Goal: Task Accomplishment & Management: Use online tool/utility

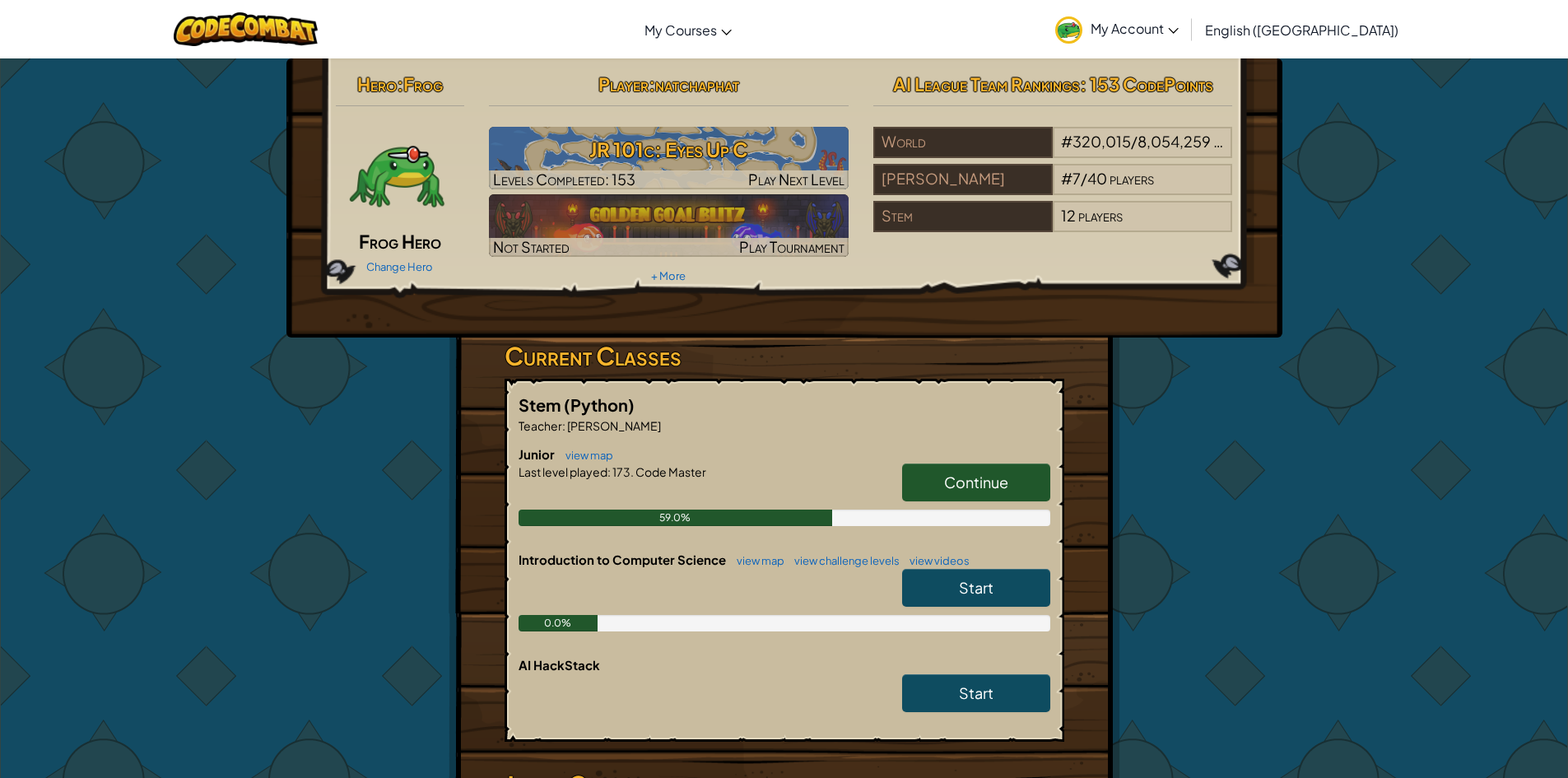
scroll to position [247, 0]
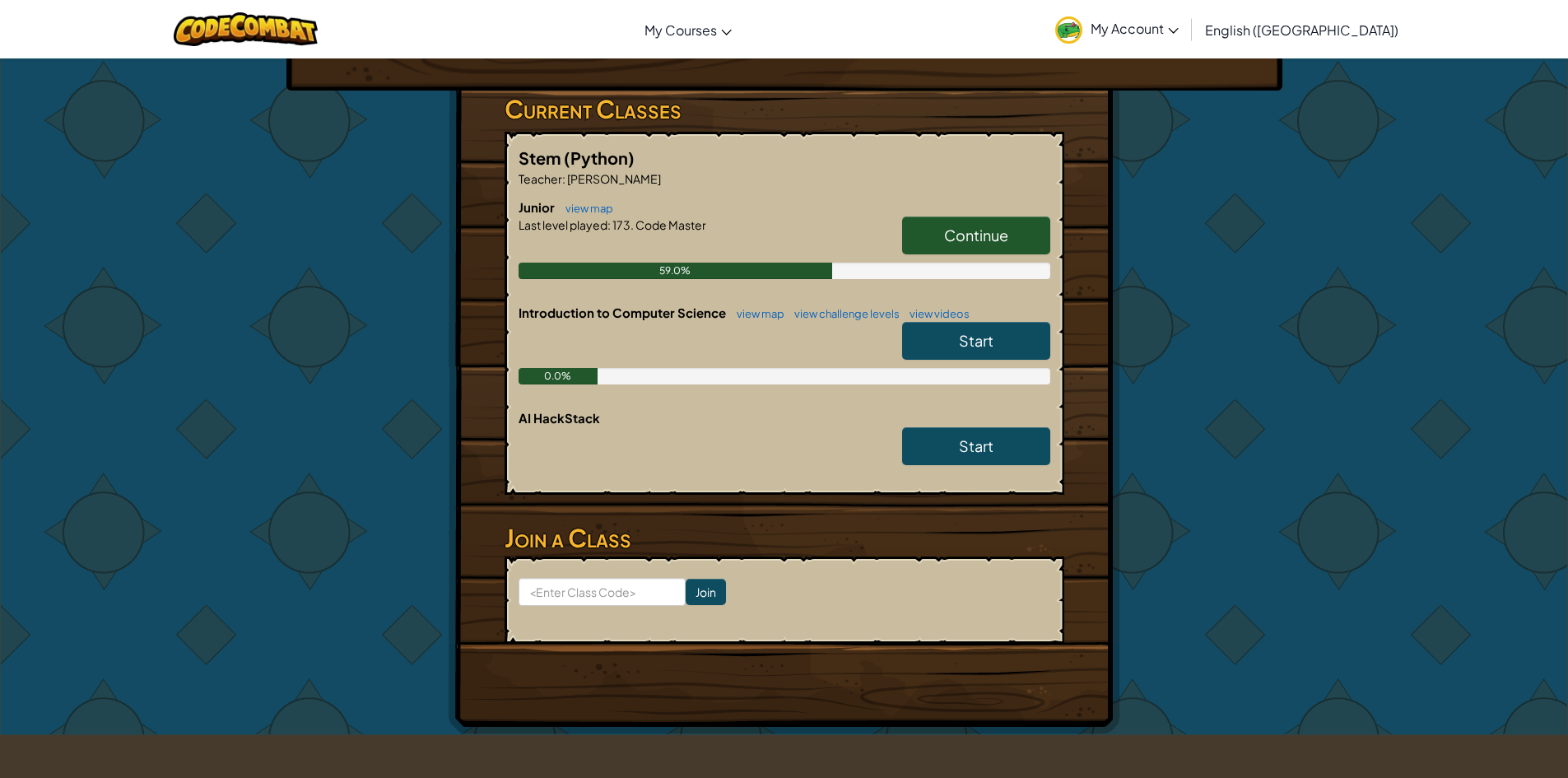
click at [1011, 249] on link "Continue" at bounding box center [976, 235] width 148 height 38
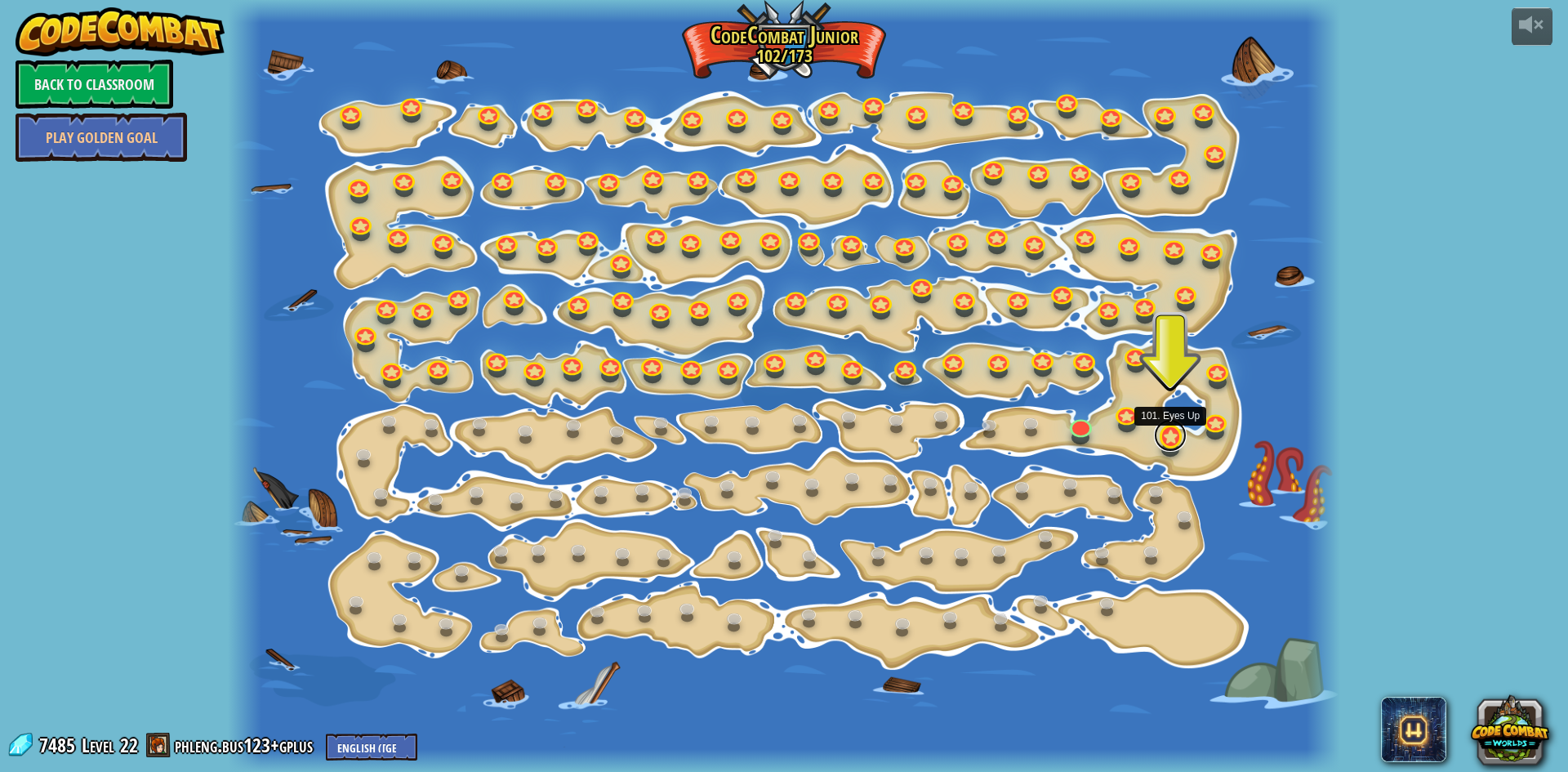
click at [1165, 435] on link at bounding box center [1170, 435] width 32 height 32
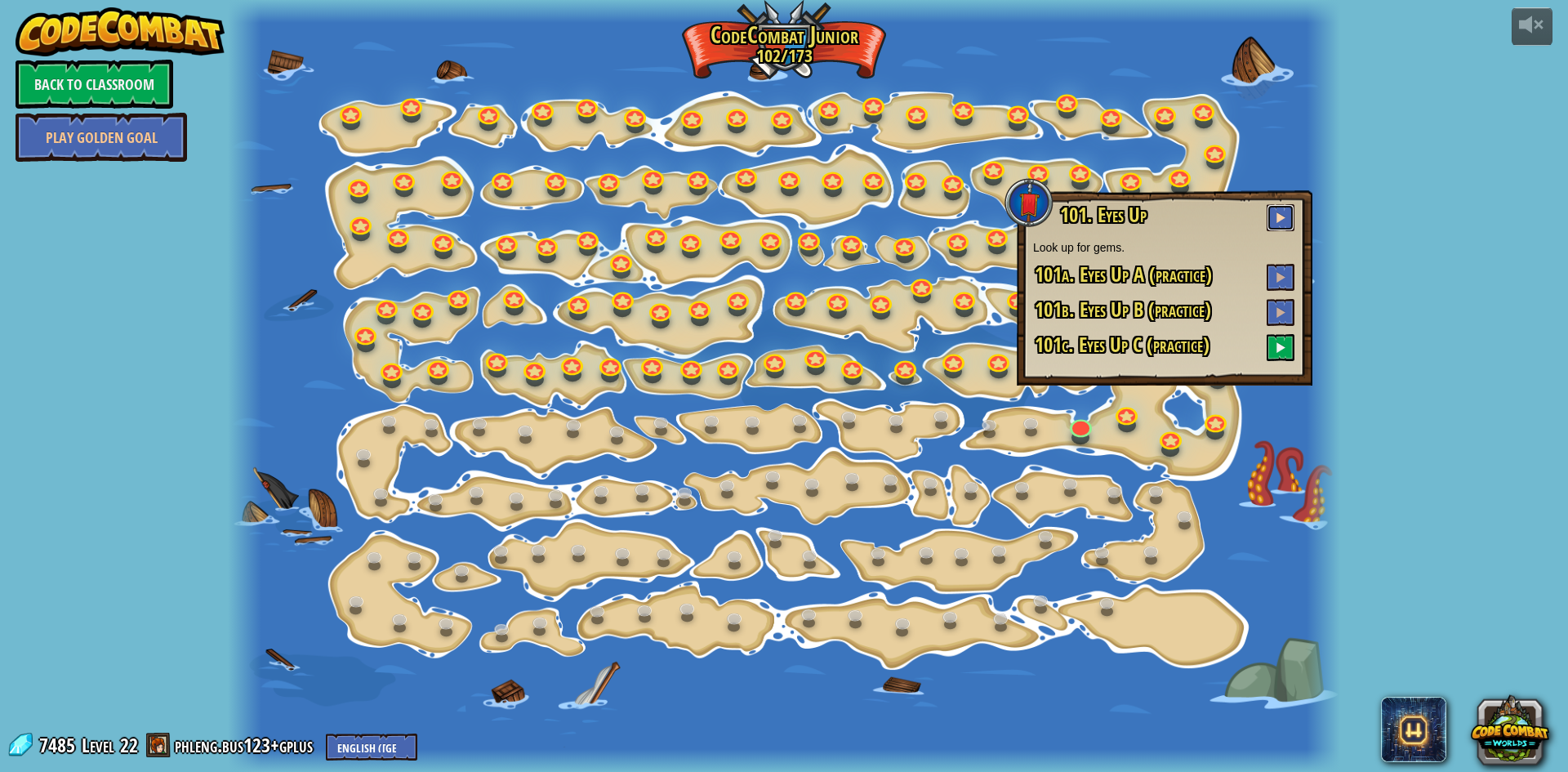
click at [1275, 217] on button at bounding box center [1280, 217] width 27 height 27
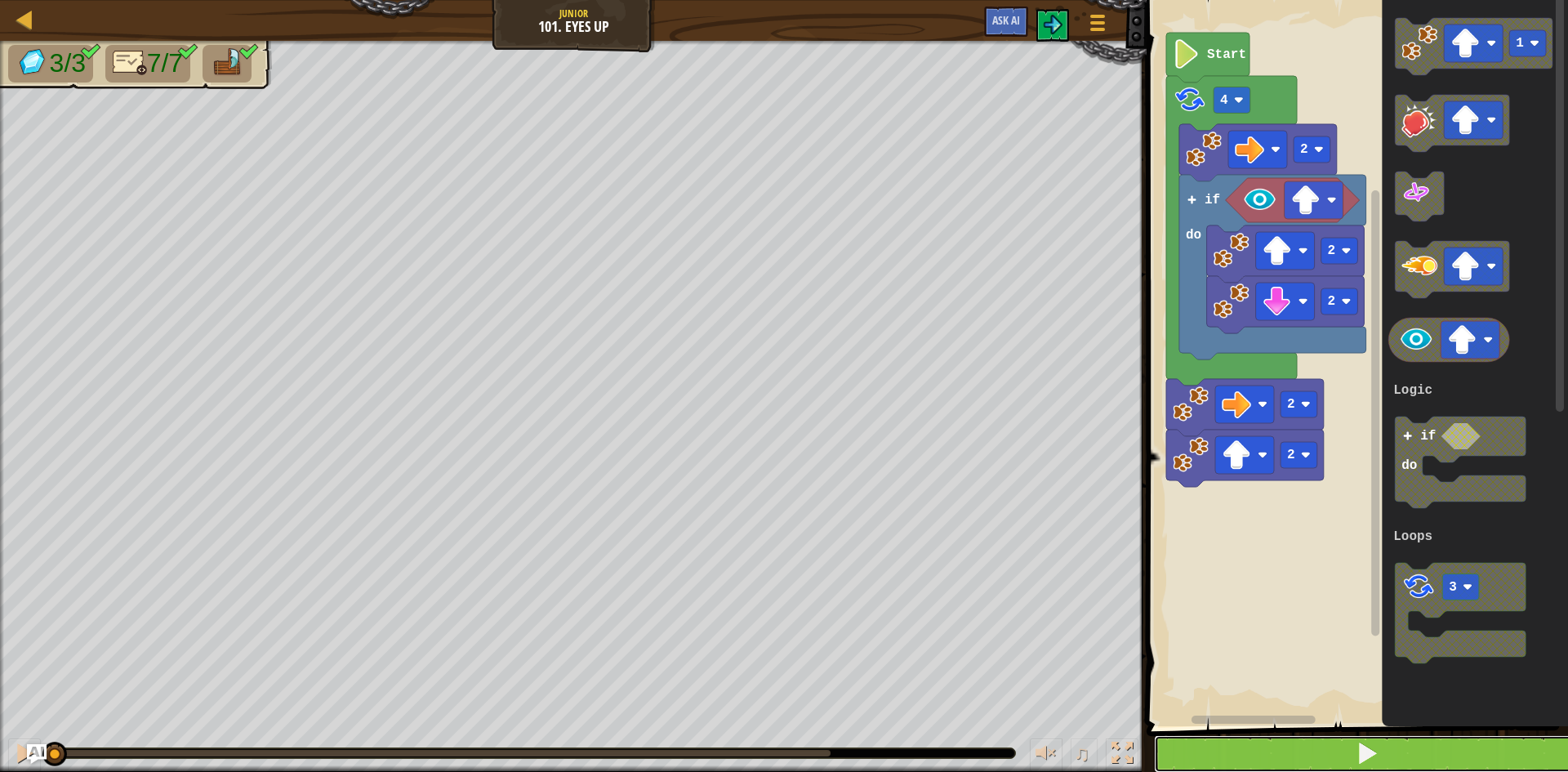
click at [1281, 756] on button at bounding box center [1367, 754] width 426 height 37
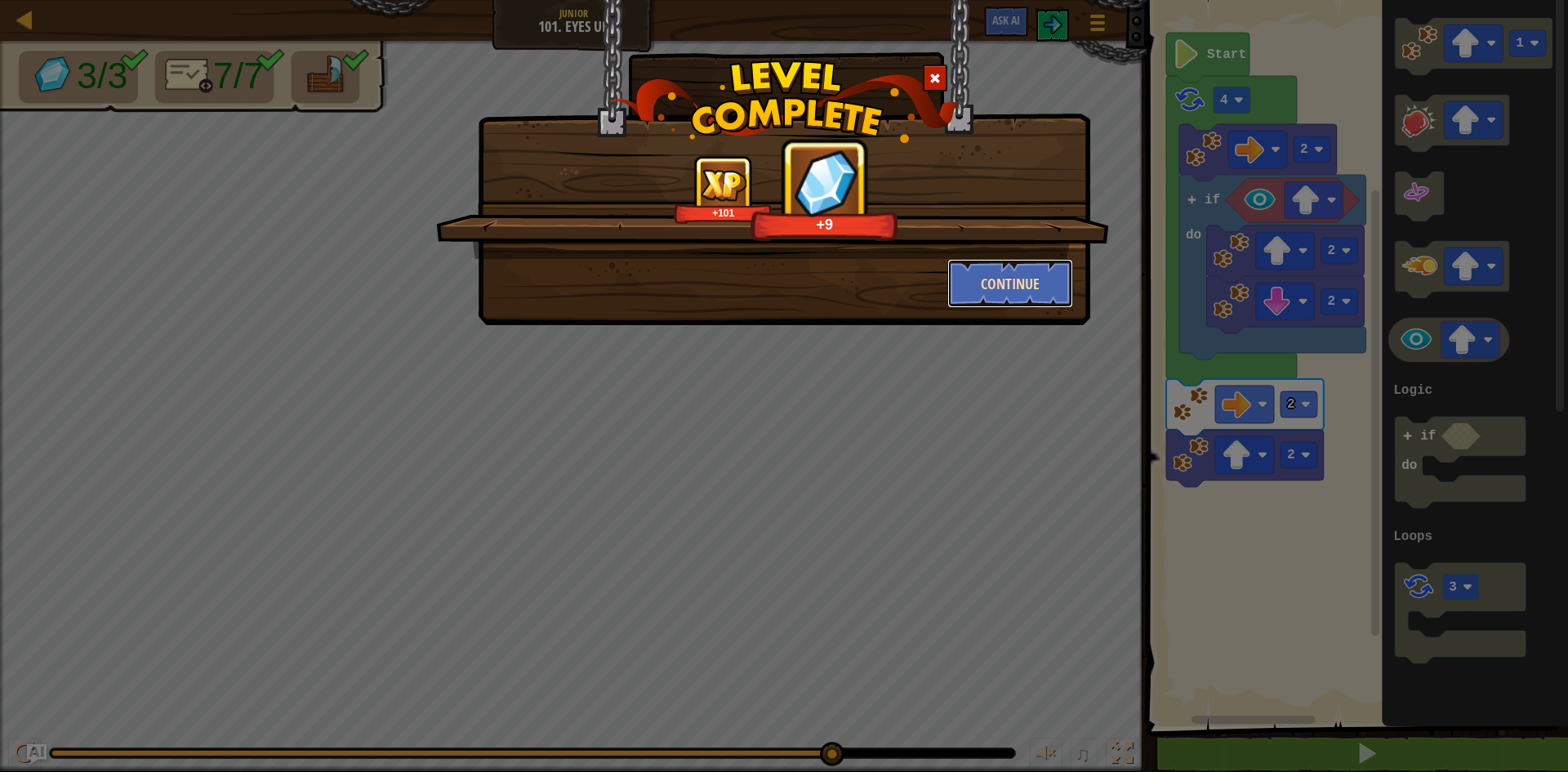
click at [1017, 287] on button "Continue" at bounding box center [1010, 283] width 127 height 49
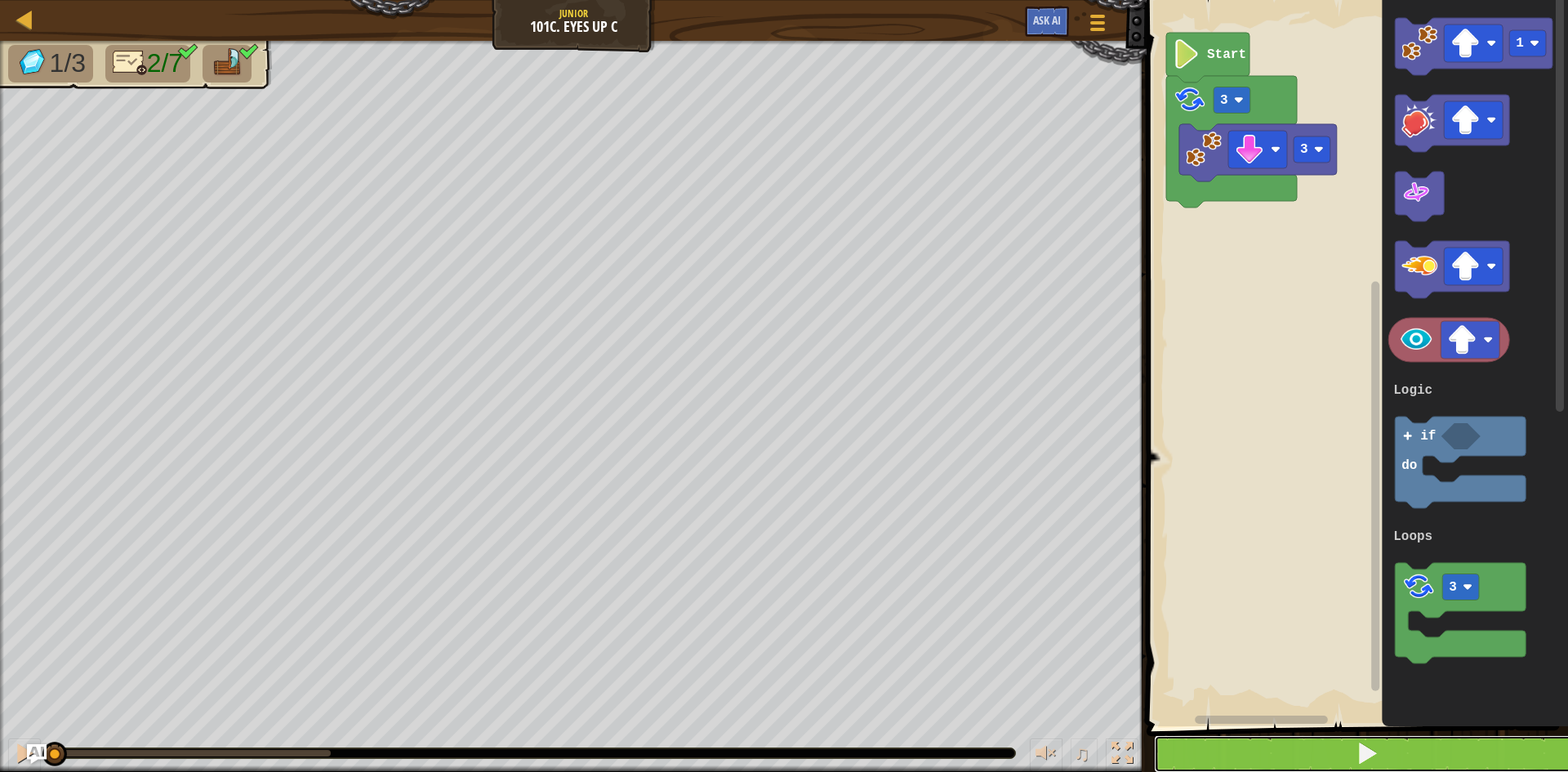
click at [1405, 758] on button at bounding box center [1367, 754] width 426 height 37
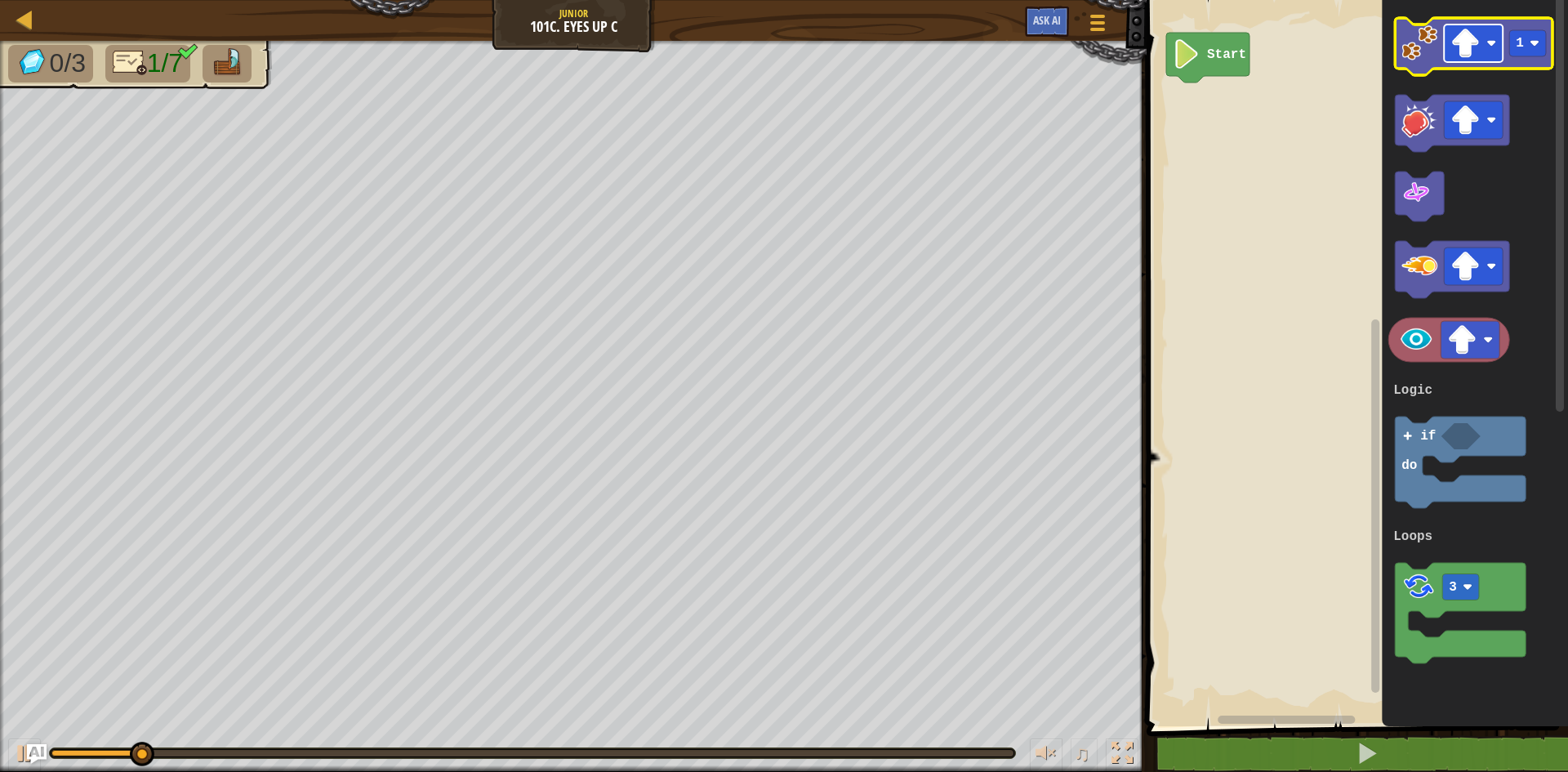
click at [1468, 56] on image "Blockly Workspace" at bounding box center [1464, 42] width 29 height 29
click at [1524, 48] on rect "Blockly Workspace" at bounding box center [1527, 42] width 37 height 26
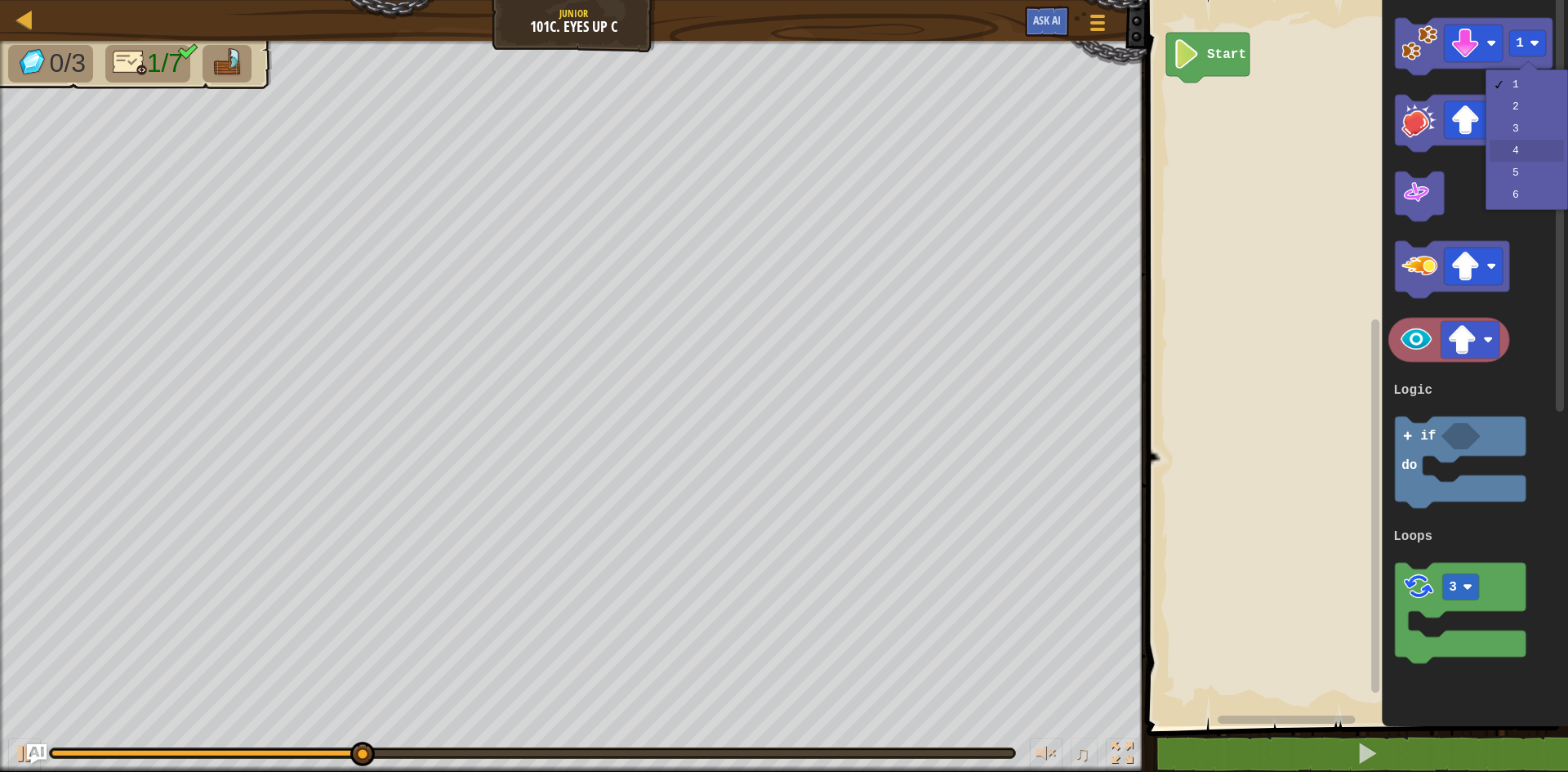
drag, startPoint x: 1511, startPoint y: 158, endPoint x: 1495, endPoint y: 94, distance: 66.0
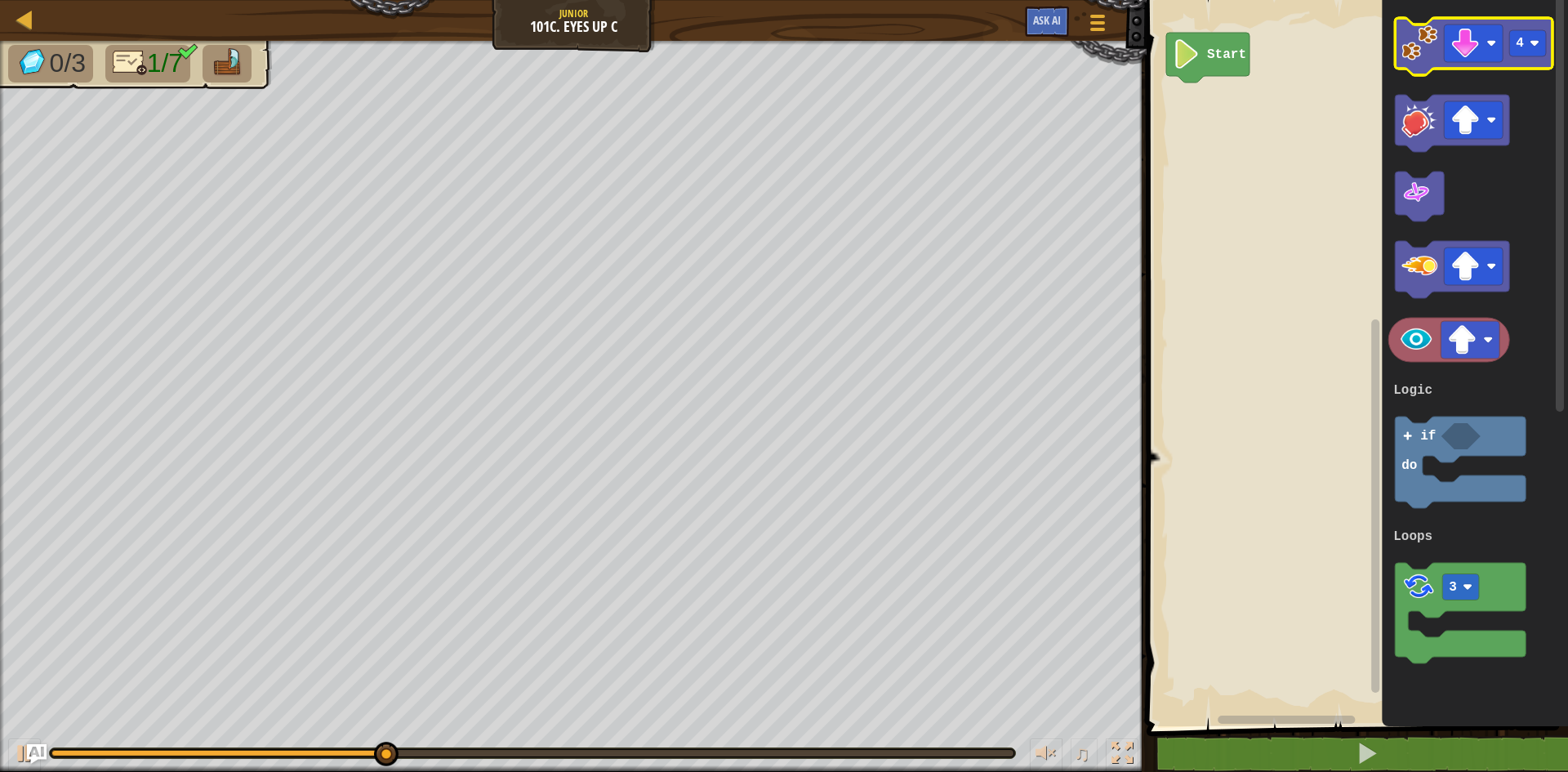
click at [1421, 51] on image "Blockly Workspace" at bounding box center [1419, 43] width 36 height 36
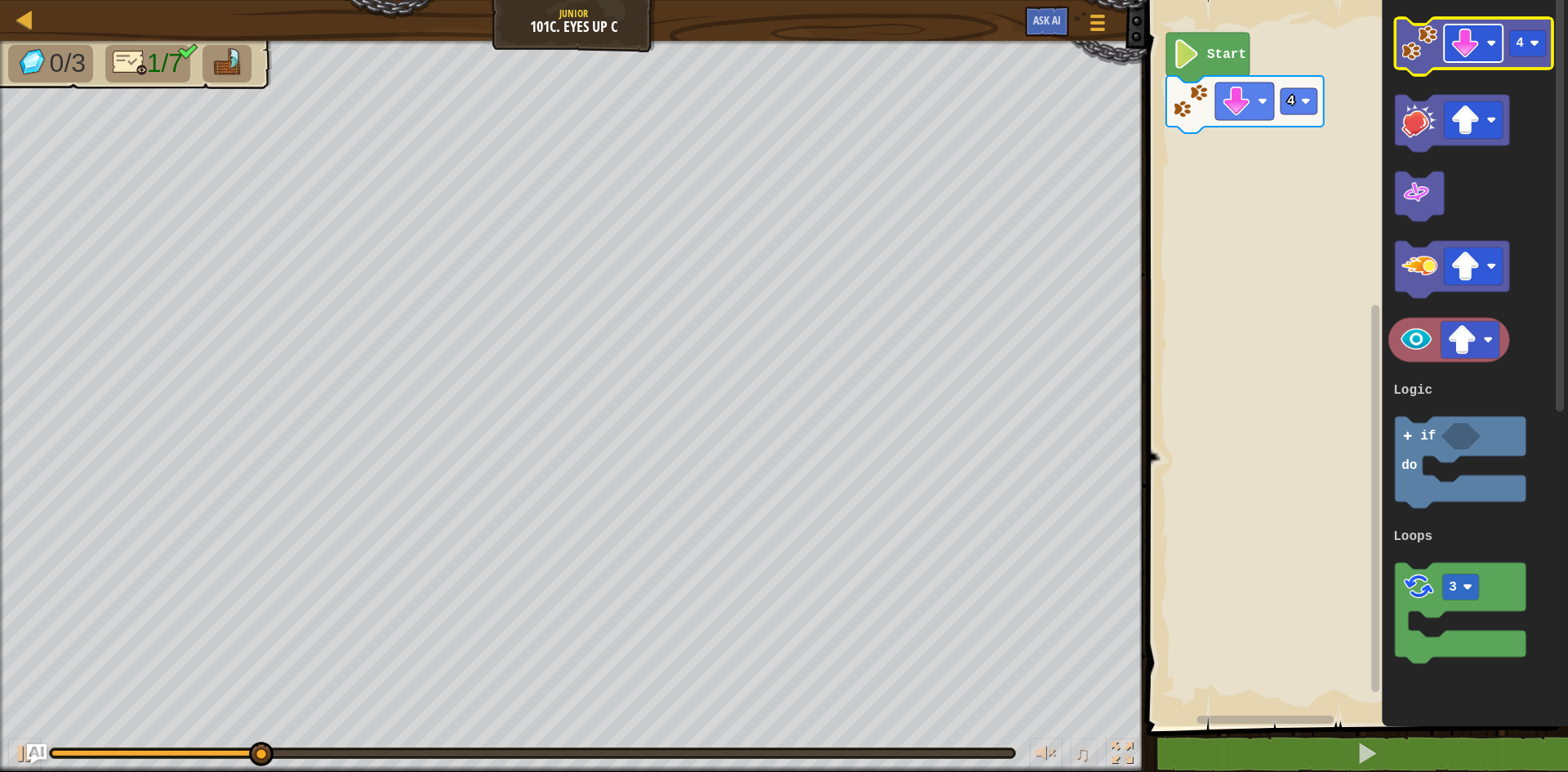
click at [1460, 51] on image "Blockly Workspace" at bounding box center [1464, 42] width 29 height 29
click at [1436, 51] on image "Blockly Workspace" at bounding box center [1419, 43] width 36 height 36
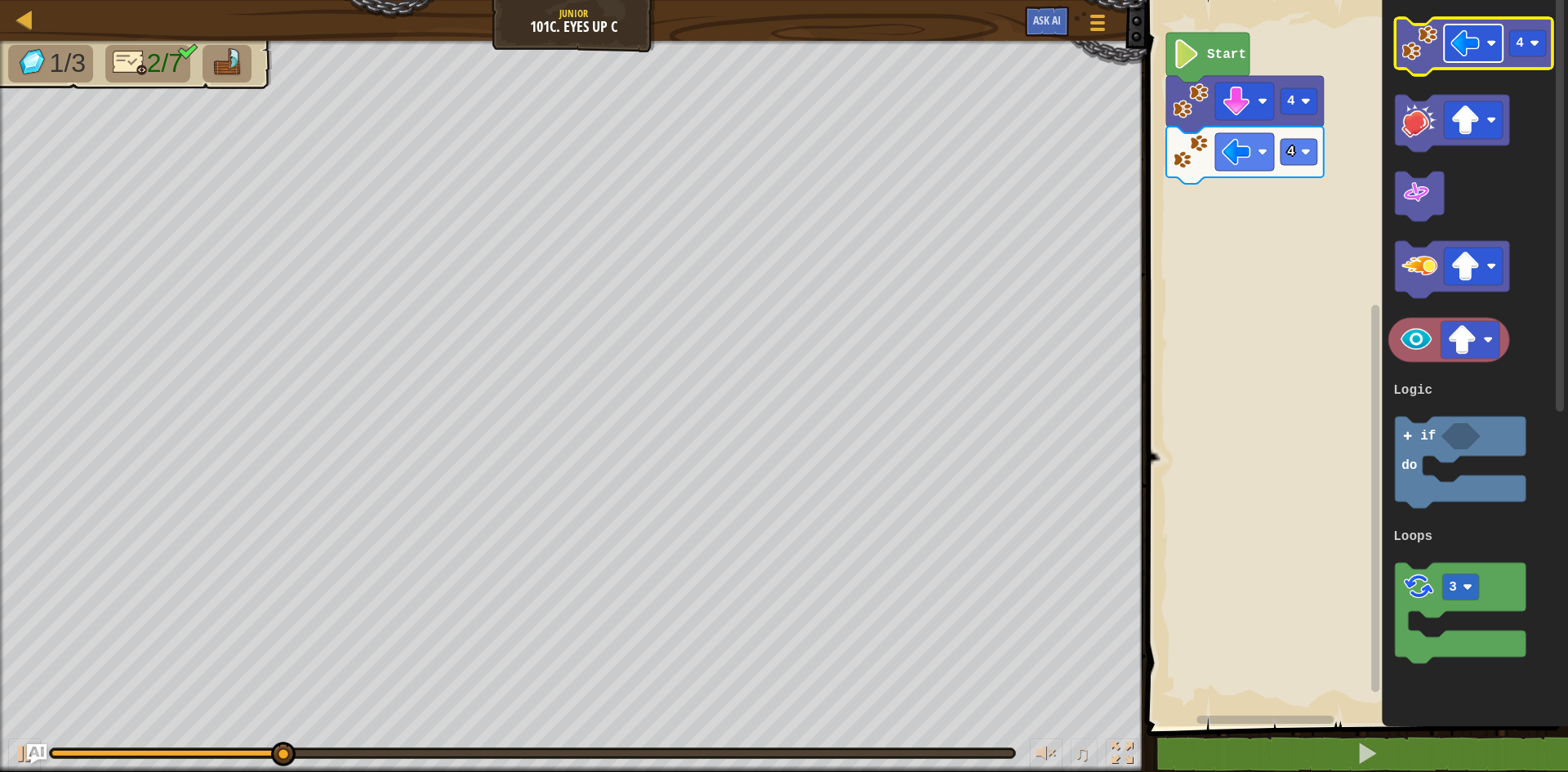
click at [1468, 44] on image "Blockly Workspace" at bounding box center [1464, 42] width 29 height 29
click at [1426, 28] on image "Blockly Workspace" at bounding box center [1419, 43] width 36 height 36
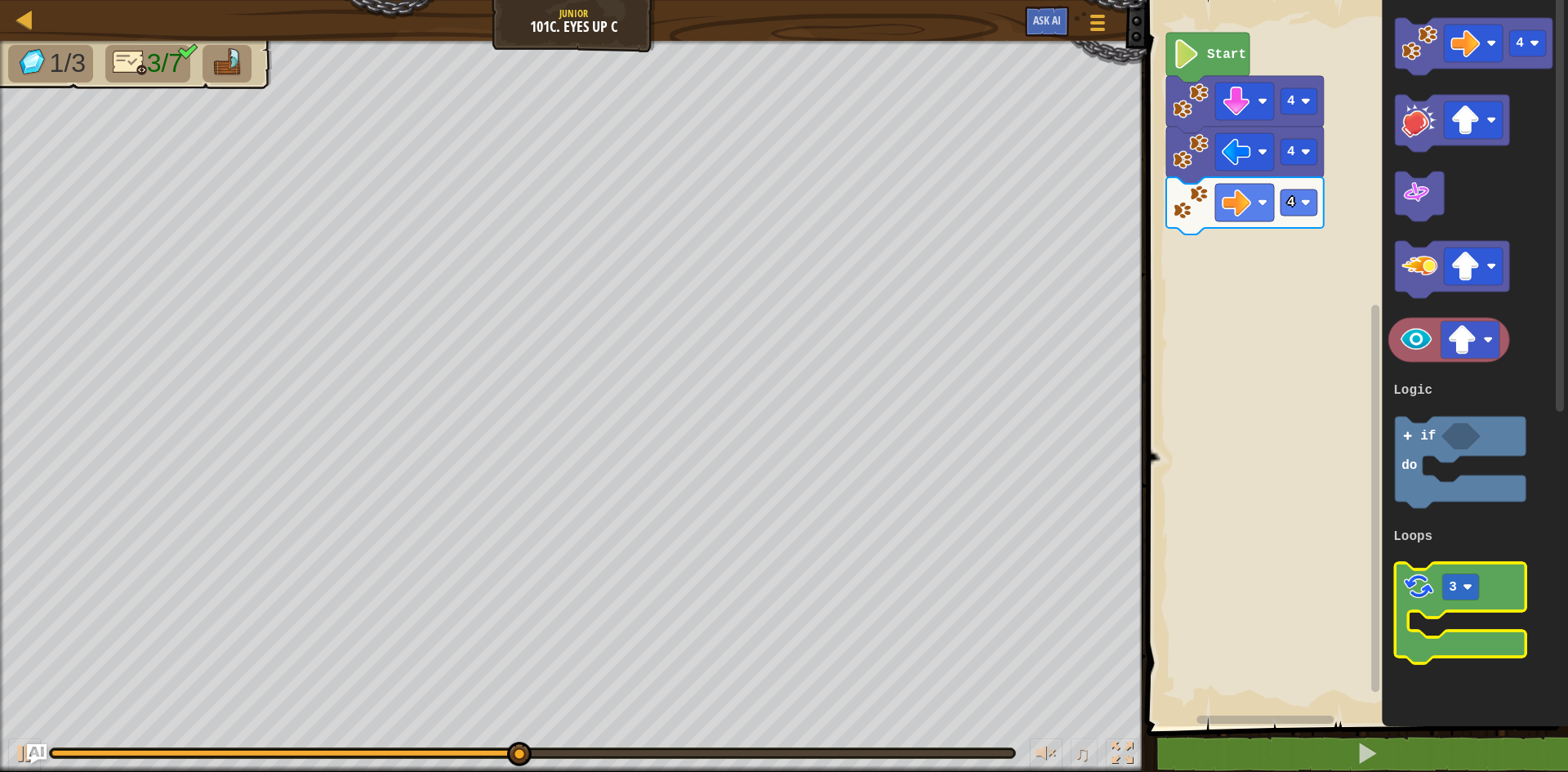
click at [1401, 591] on icon "Blockly Workspace" at bounding box center [1459, 613] width 130 height 100
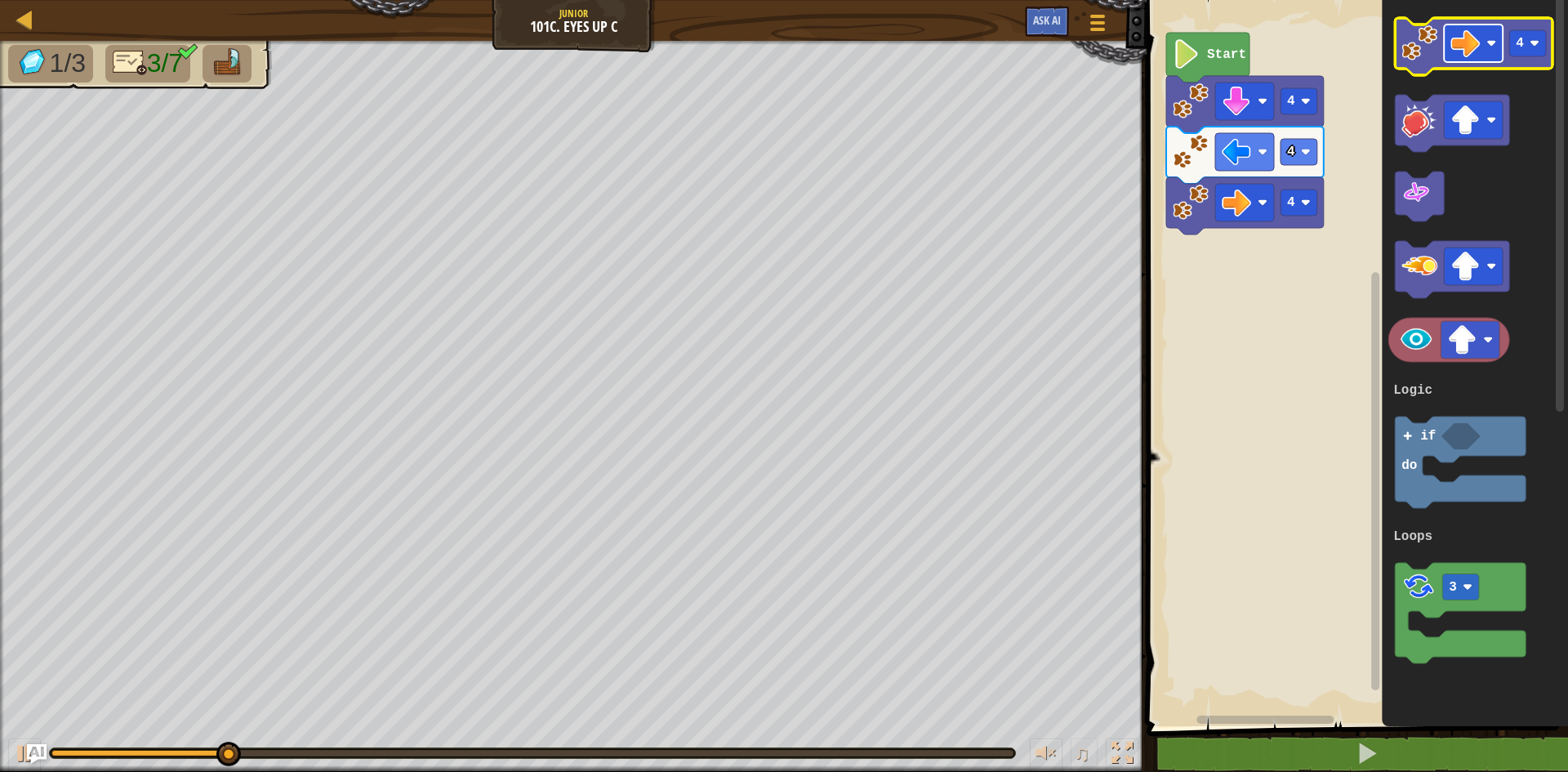
click at [1488, 46] on image "Blockly Workspace" at bounding box center [1491, 43] width 10 height 10
click at [1524, 47] on rect "Blockly Workspace" at bounding box center [1527, 42] width 37 height 26
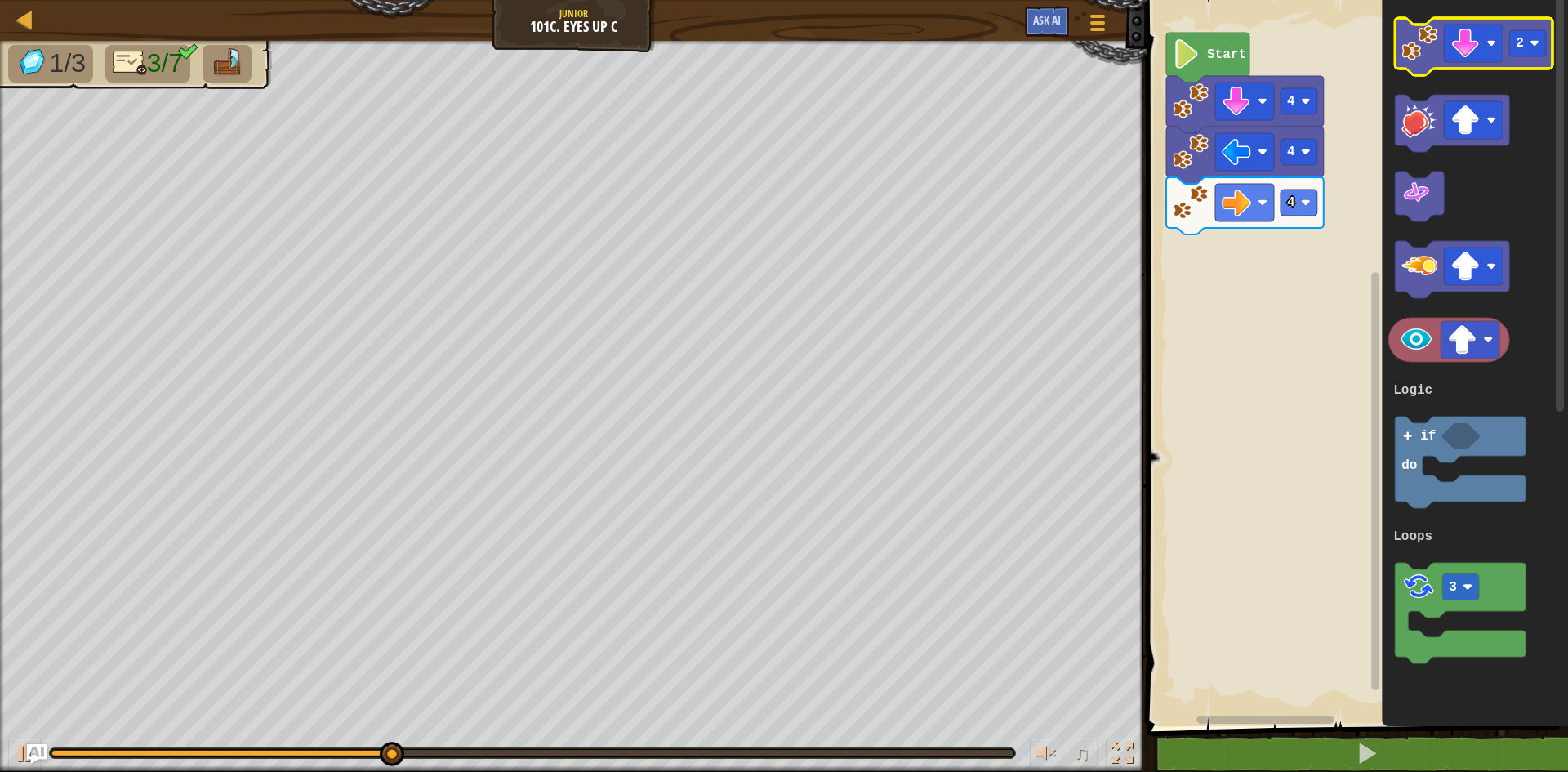
click at [1413, 40] on image "Blockly Workspace" at bounding box center [1419, 43] width 36 height 36
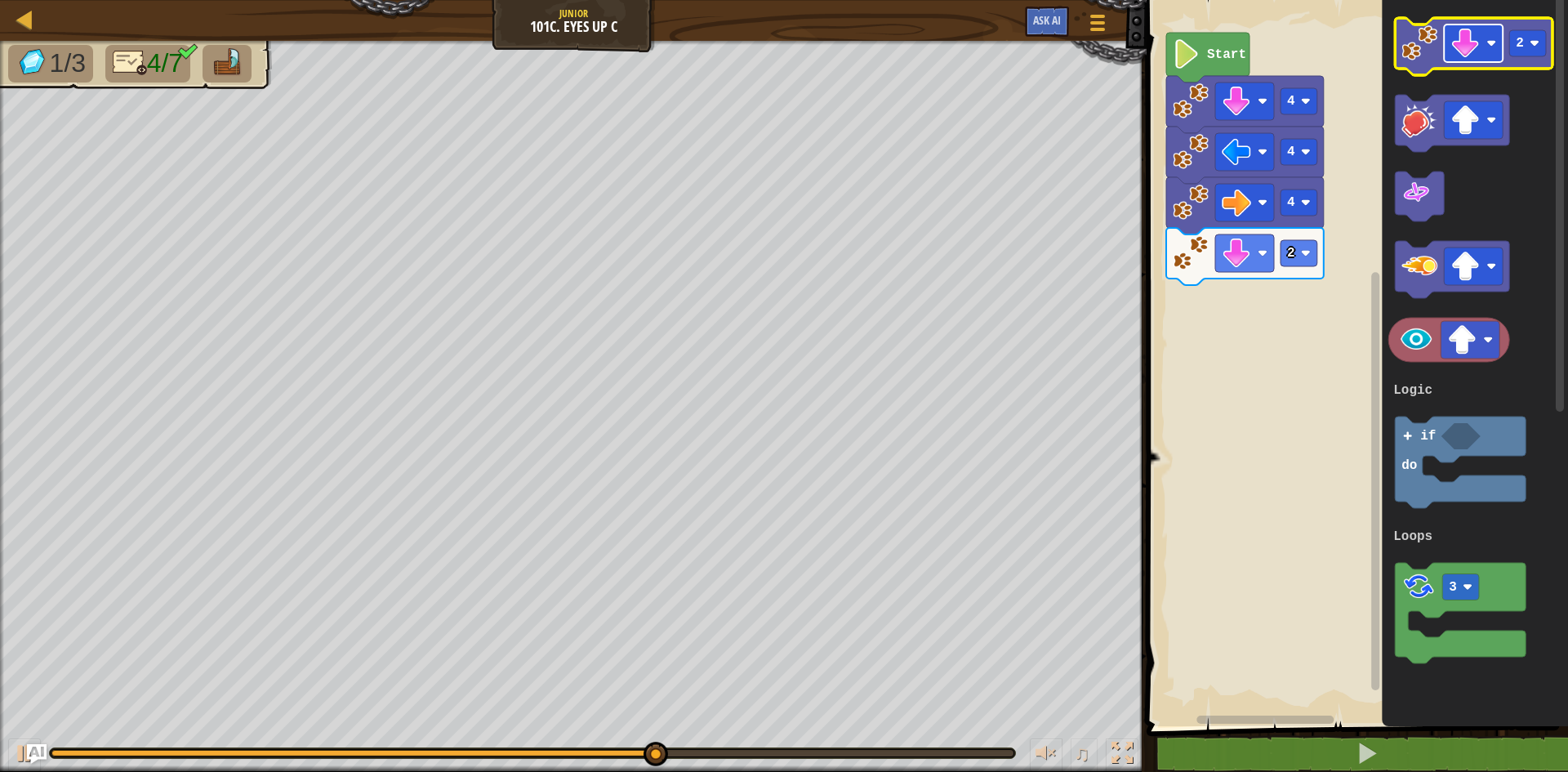
click at [1478, 32] on image "Blockly Workspace" at bounding box center [1464, 42] width 29 height 29
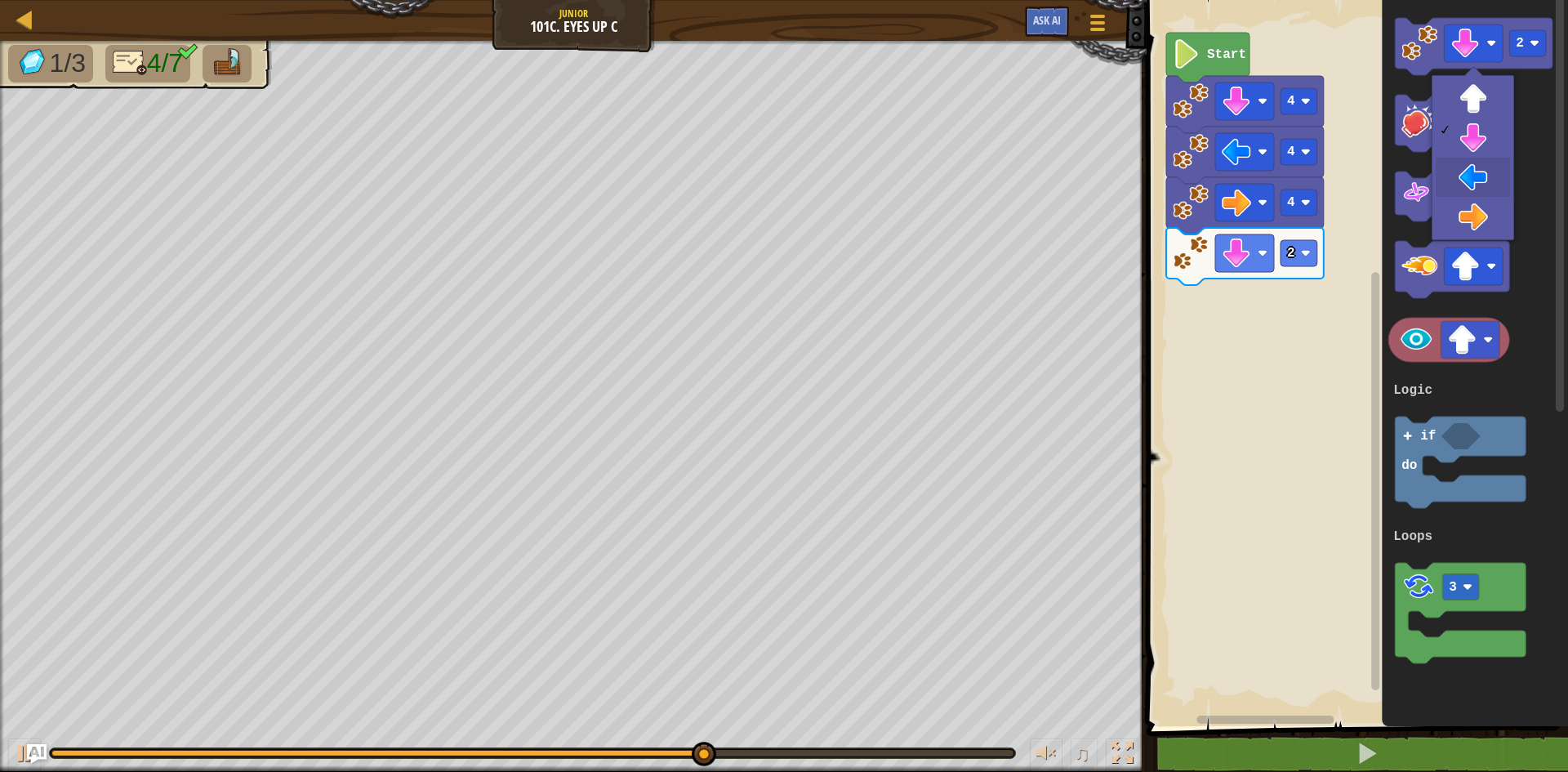
drag, startPoint x: 1451, startPoint y: 167, endPoint x: 1494, endPoint y: 99, distance: 80.5
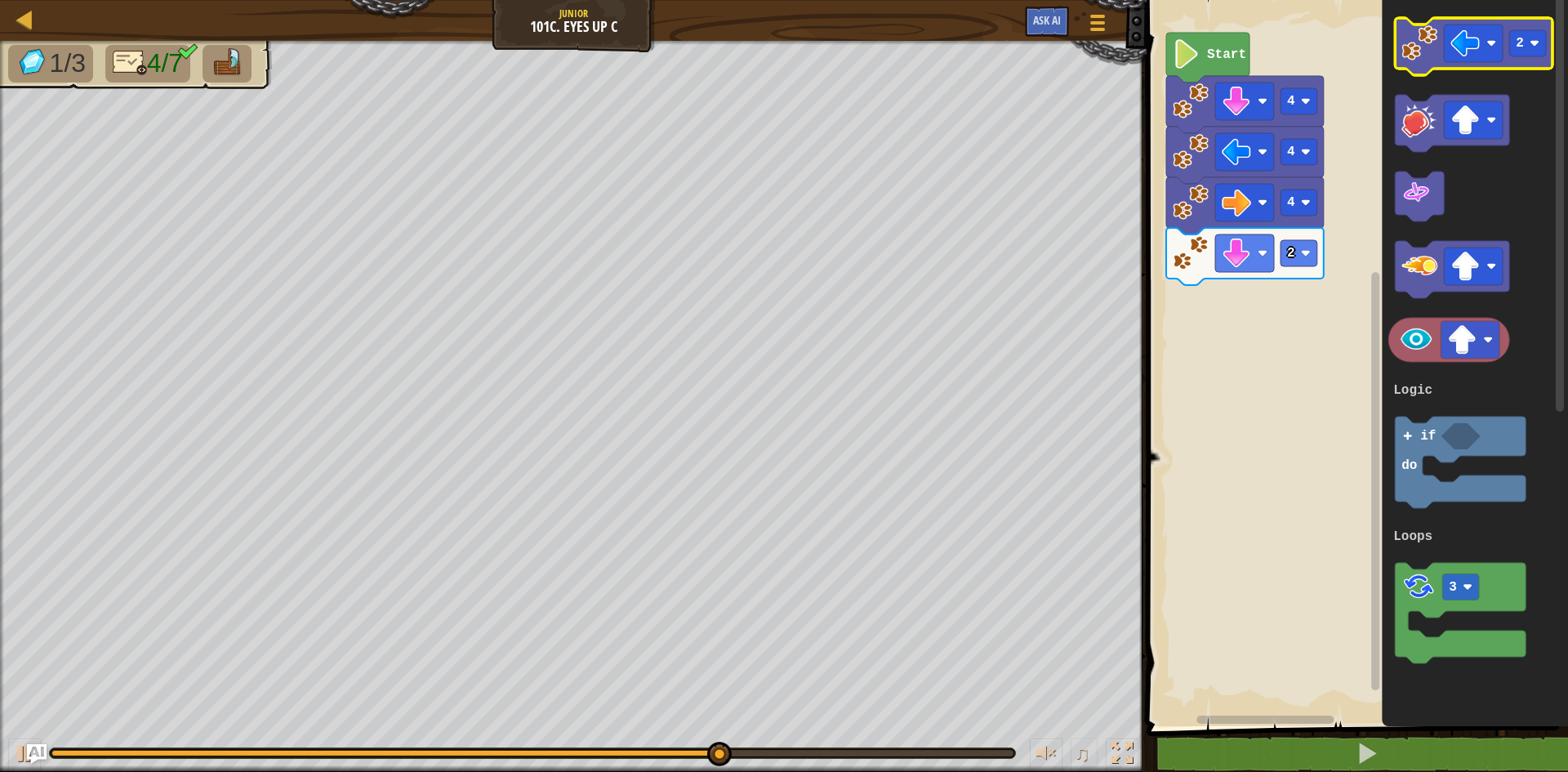
click at [1529, 60] on icon "Blockly Workspace" at bounding box center [1473, 46] width 158 height 57
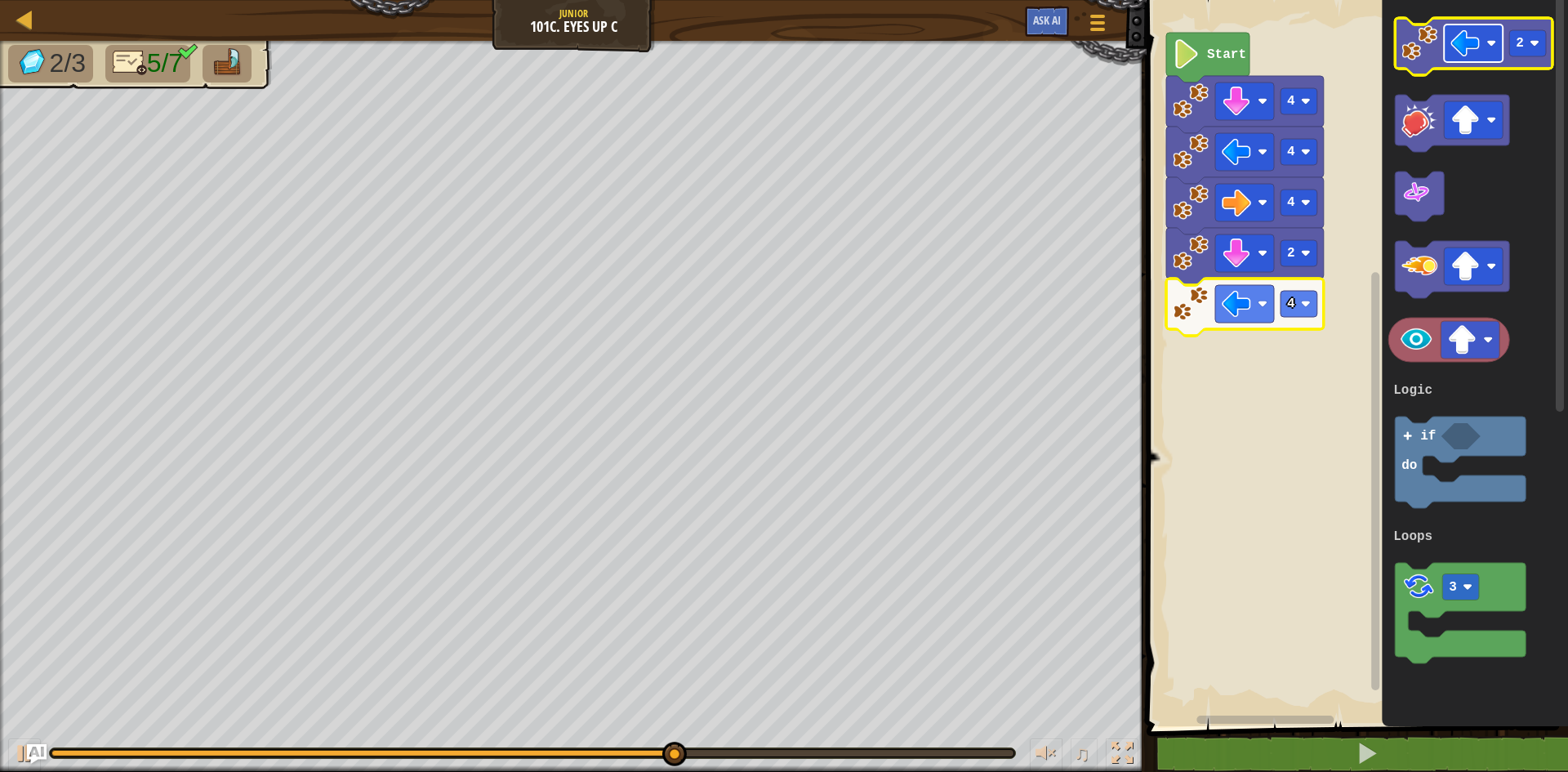
click at [1480, 52] on rect "Blockly Workspace" at bounding box center [1473, 43] width 59 height 37
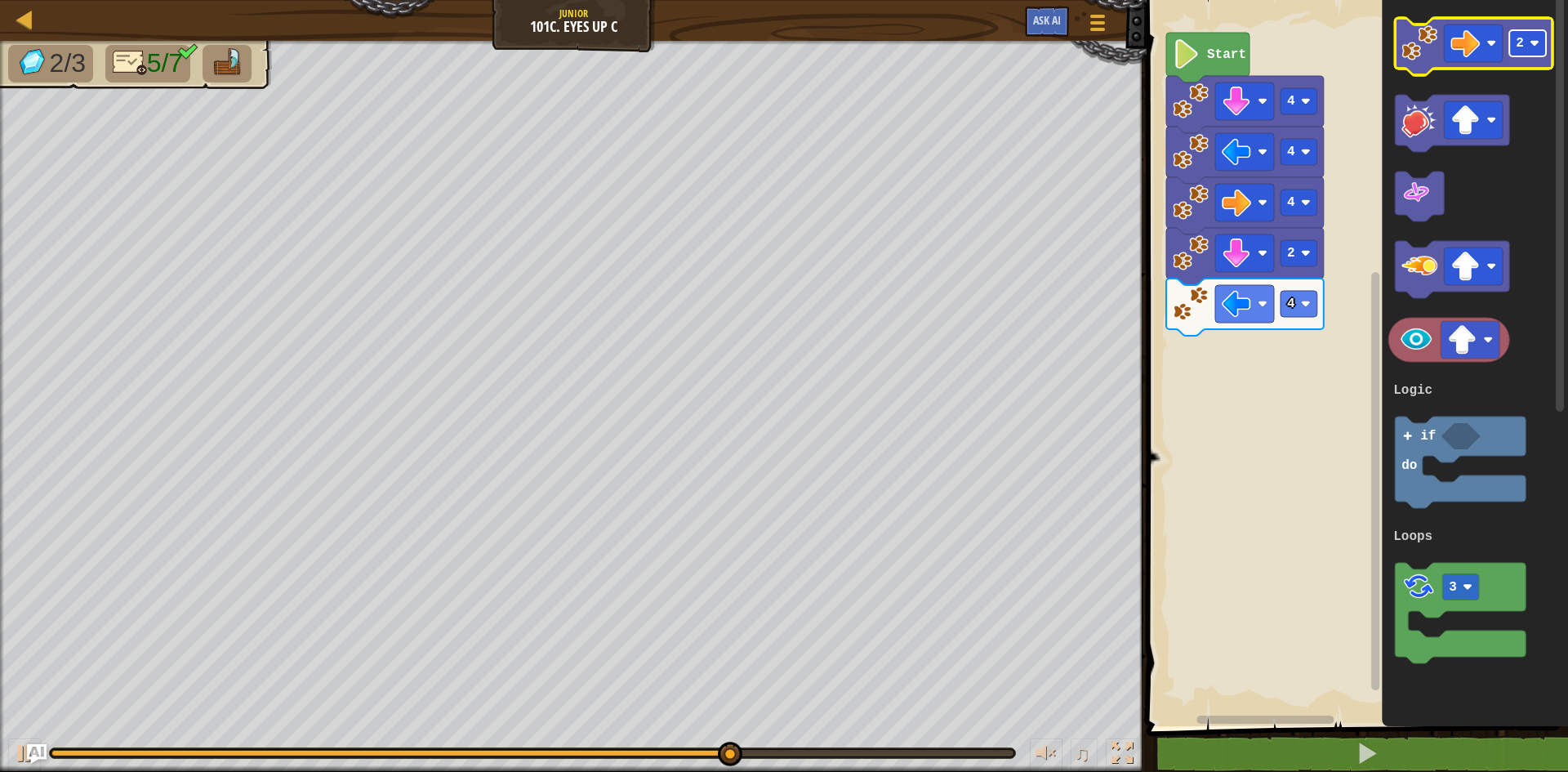
click at [1534, 50] on rect "Blockly Workspace" at bounding box center [1527, 42] width 37 height 26
click at [1424, 45] on image "Blockly Workspace" at bounding box center [1419, 43] width 36 height 36
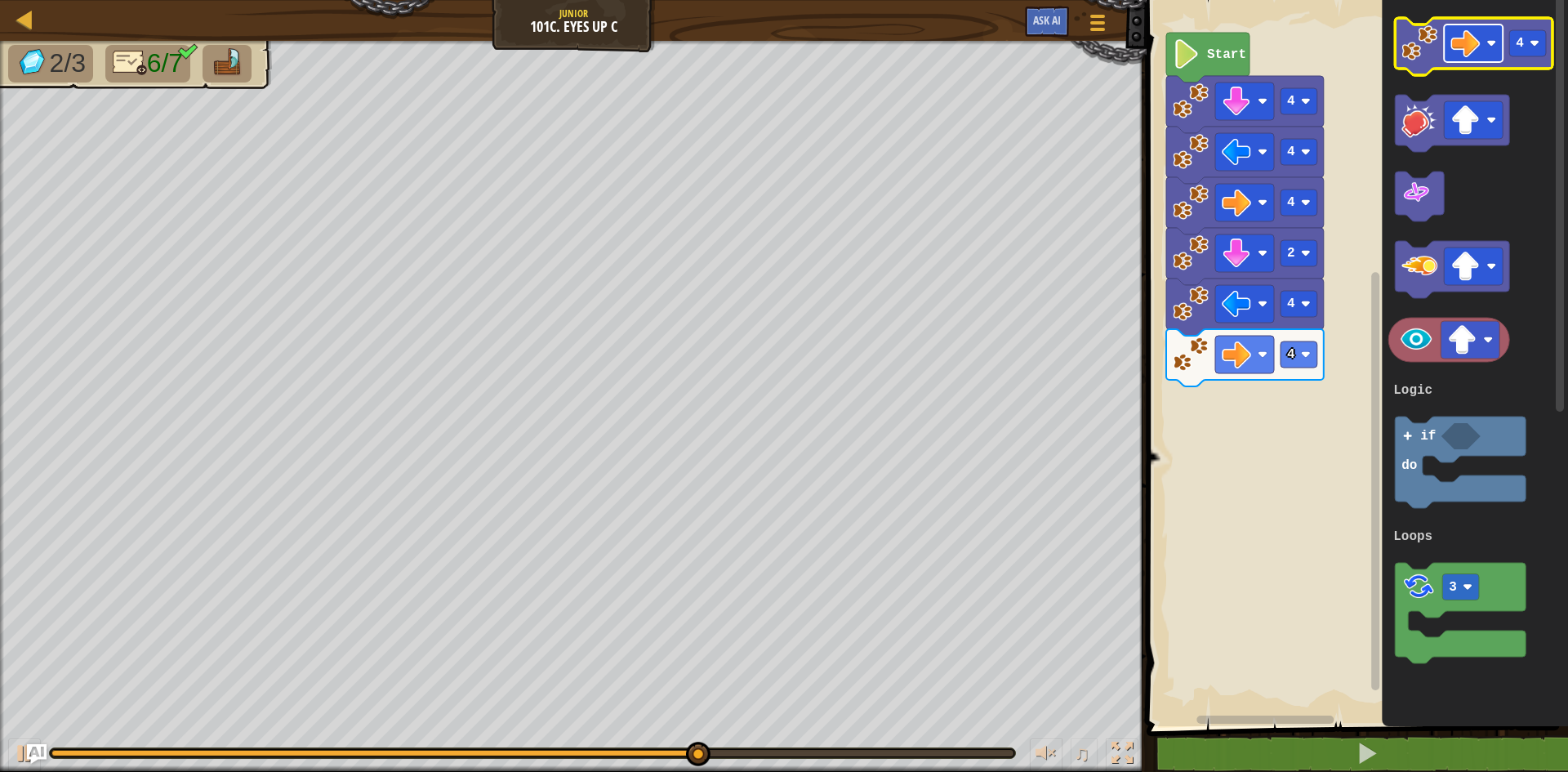
click at [1468, 46] on image "Blockly Workspace" at bounding box center [1464, 42] width 29 height 29
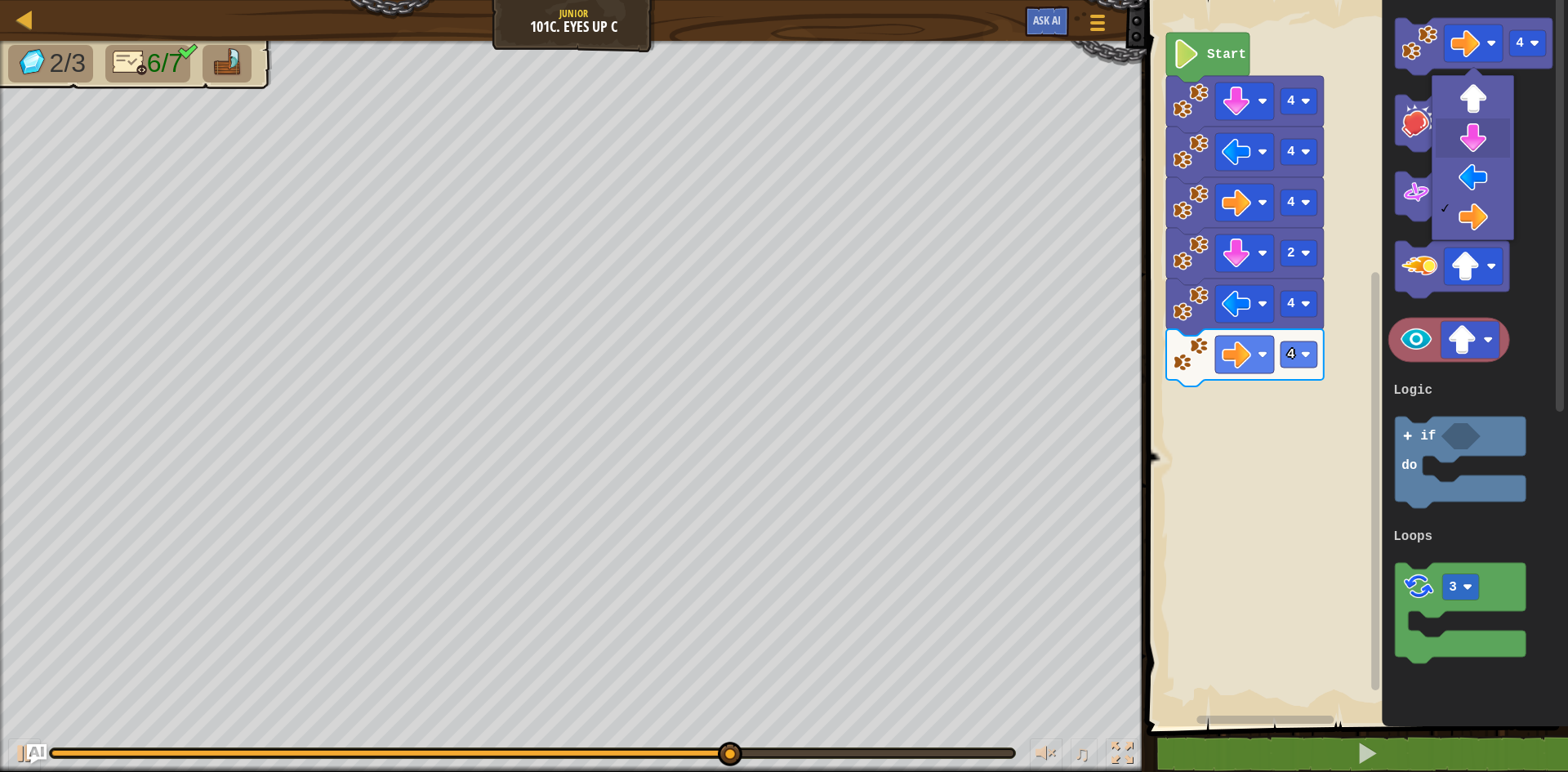
drag, startPoint x: 1477, startPoint y: 150, endPoint x: 1522, endPoint y: 110, distance: 60.2
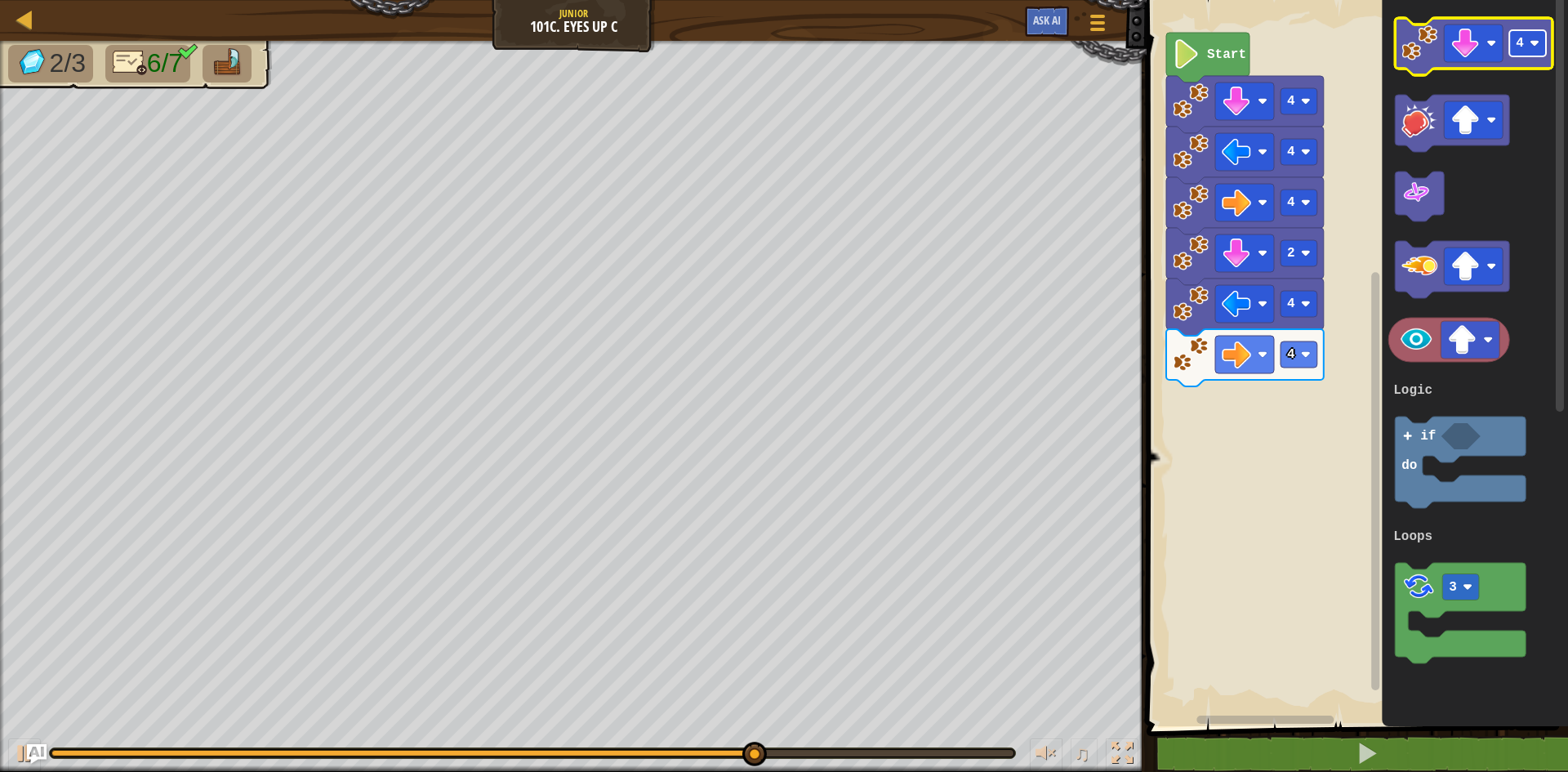
click at [1535, 53] on rect "Blockly Workspace" at bounding box center [1527, 42] width 37 height 26
click at [1430, 52] on image "Blockly Workspace" at bounding box center [1419, 43] width 36 height 36
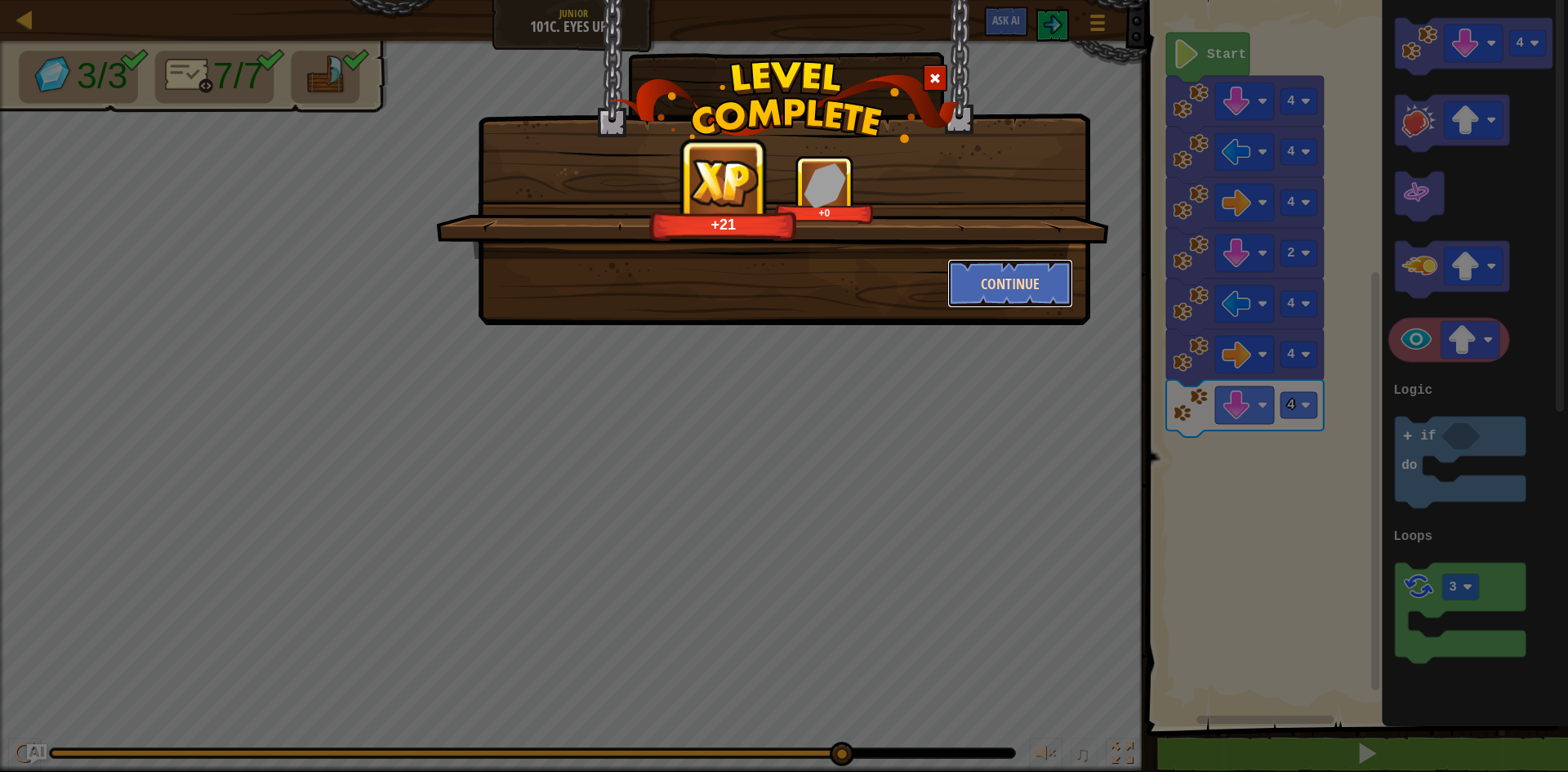
click at [1005, 266] on button "Continue" at bounding box center [1010, 283] width 127 height 49
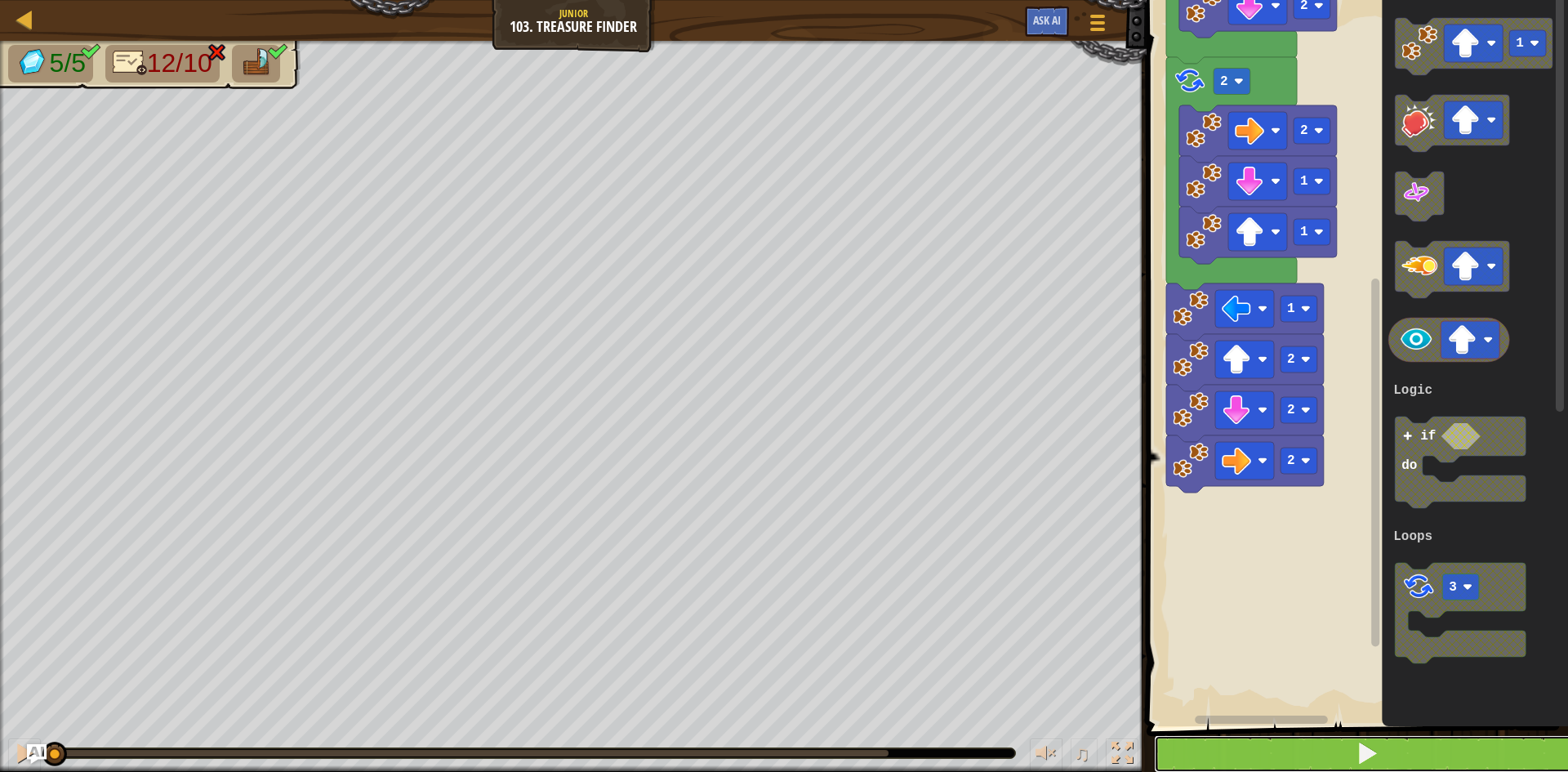
click at [1359, 758] on span at bounding box center [1367, 754] width 23 height 23
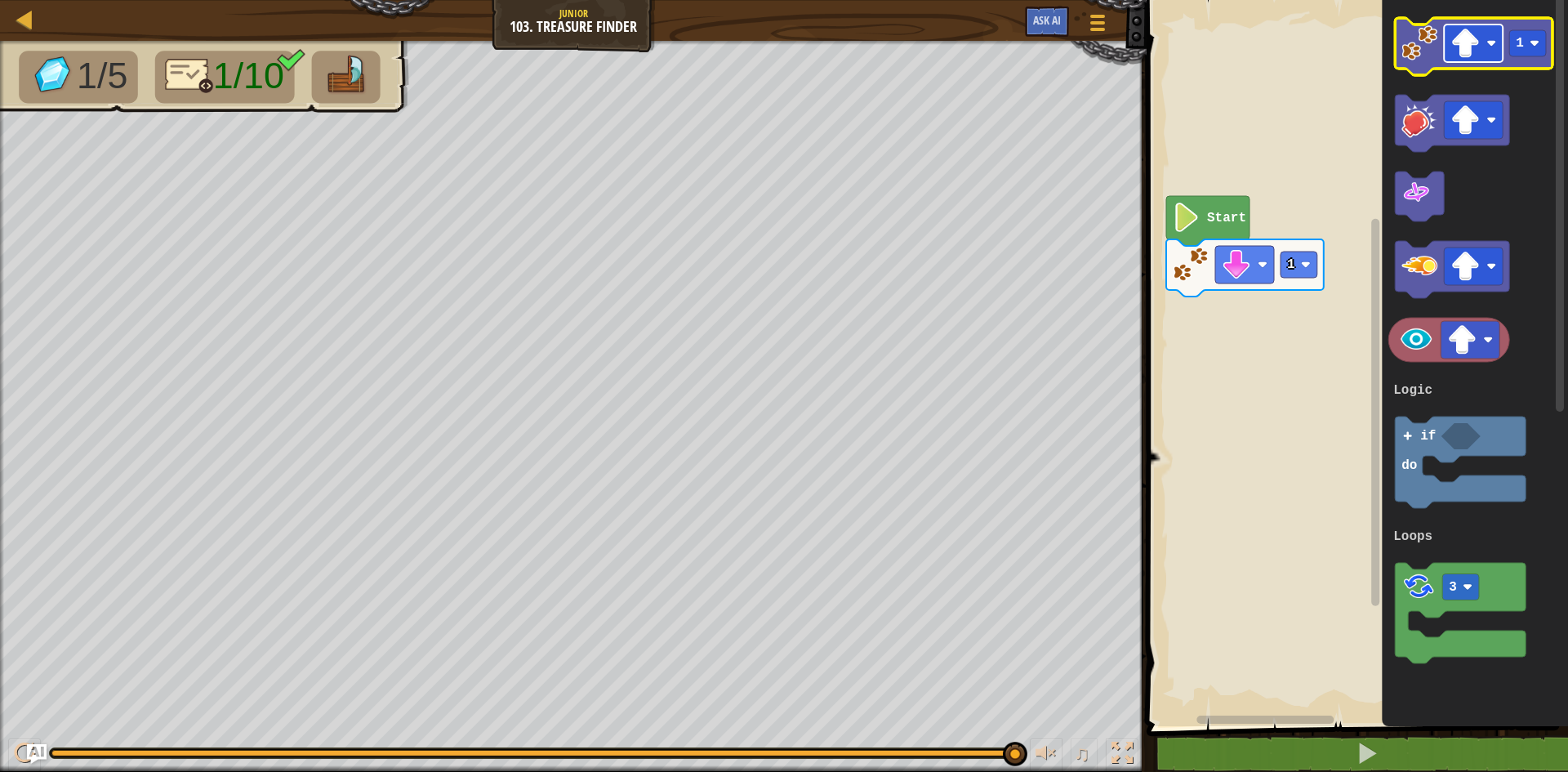
click at [1483, 32] on rect "Blockly Workspace" at bounding box center [1473, 43] width 59 height 37
click at [1524, 50] on rect "Blockly Workspace" at bounding box center [1527, 42] width 37 height 26
click at [1421, 50] on image "Blockly Workspace" at bounding box center [1419, 43] width 36 height 36
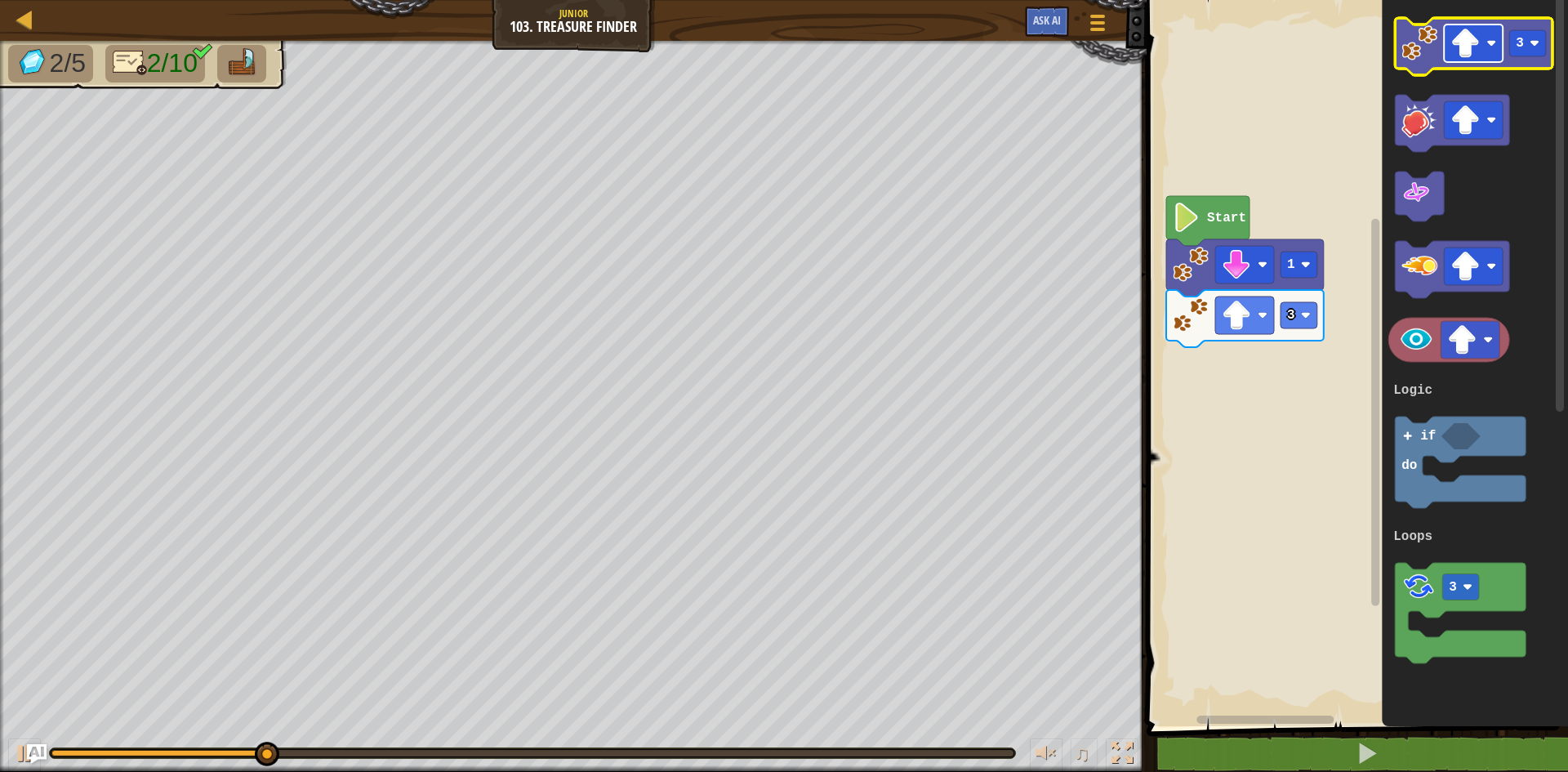
click at [1489, 46] on image "Blockly Workspace" at bounding box center [1491, 43] width 10 height 10
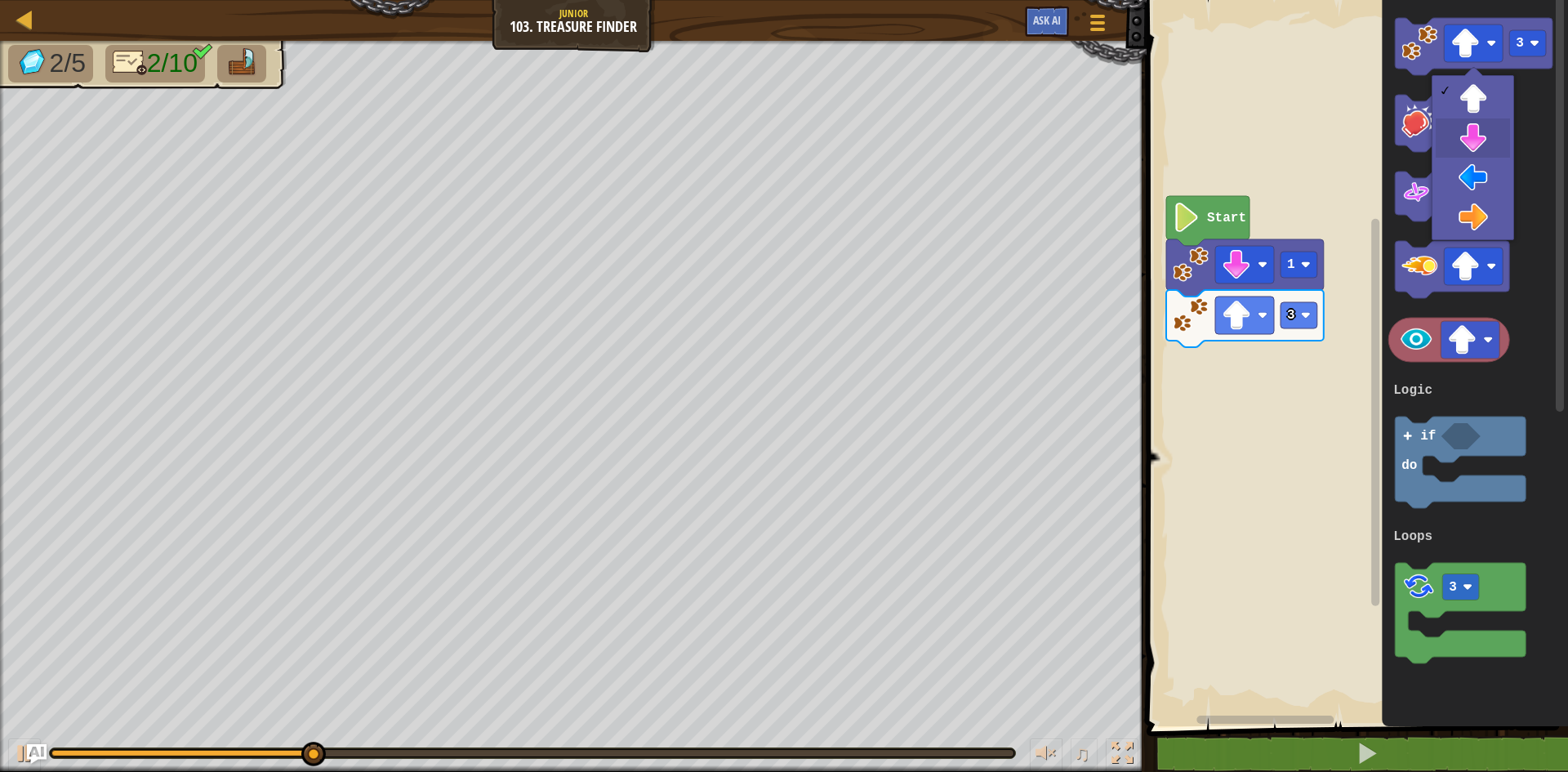
drag, startPoint x: 1485, startPoint y: 136, endPoint x: 1445, endPoint y: 91, distance: 60.2
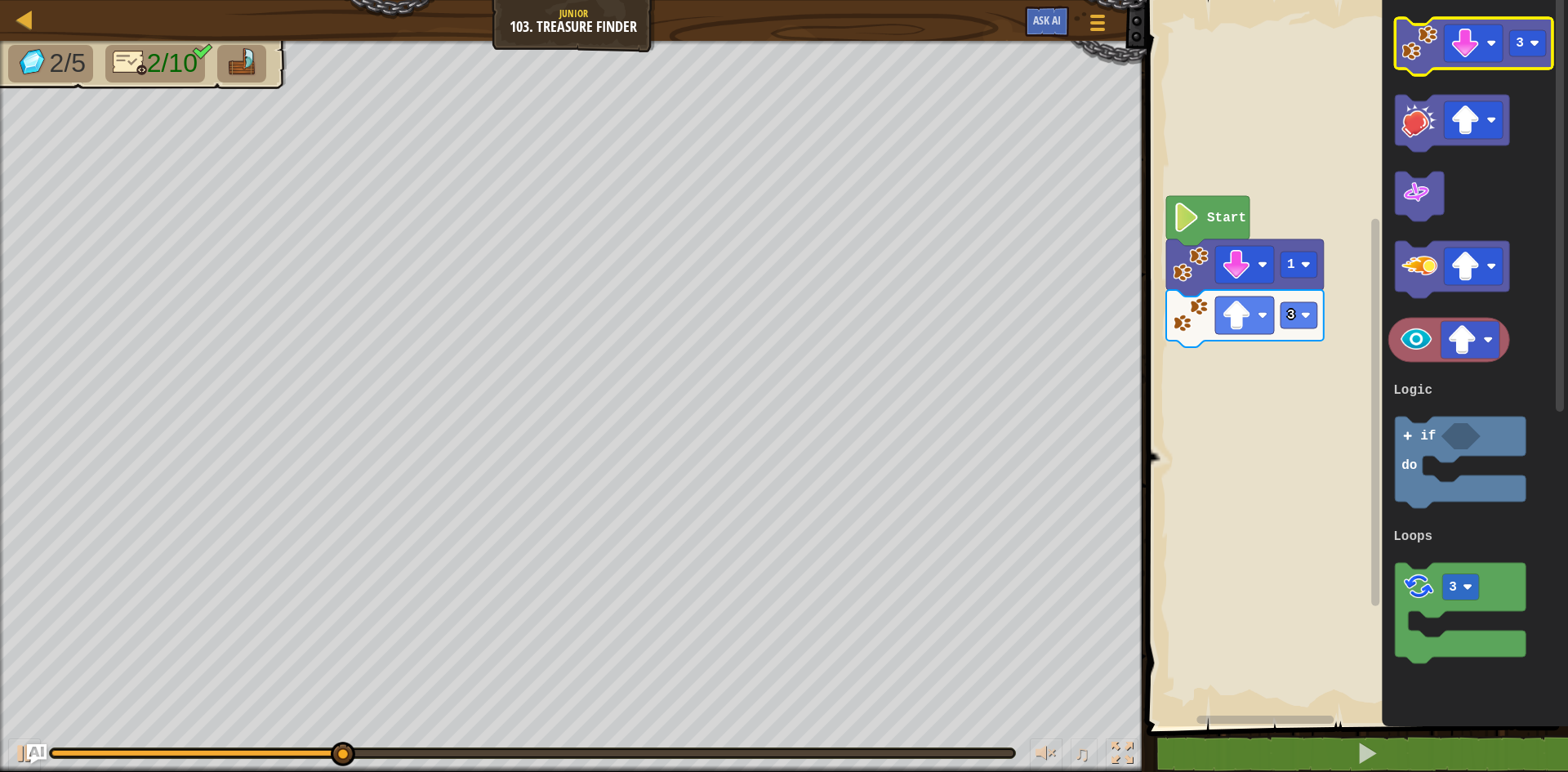
click at [1425, 69] on icon "Blockly Workspace" at bounding box center [1473, 46] width 158 height 57
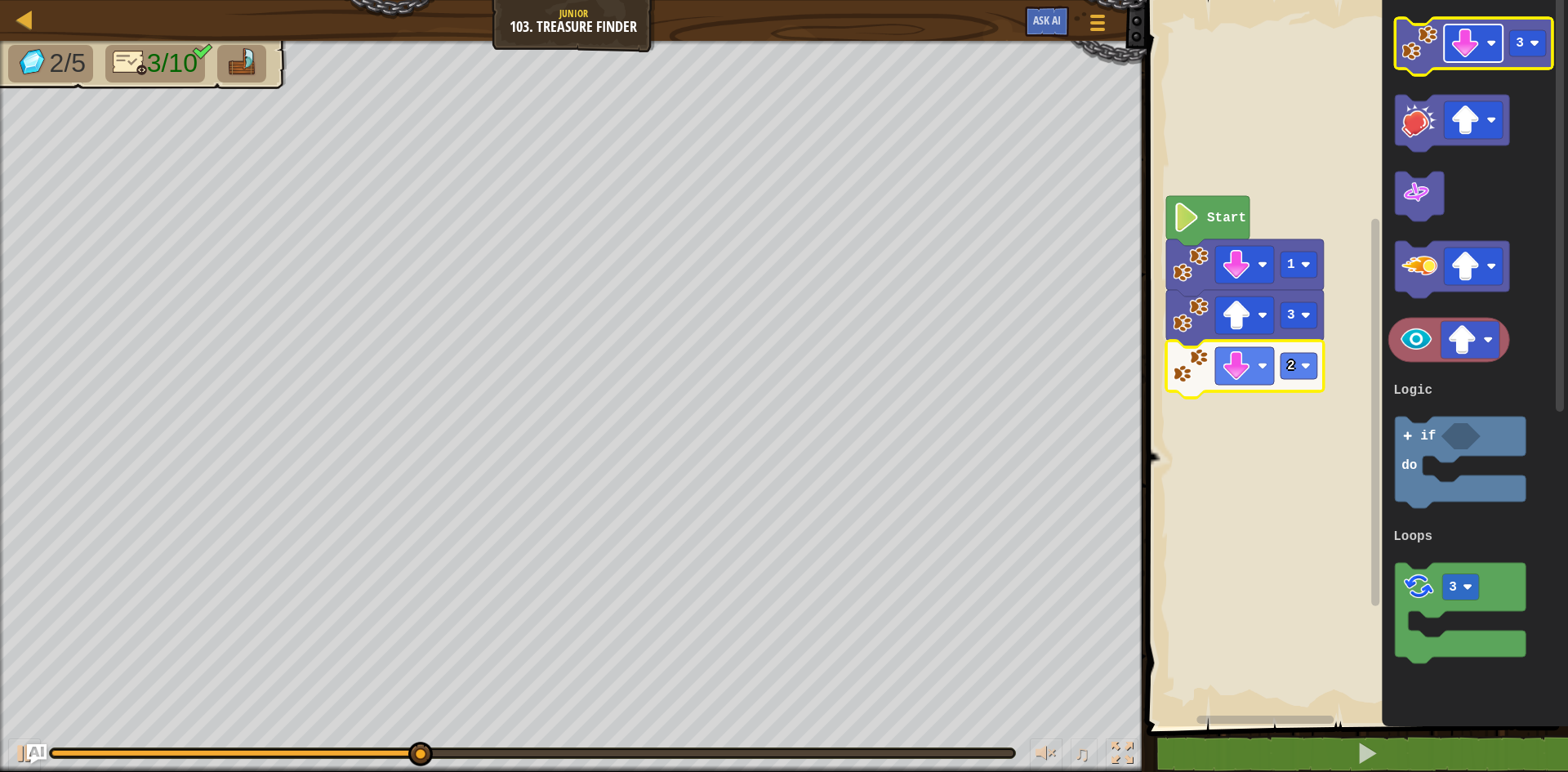
click at [1490, 47] on image "Blockly Workspace" at bounding box center [1491, 43] width 10 height 10
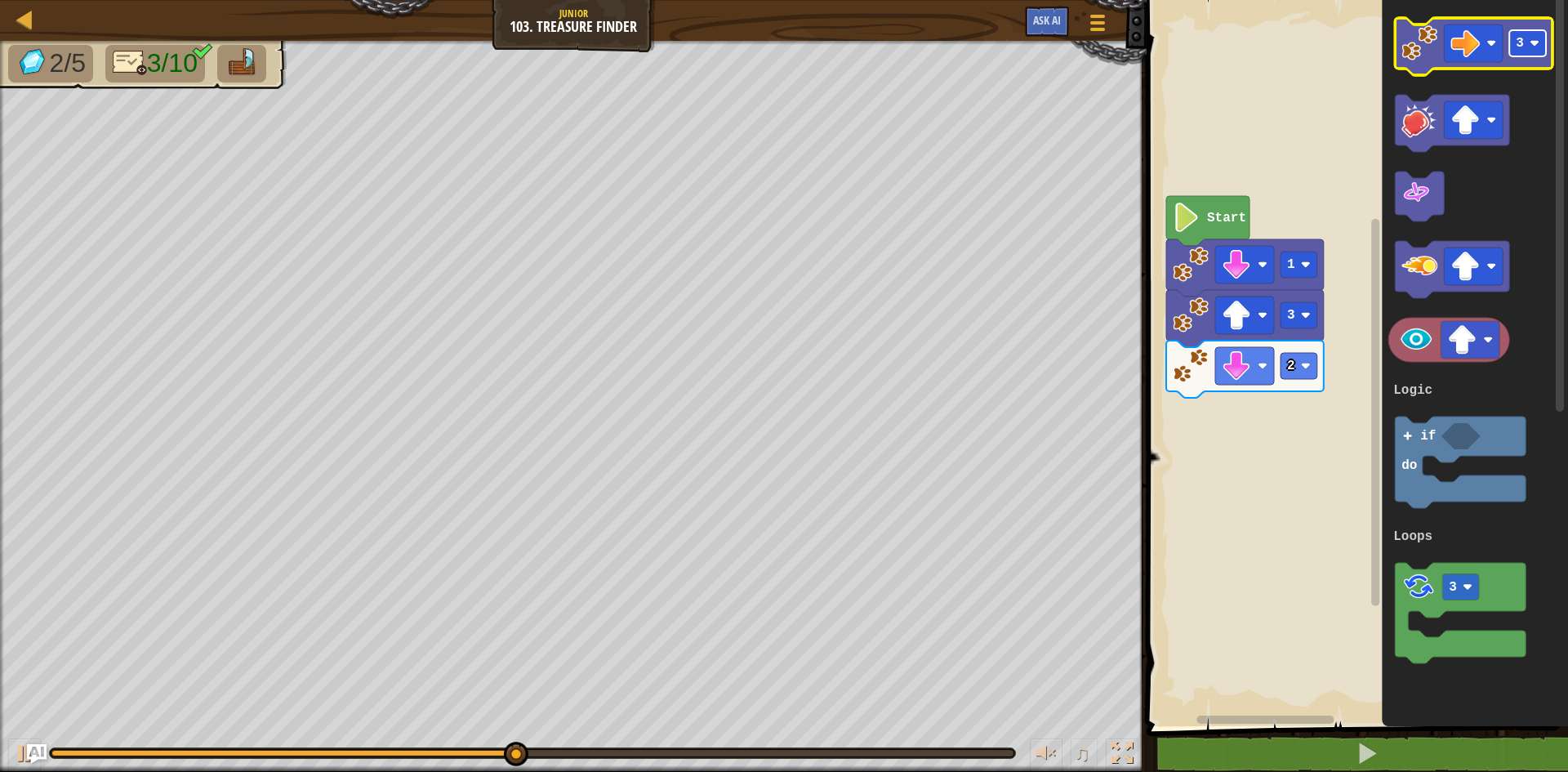
click at [1518, 43] on text "3" at bounding box center [1520, 43] width 8 height 15
click at [1419, 49] on image "Blockly Workspace" at bounding box center [1419, 43] width 36 height 36
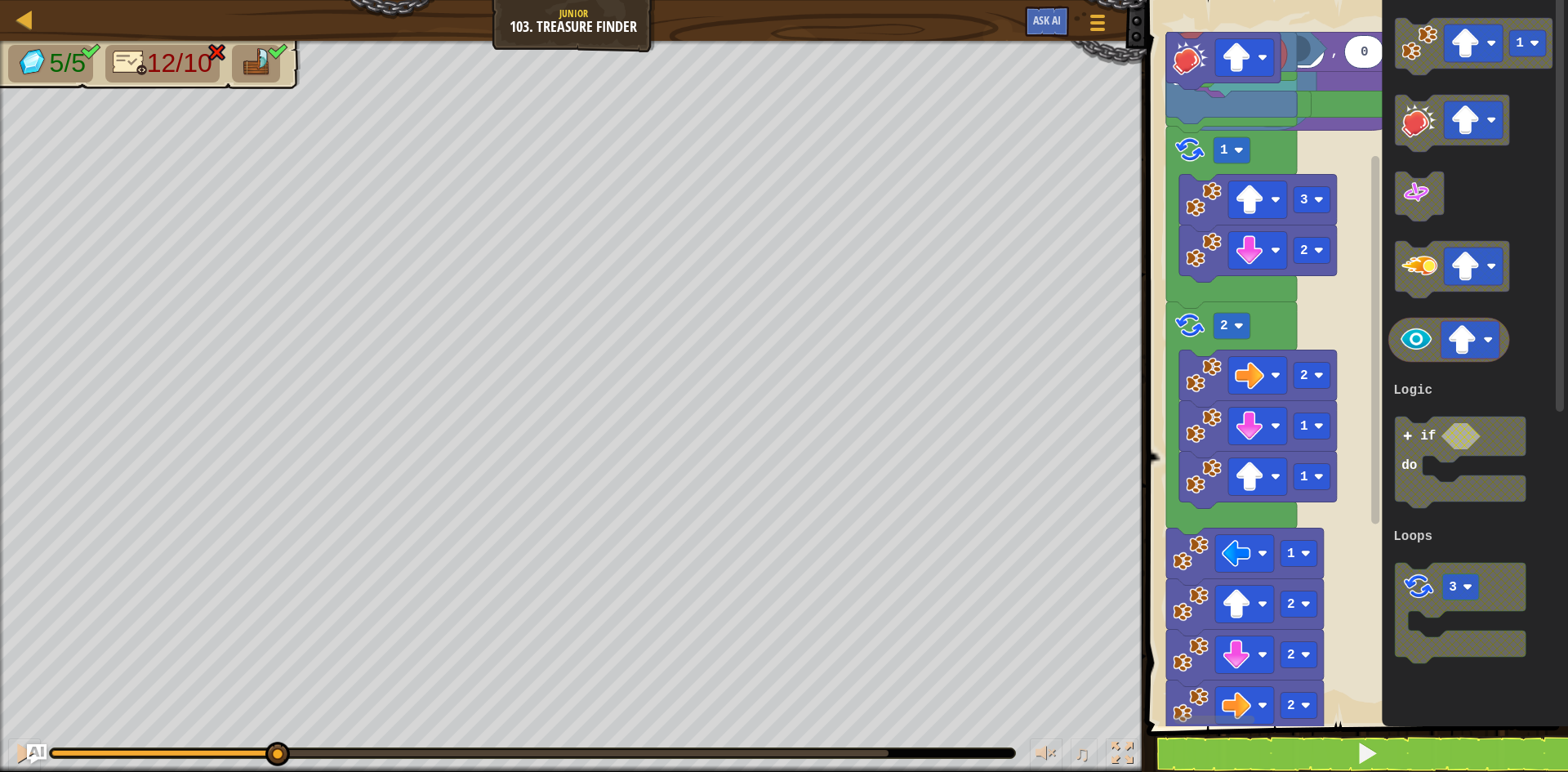
click at [1455, 203] on icon "Blockly Workspace" at bounding box center [1474, 359] width 186 height 735
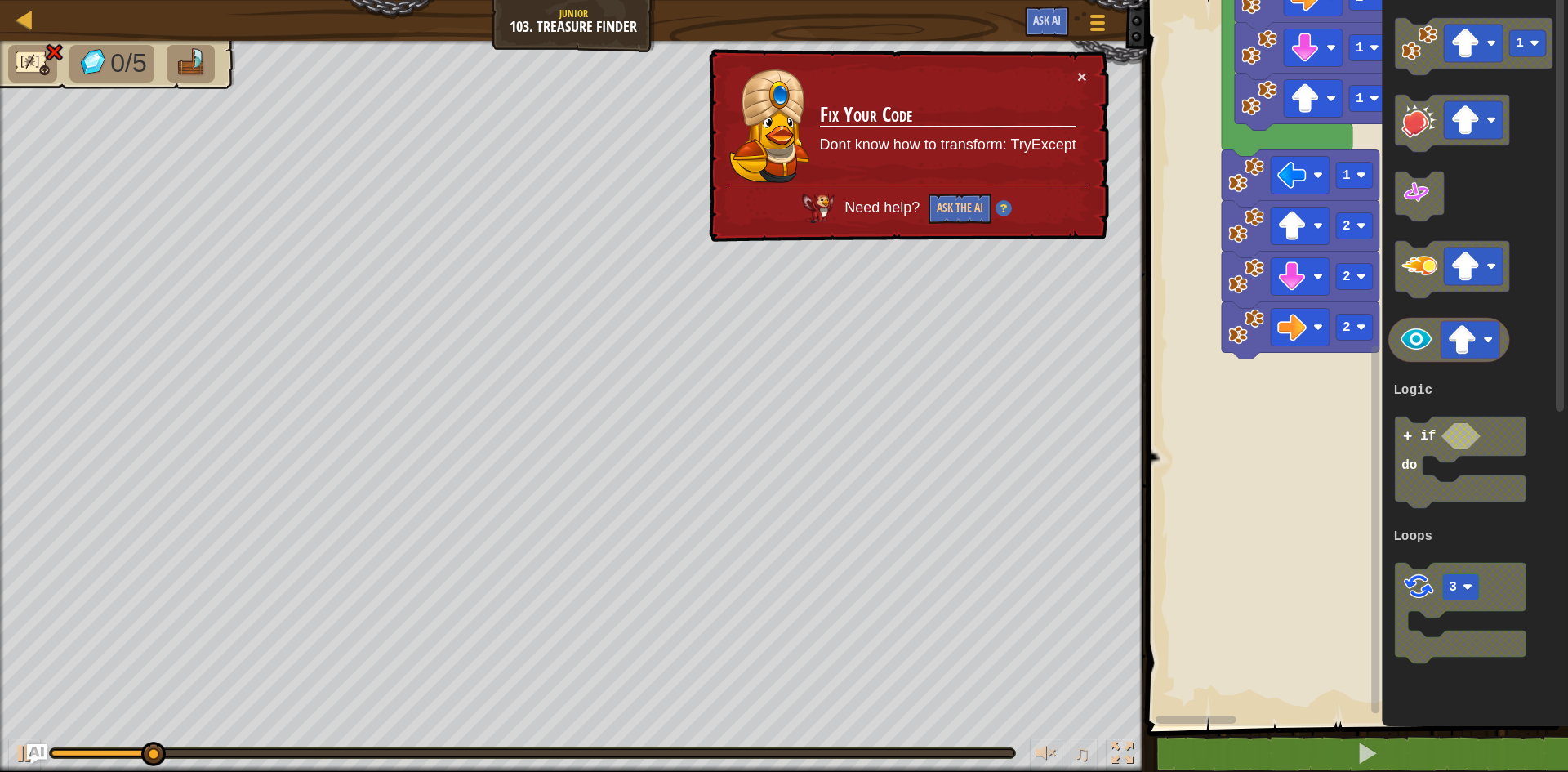
click at [1308, 264] on g "Start 1 2 3 1 1 2 2 2 2 1 2 1 sort numeric ascending make list from text with d…" at bounding box center [1400, 191] width 516 height 1072
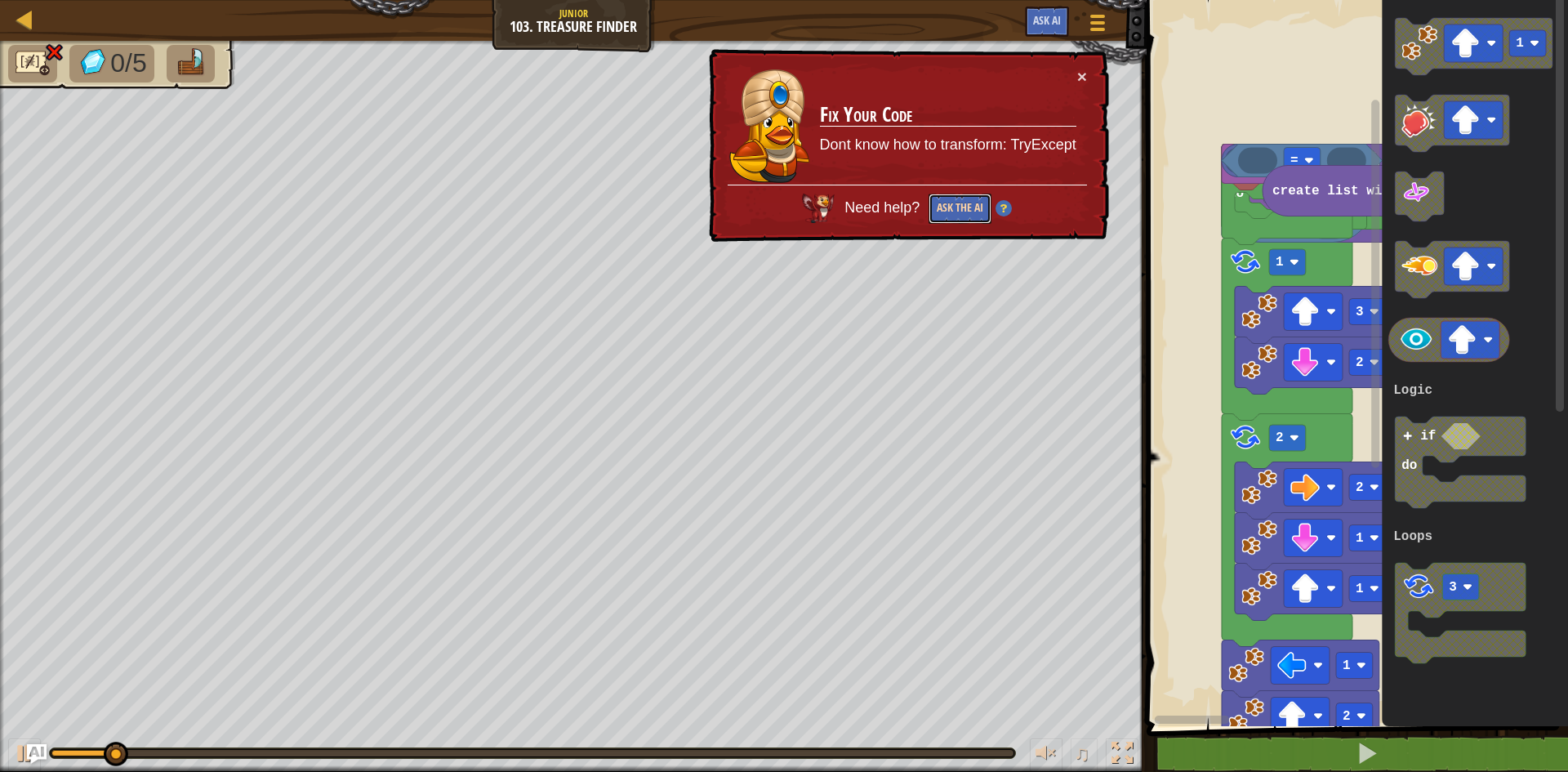
click at [965, 203] on button "Ask the AI" at bounding box center [960, 208] width 63 height 30
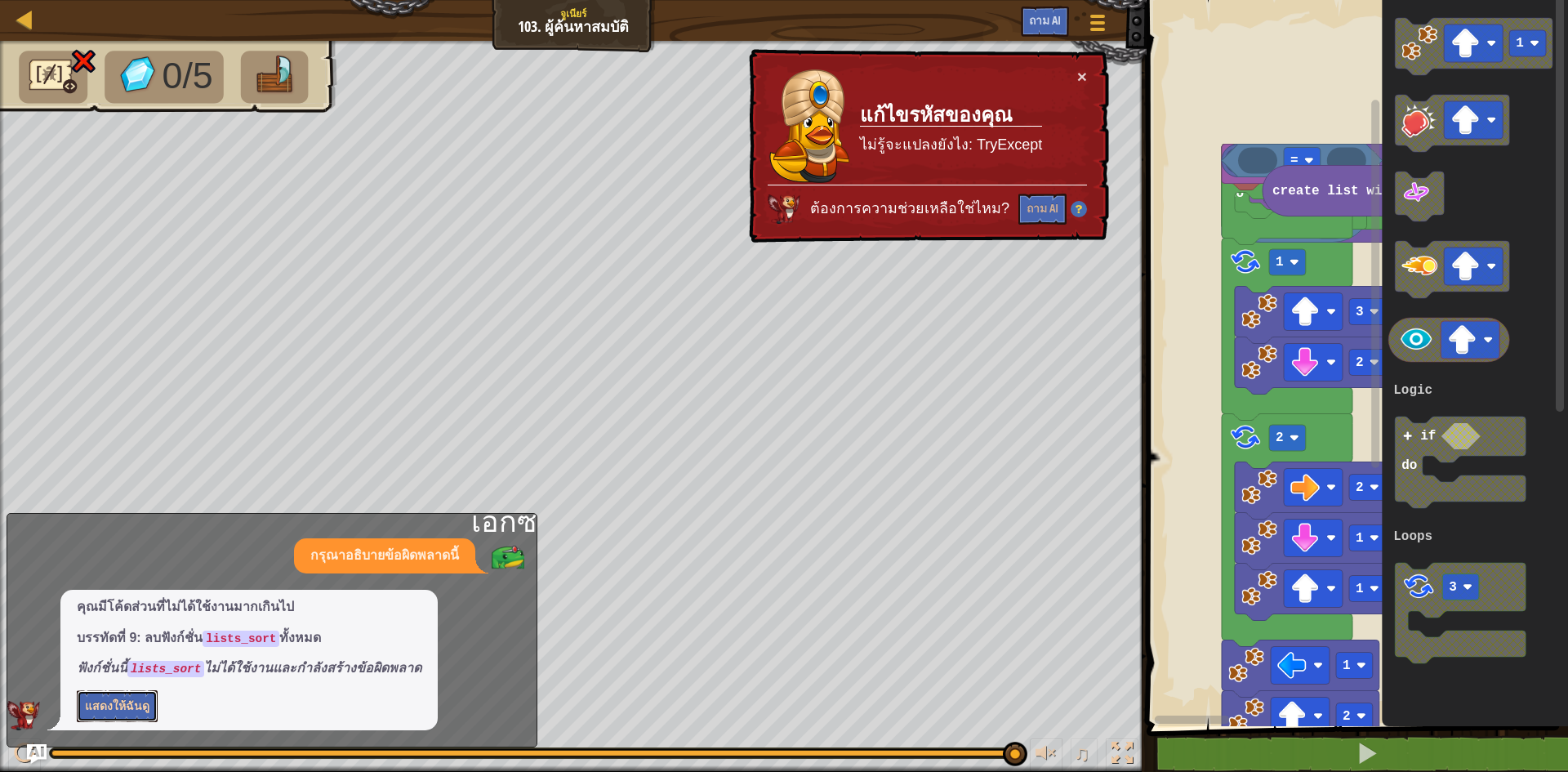
click at [114, 708] on font "แสดงให้ฉันดู" at bounding box center [117, 706] width 65 height 16
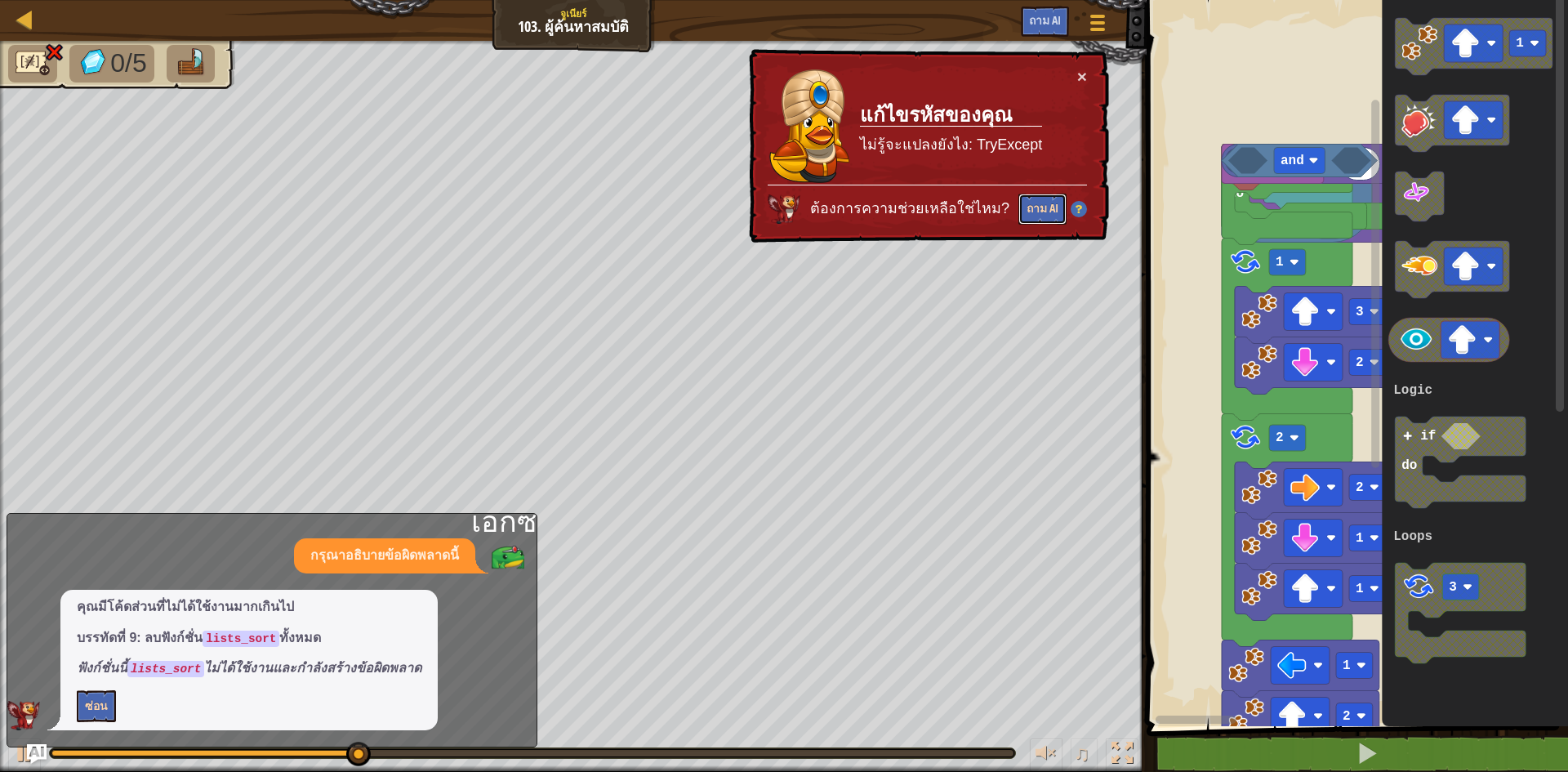
click at [1040, 215] on font "ถาม AI" at bounding box center [1042, 208] width 32 height 16
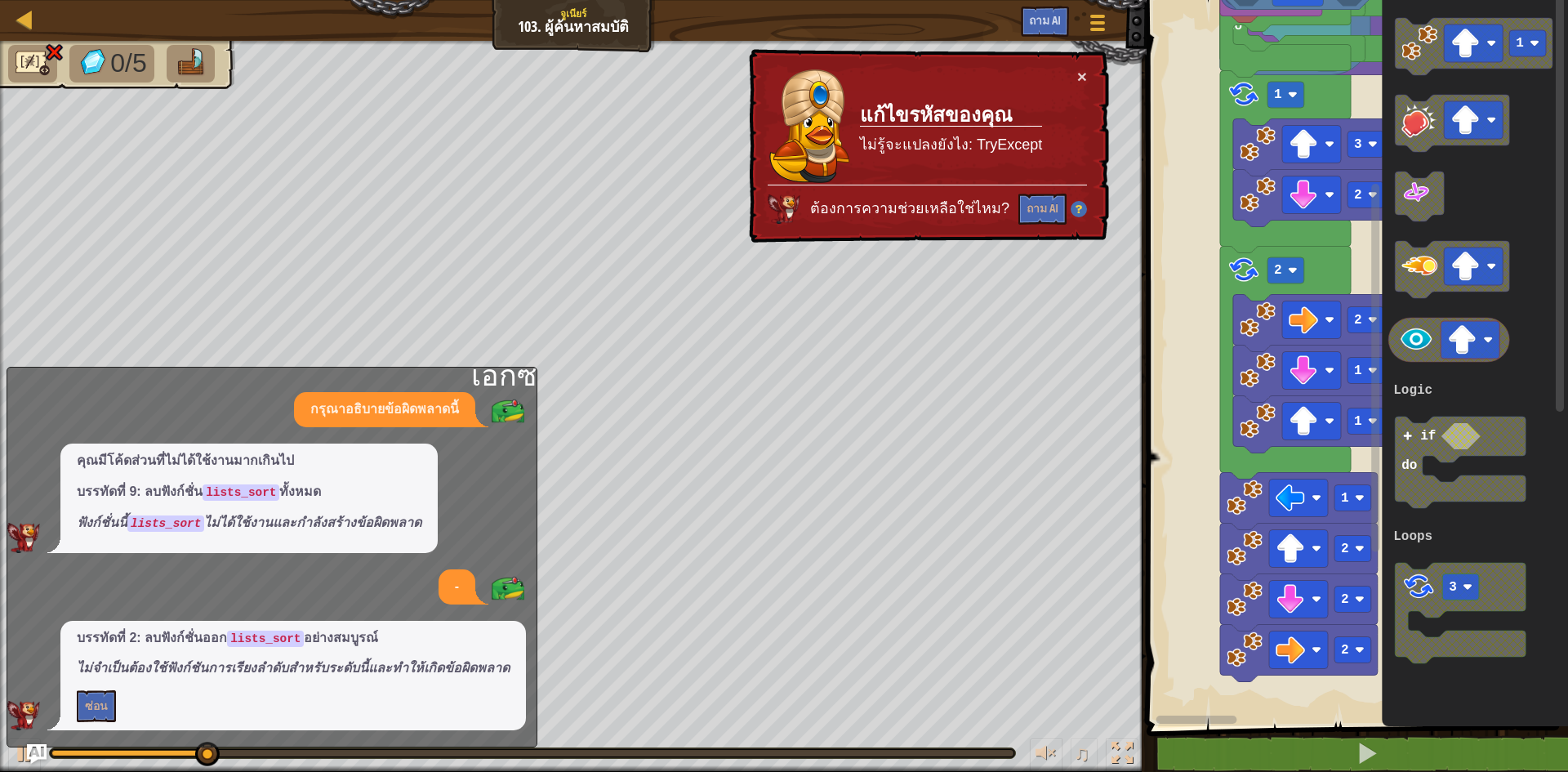
click at [1485, 550] on div "ตรรกะ ลูป Start 1 2 3 1 1 2 2 2 2 1 2 1 sort numeric ascending make list from t…" at bounding box center [1355, 359] width 426 height 735
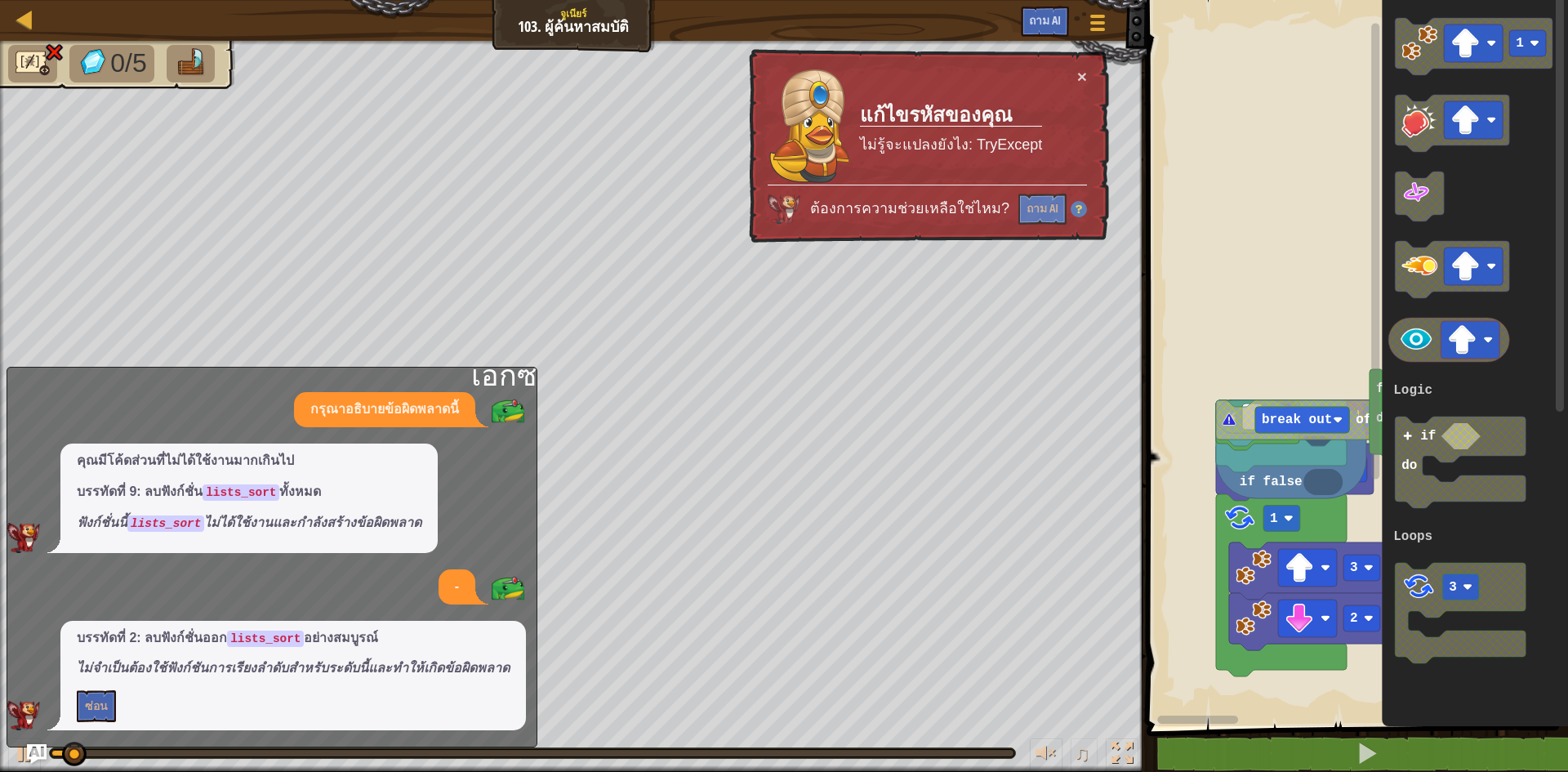
click at [1375, 444] on div "ตรรกะ ลูป Start 1 2 3 1 make list from text with delimiter in list get sub-list…" at bounding box center [1355, 359] width 426 height 735
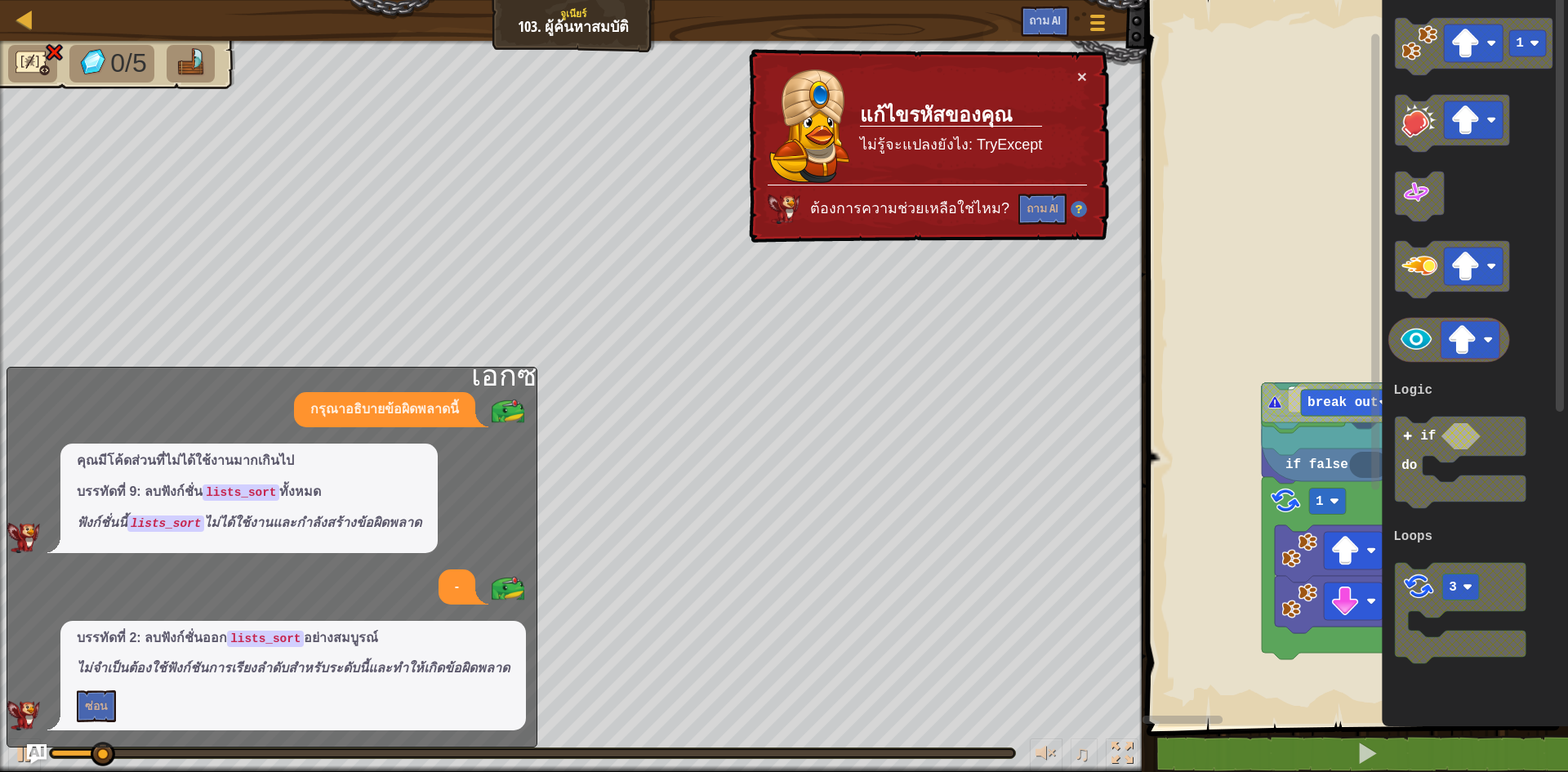
click at [1303, 424] on div "แผนที่ จูเนียร์ 103. ผู้ค้นหาสมบัติ เมนูเกม ถาม AI 1 2 3 4 5 6 7 8 9 10 11 12 1…" at bounding box center [784, 386] width 1568 height 772
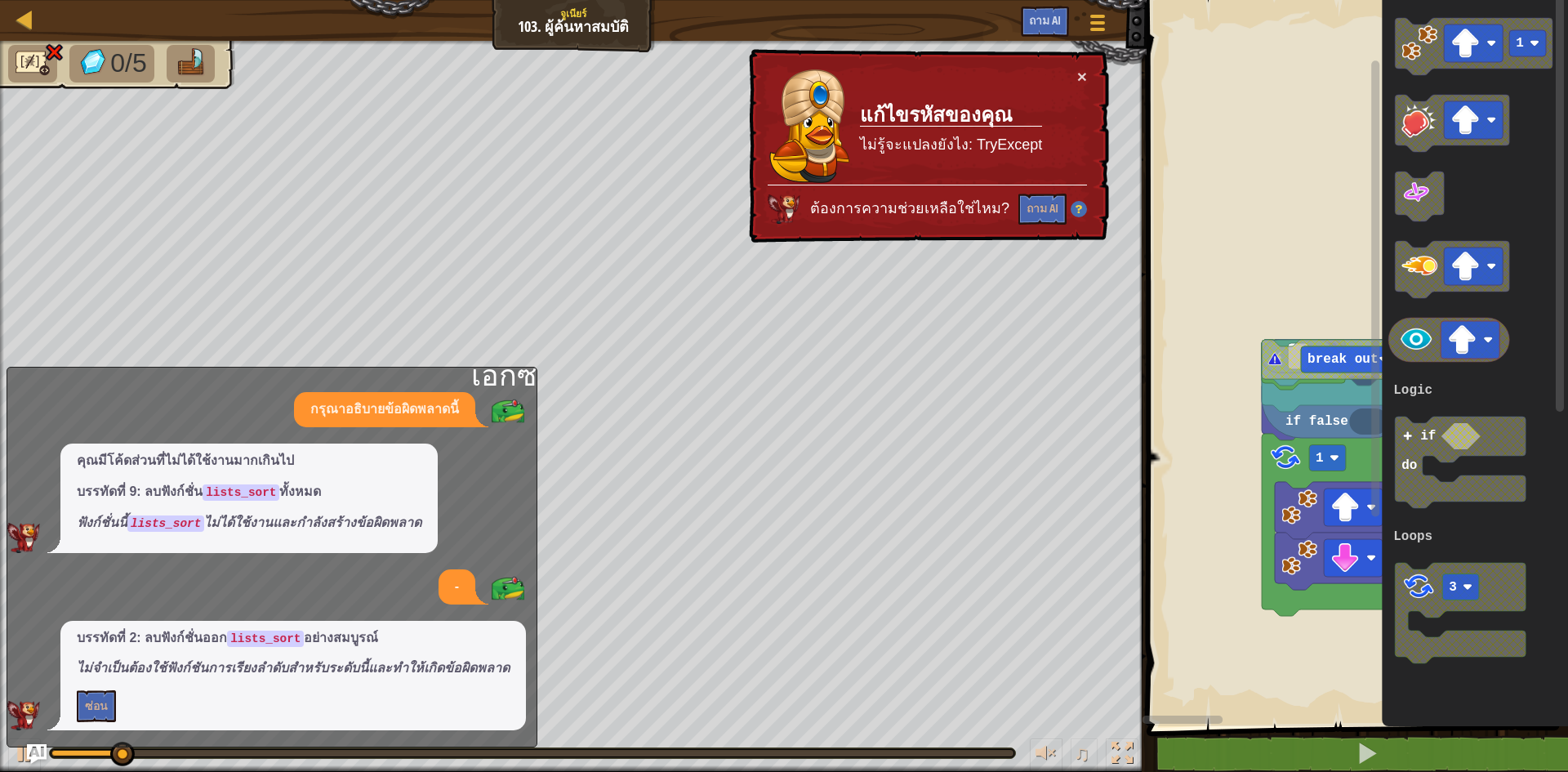
click at [1334, 415] on g "Start 1 2 3 1 make list from text with delimiter in list get sub-list from # to…" at bounding box center [1419, 359] width 556 height 735
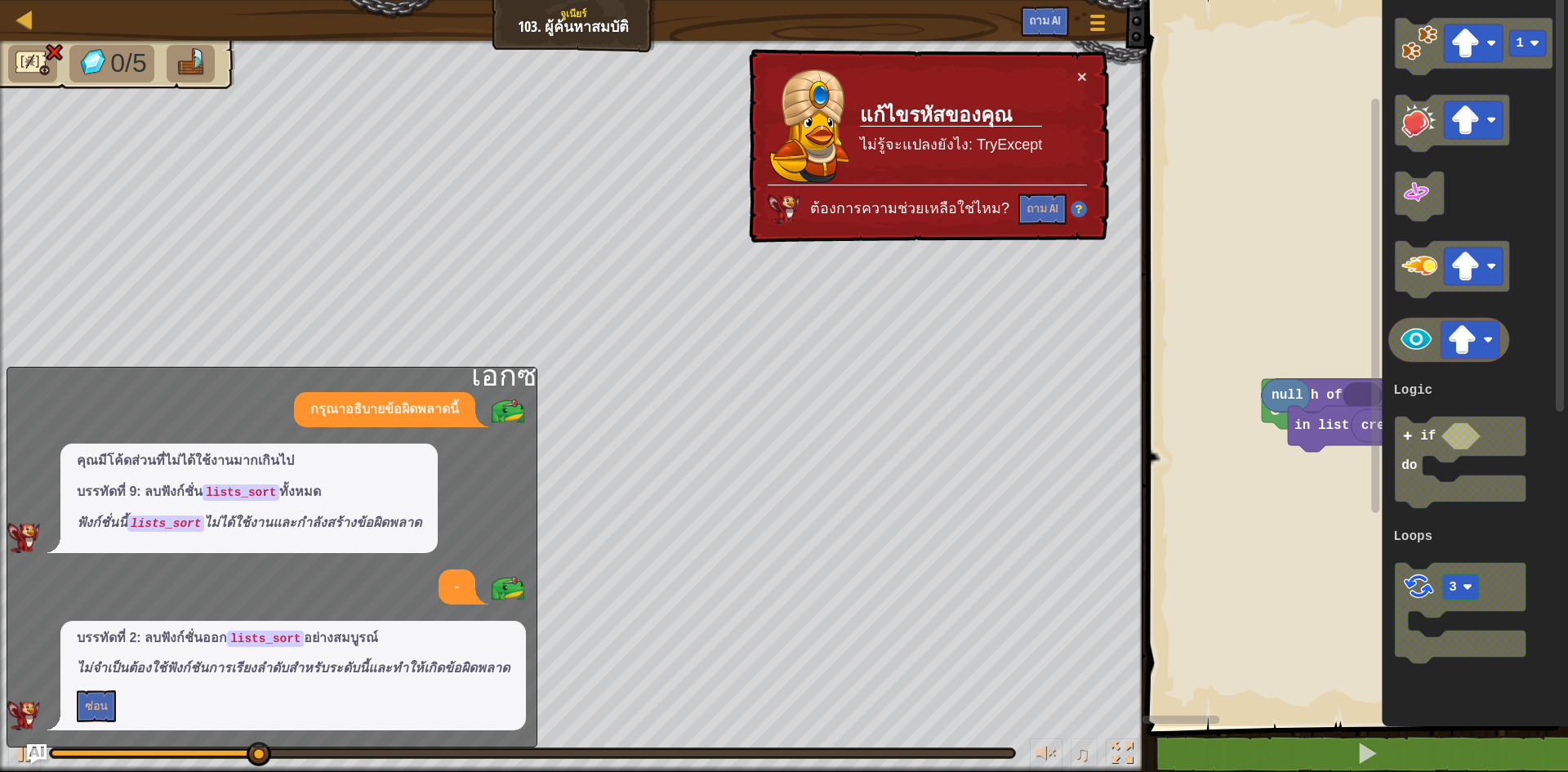
click at [1264, 441] on rect "พื้นที่ทำงานแบบบล็อคลี่" at bounding box center [1355, 359] width 426 height 735
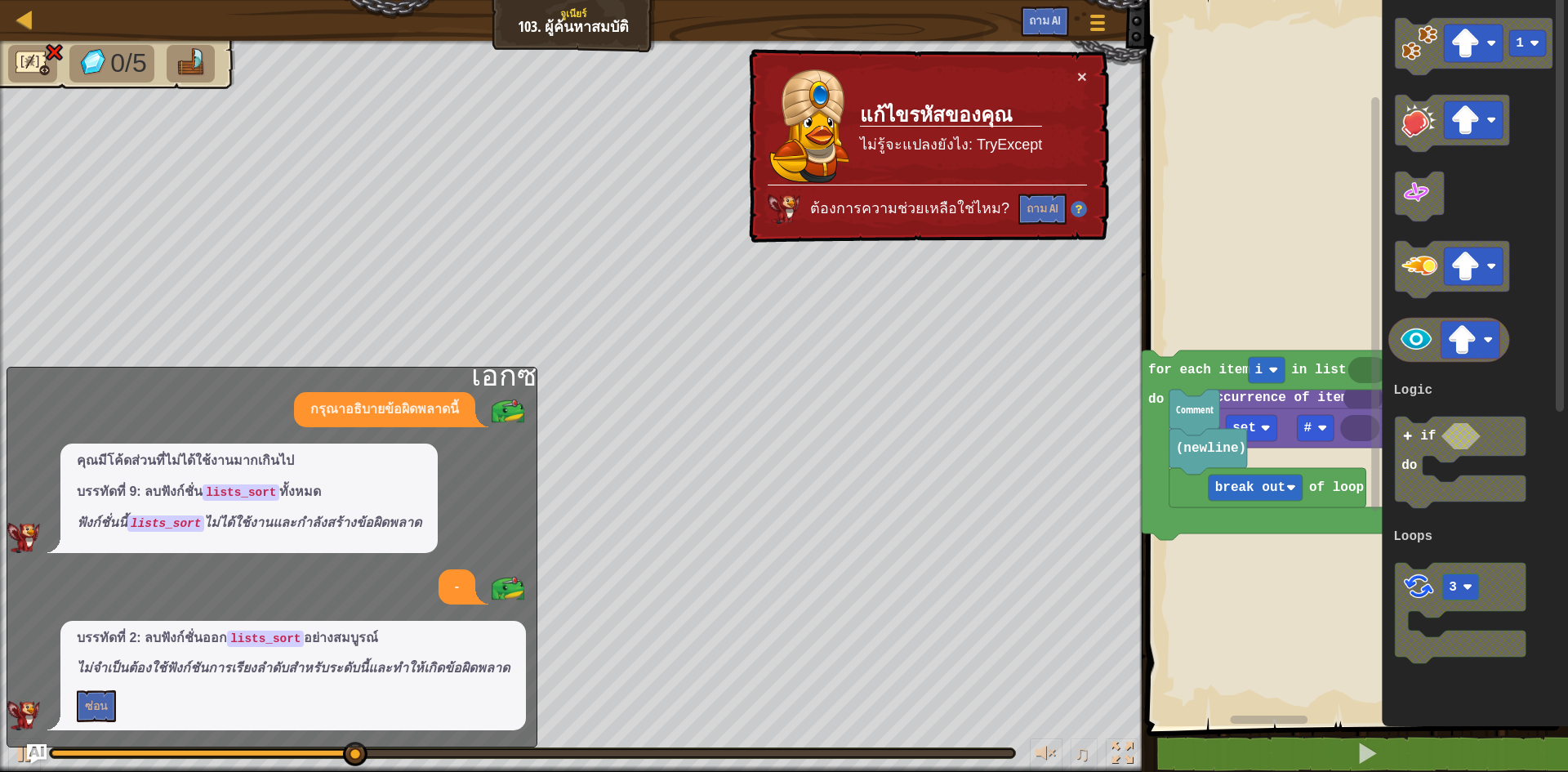
click at [1292, 705] on div "ตรรกะ ลูป Start make list from text with delimiter in list get sub-list from # …" at bounding box center [1355, 359] width 426 height 735
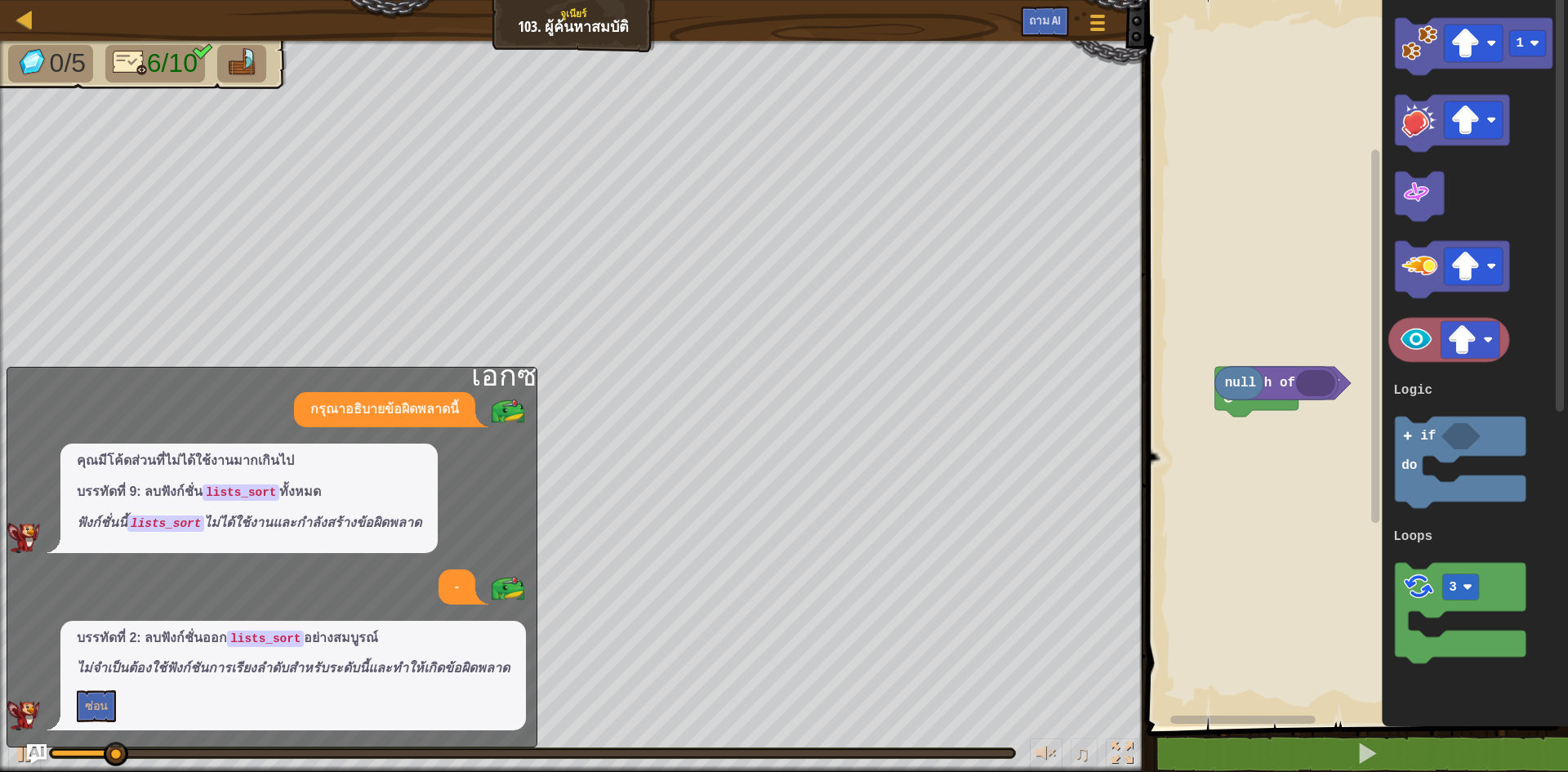
click at [1393, 674] on div "ตรรกะ ลูป Start is empty length of length of null 1 if do 3 Logic Loops" at bounding box center [1355, 359] width 426 height 735
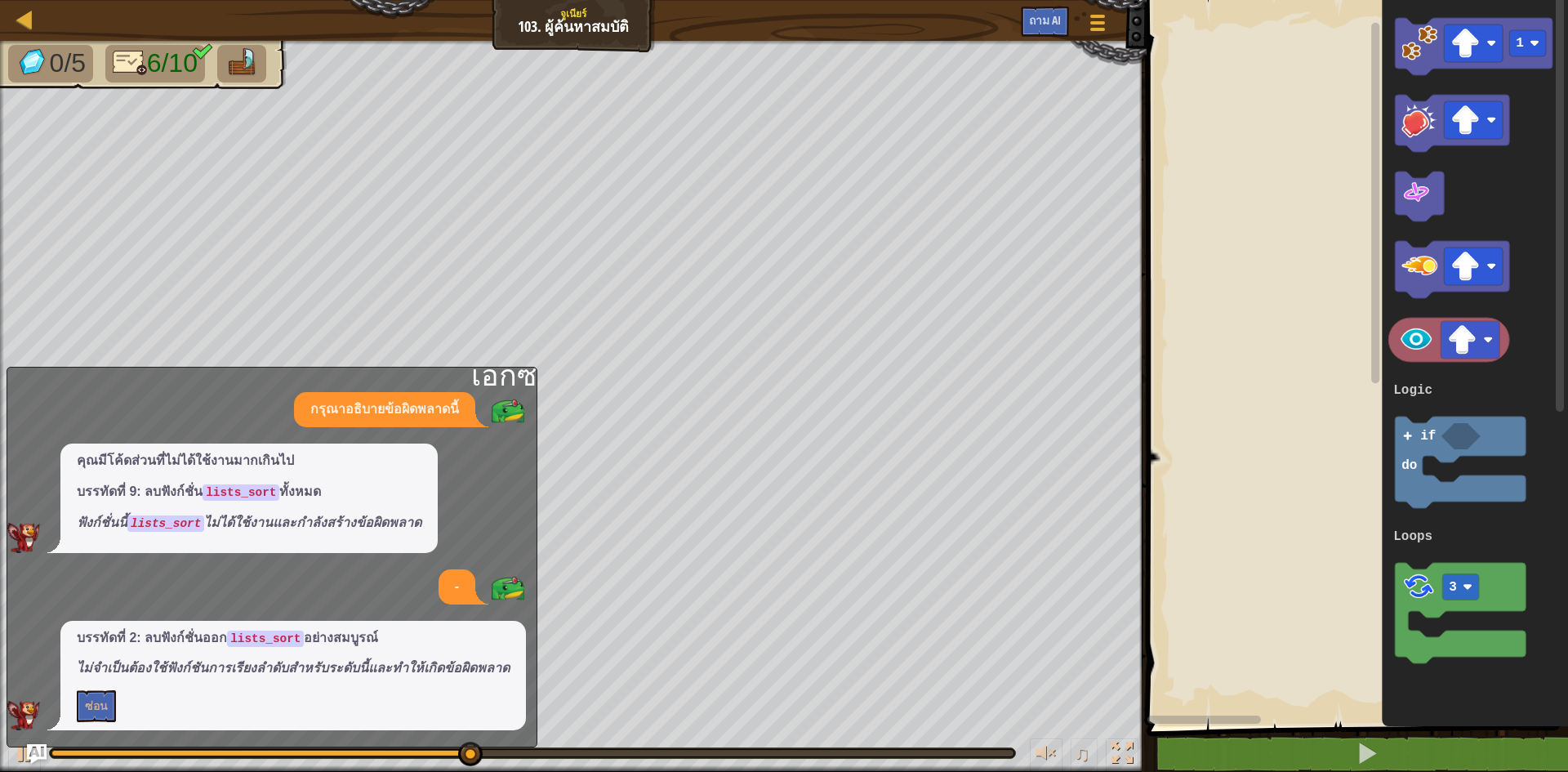
click at [1385, 620] on div "ตรรกะ ลูป 1 if do 3 Logic Loops" at bounding box center [1355, 359] width 426 height 735
click at [457, 372] on div "เอ็กซ์ กรุณาอธิบายข้อผิดพลาดนี้ คุณมีโค้ดส่วนที่ไม่ได้ใช้งานมากเกินไป บรรทัดที่…" at bounding box center [272, 557] width 531 height 381
click at [1058, 19] on font "ถาม AI" at bounding box center [1045, 20] width 32 height 16
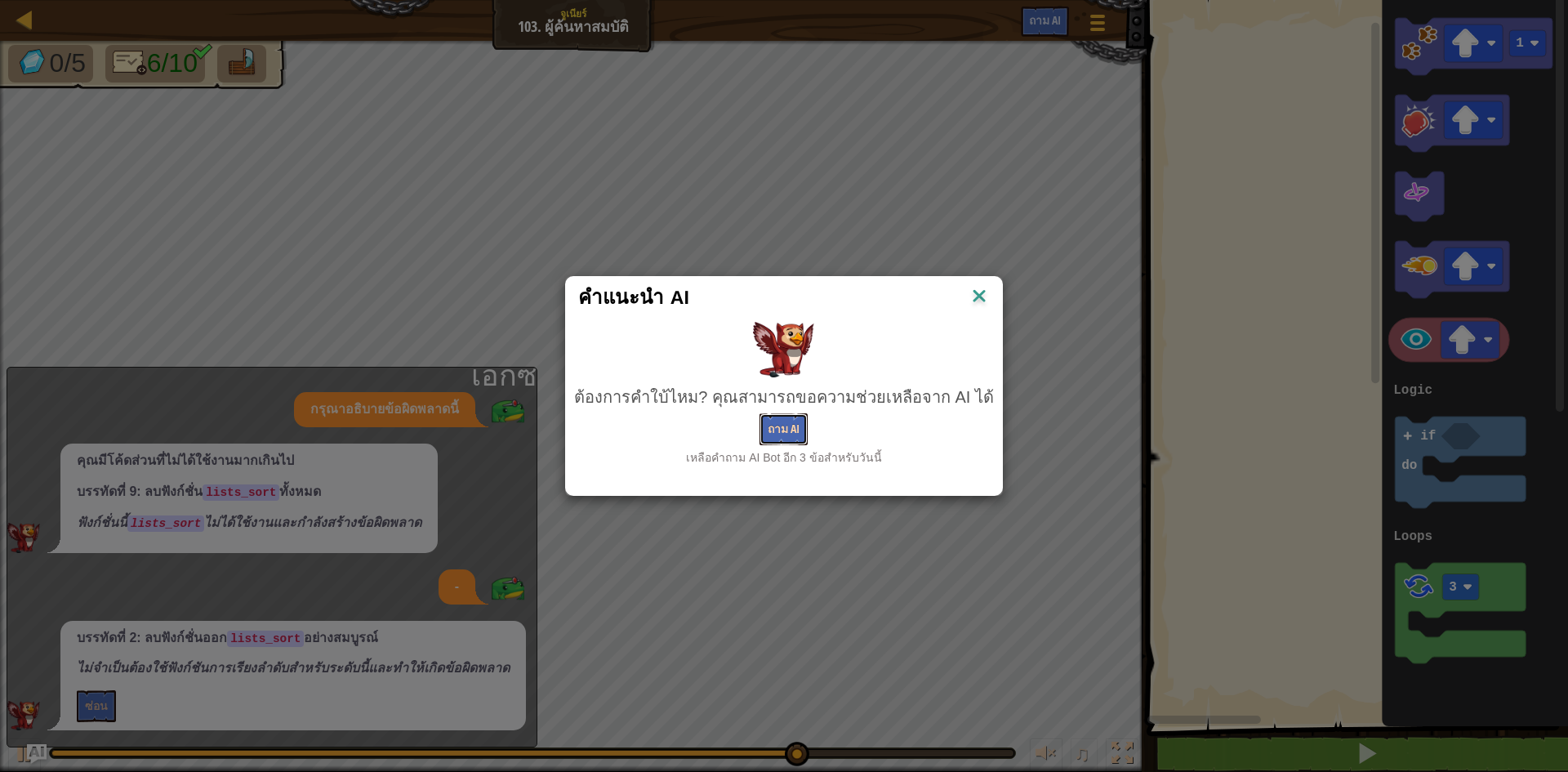
click at [796, 427] on font "ถาม AI" at bounding box center [783, 428] width 32 height 16
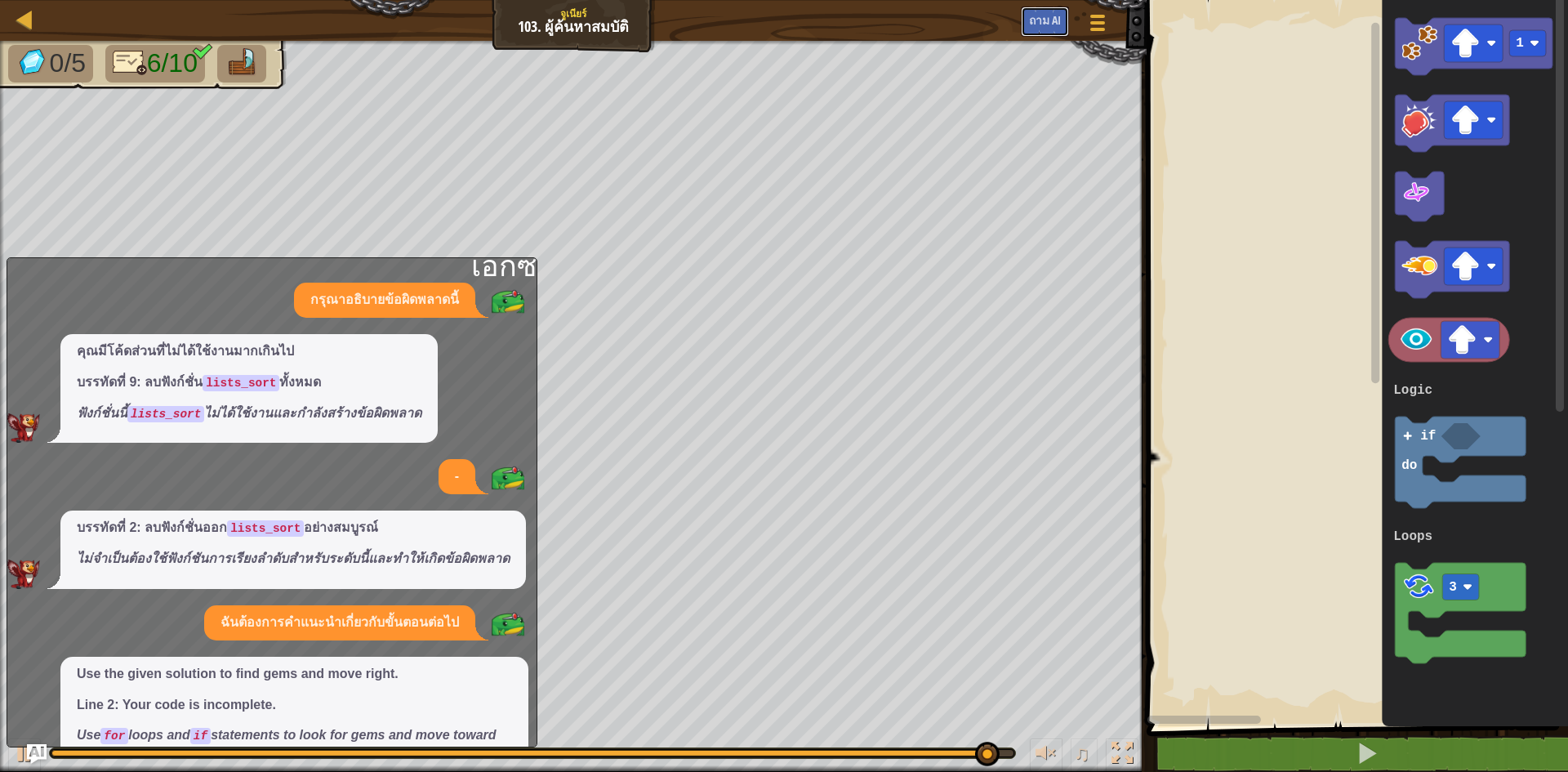
scroll to position [86, 0]
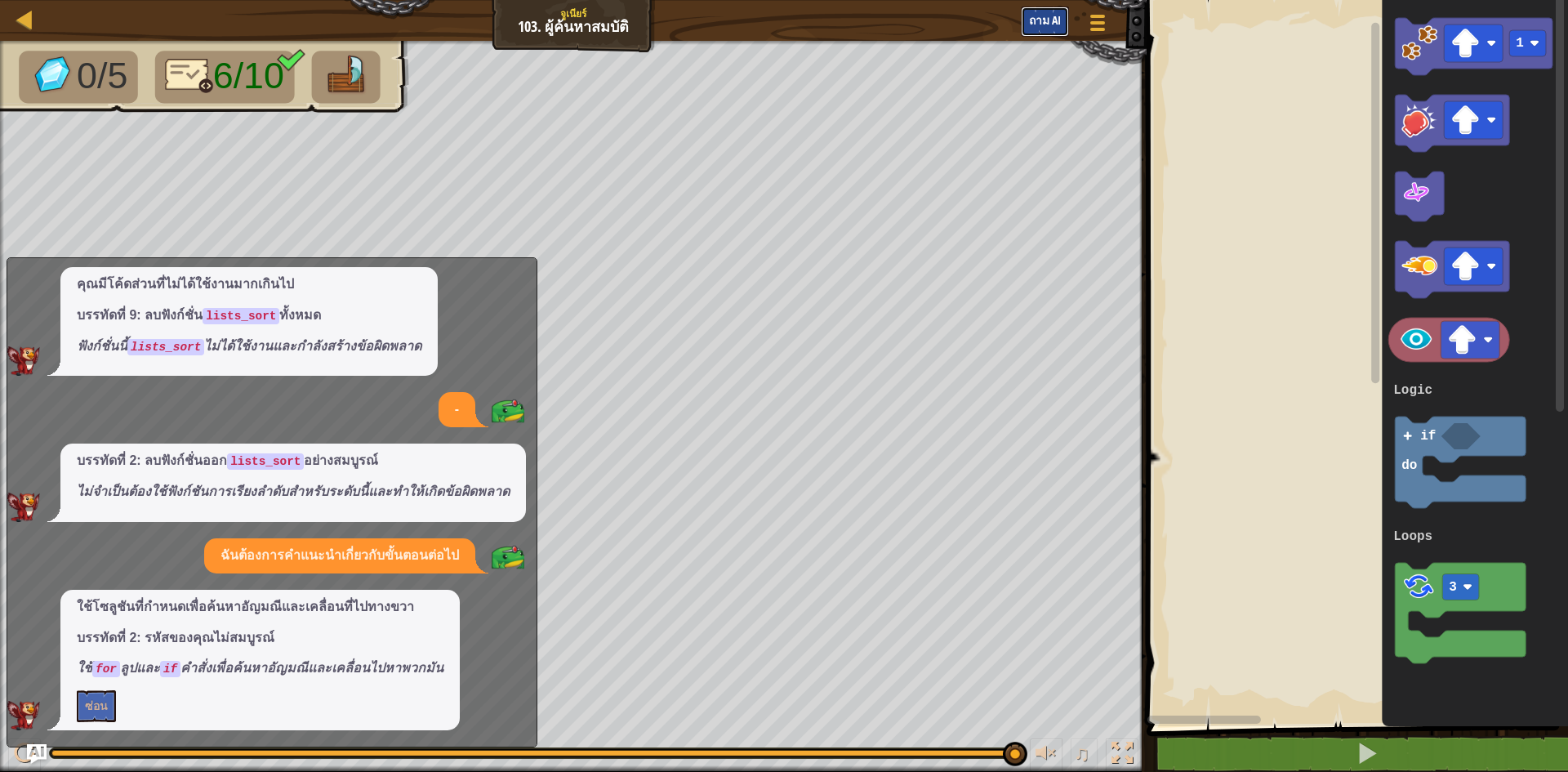
click at [1020, 21] on button "ถาม AI" at bounding box center [1045, 22] width 48 height 30
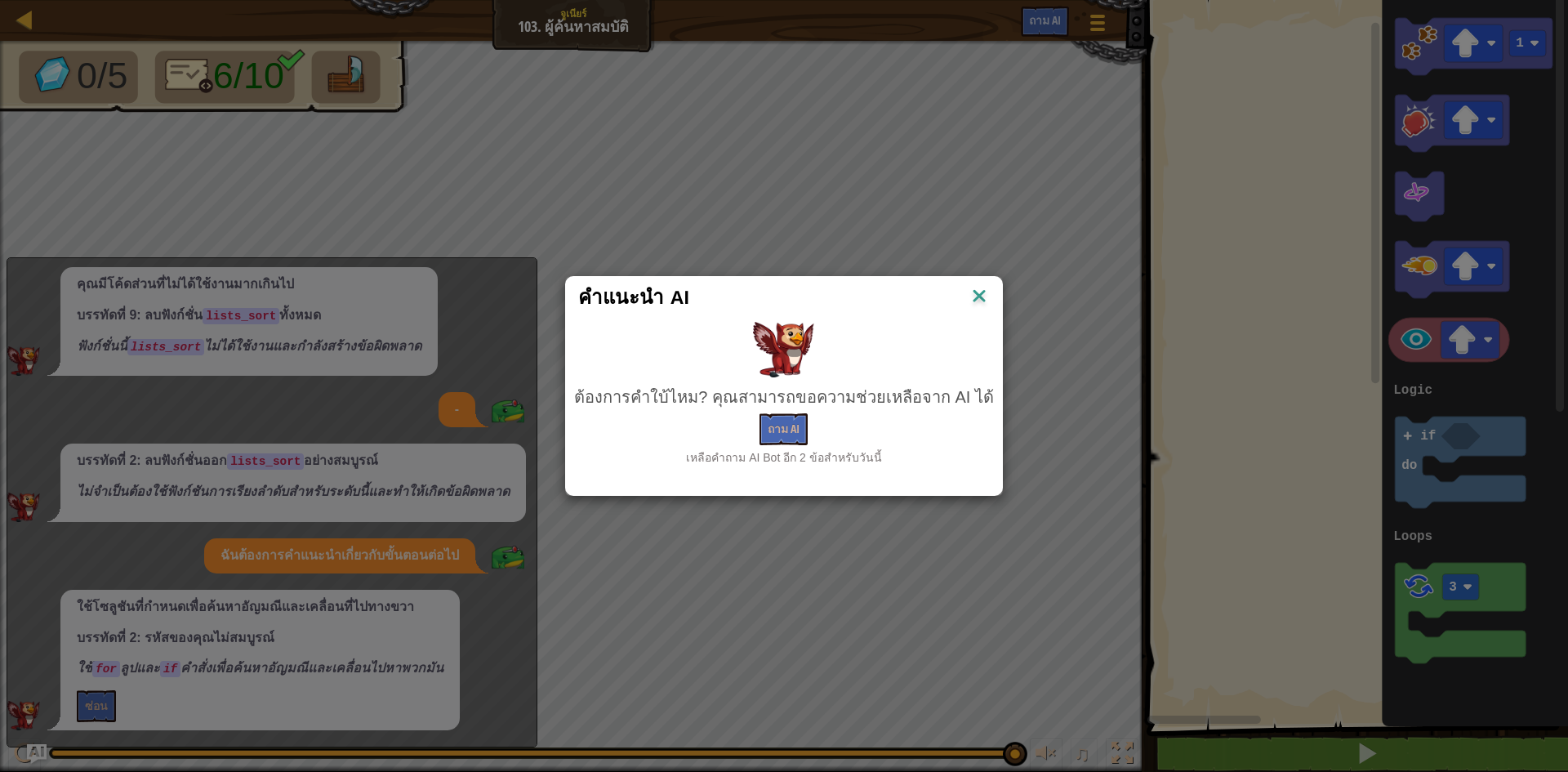
click at [968, 289] on img at bounding box center [979, 298] width 22 height 25
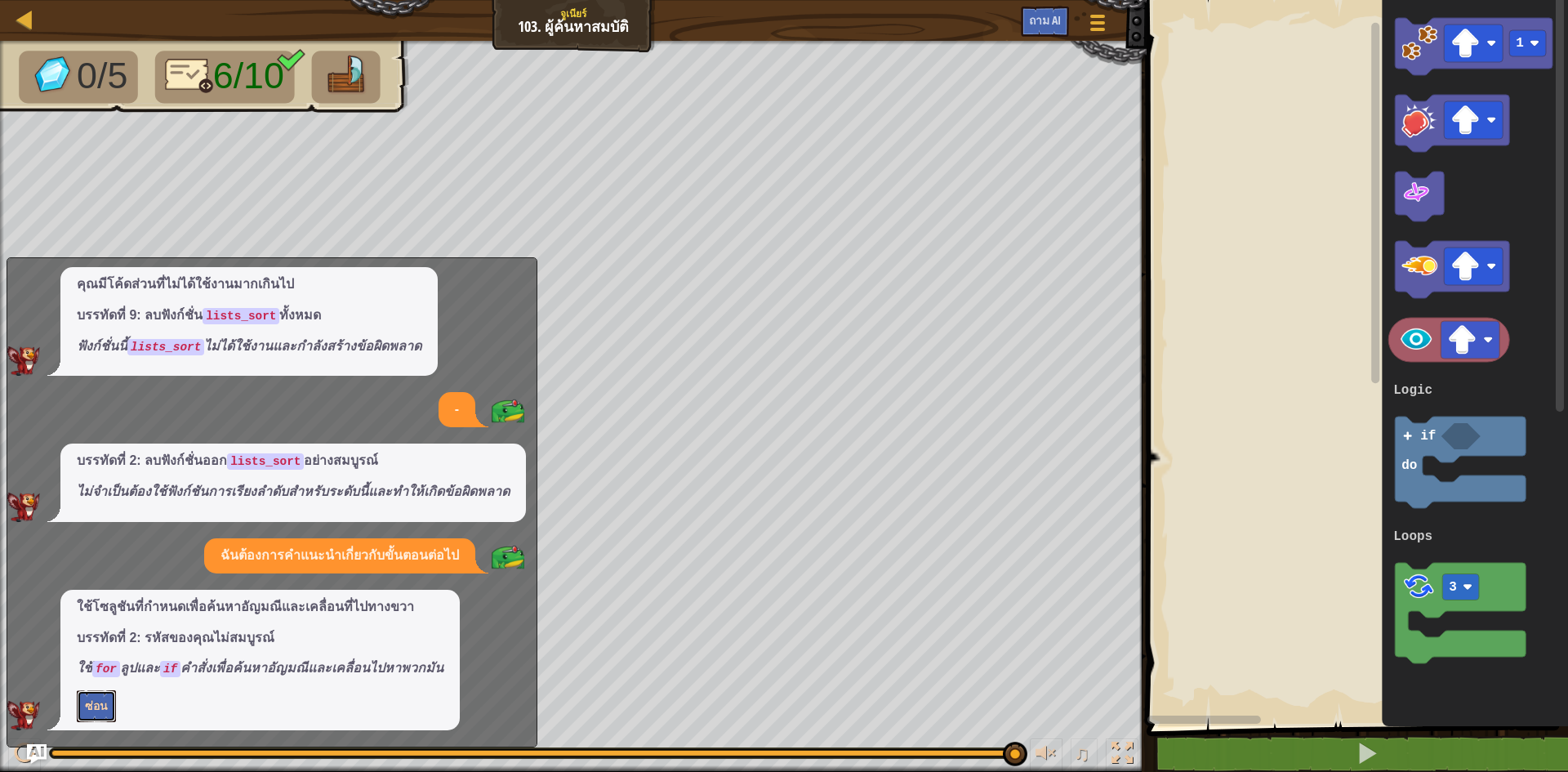
click at [112, 706] on button "ซ่อน" at bounding box center [96, 706] width 39 height 32
click at [112, 706] on font "แสดงให้ฉันดู" at bounding box center [117, 706] width 65 height 16
click at [112, 706] on button "ซ่อน" at bounding box center [96, 706] width 39 height 32
click at [37, 750] on img "ถาม AI" at bounding box center [37, 755] width 22 height 22
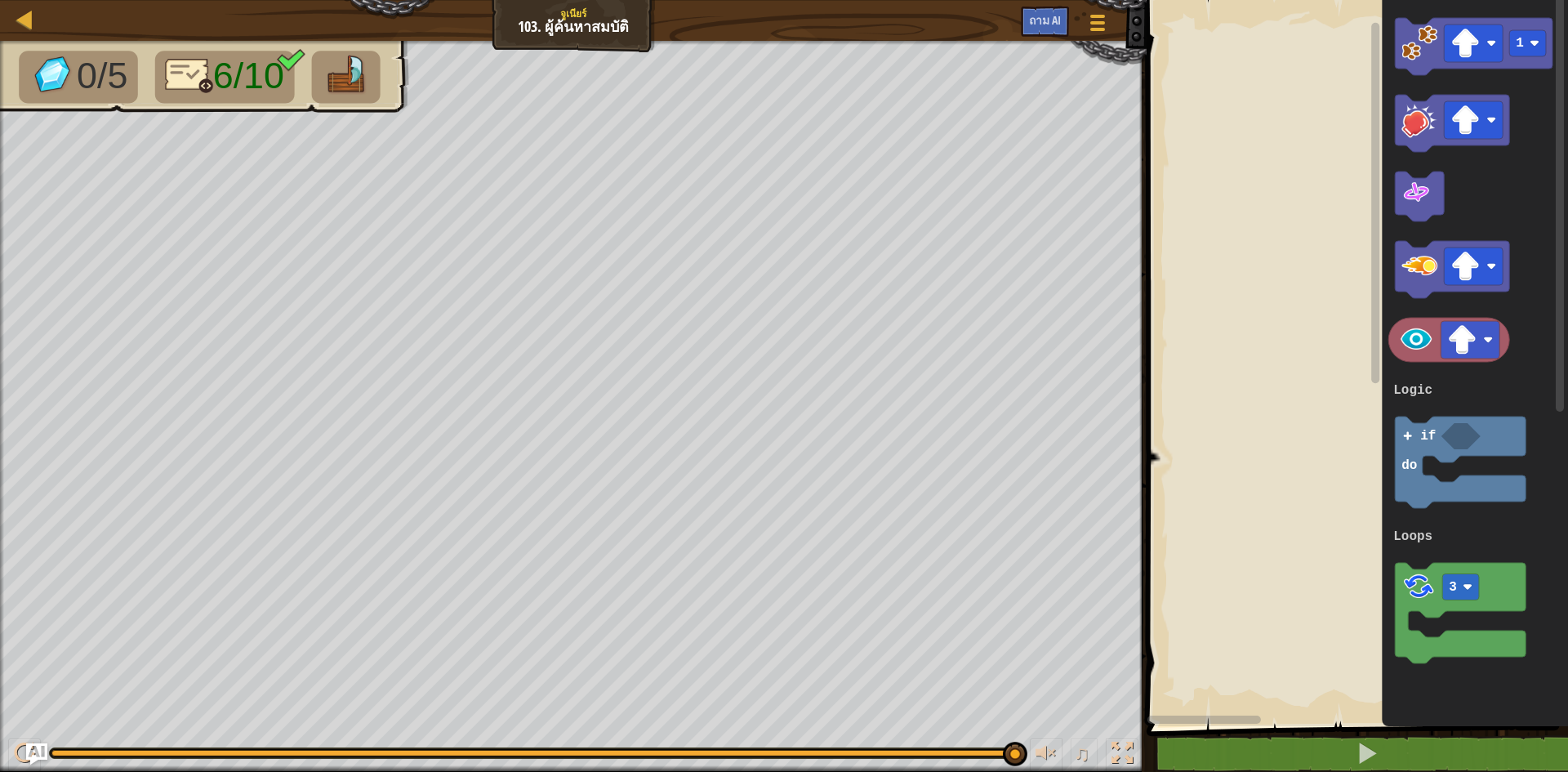
click at [37, 750] on img "ถาม AI" at bounding box center [37, 755] width 22 height 22
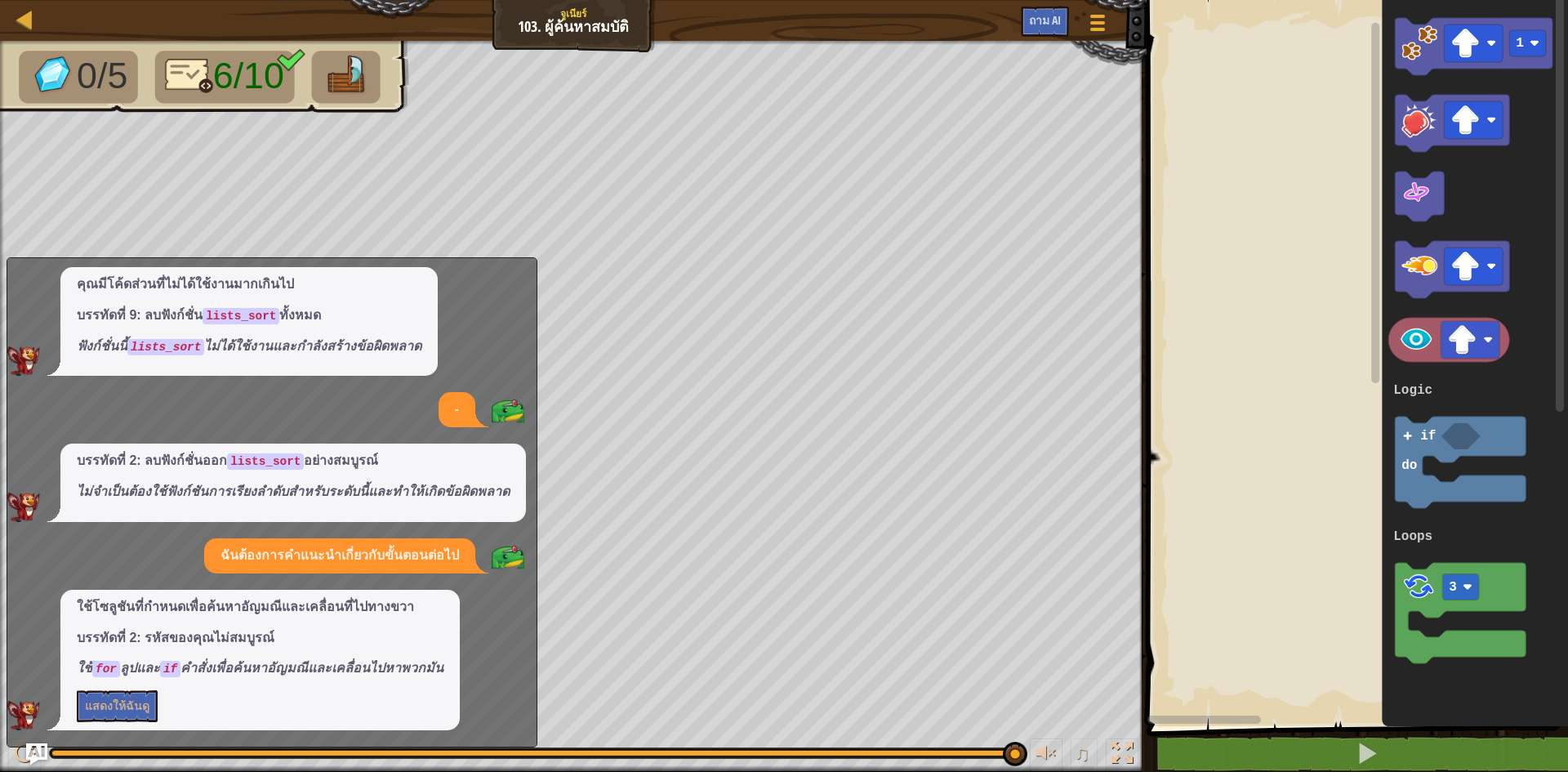
click at [37, 750] on img "ถาม AI" at bounding box center [37, 755] width 22 height 22
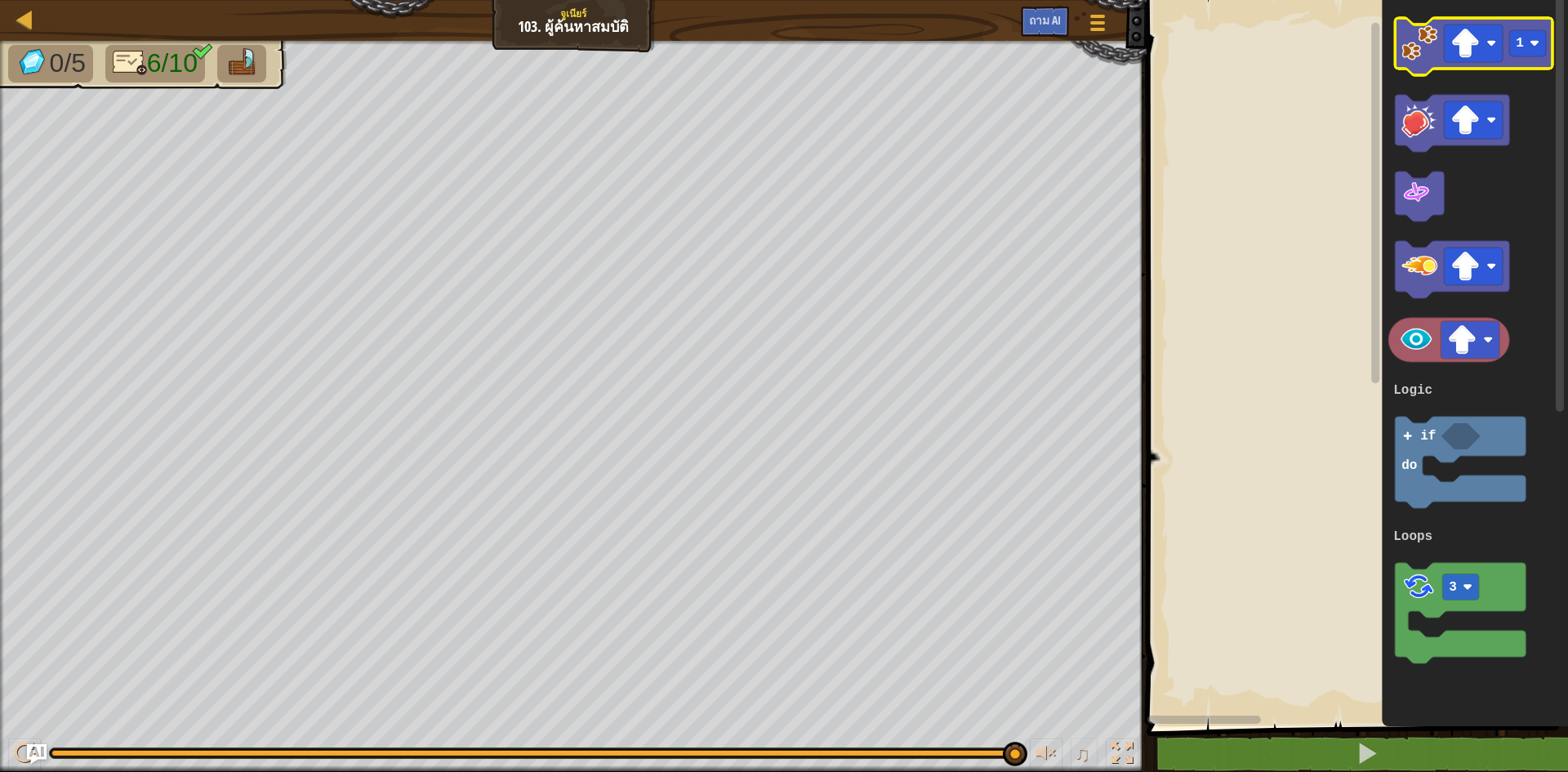
click at [1421, 42] on image "พื้นที่ทำงานแบบบล็อคลี่" at bounding box center [1419, 43] width 36 height 36
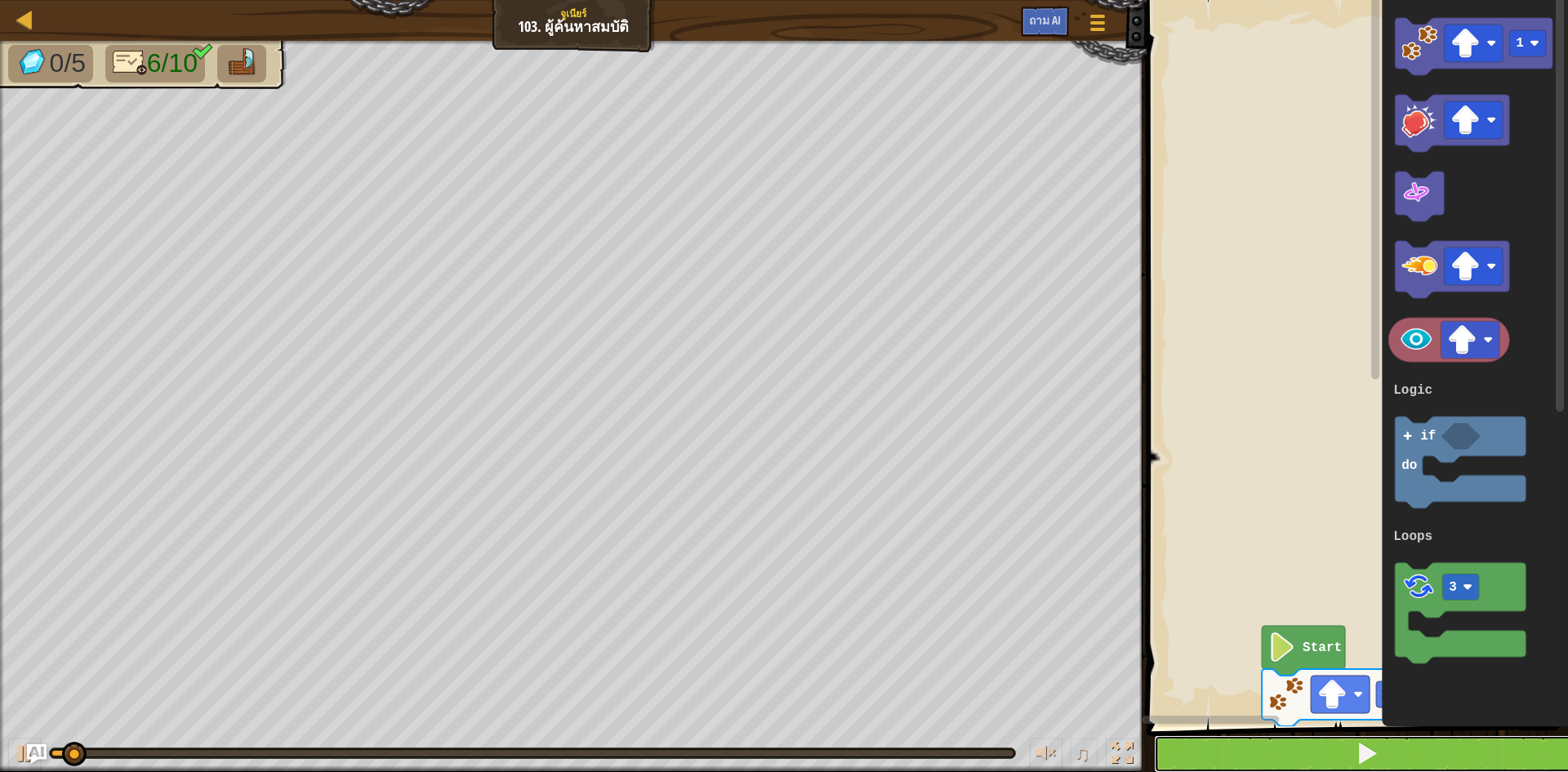
click at [1293, 762] on button at bounding box center [1367, 754] width 426 height 37
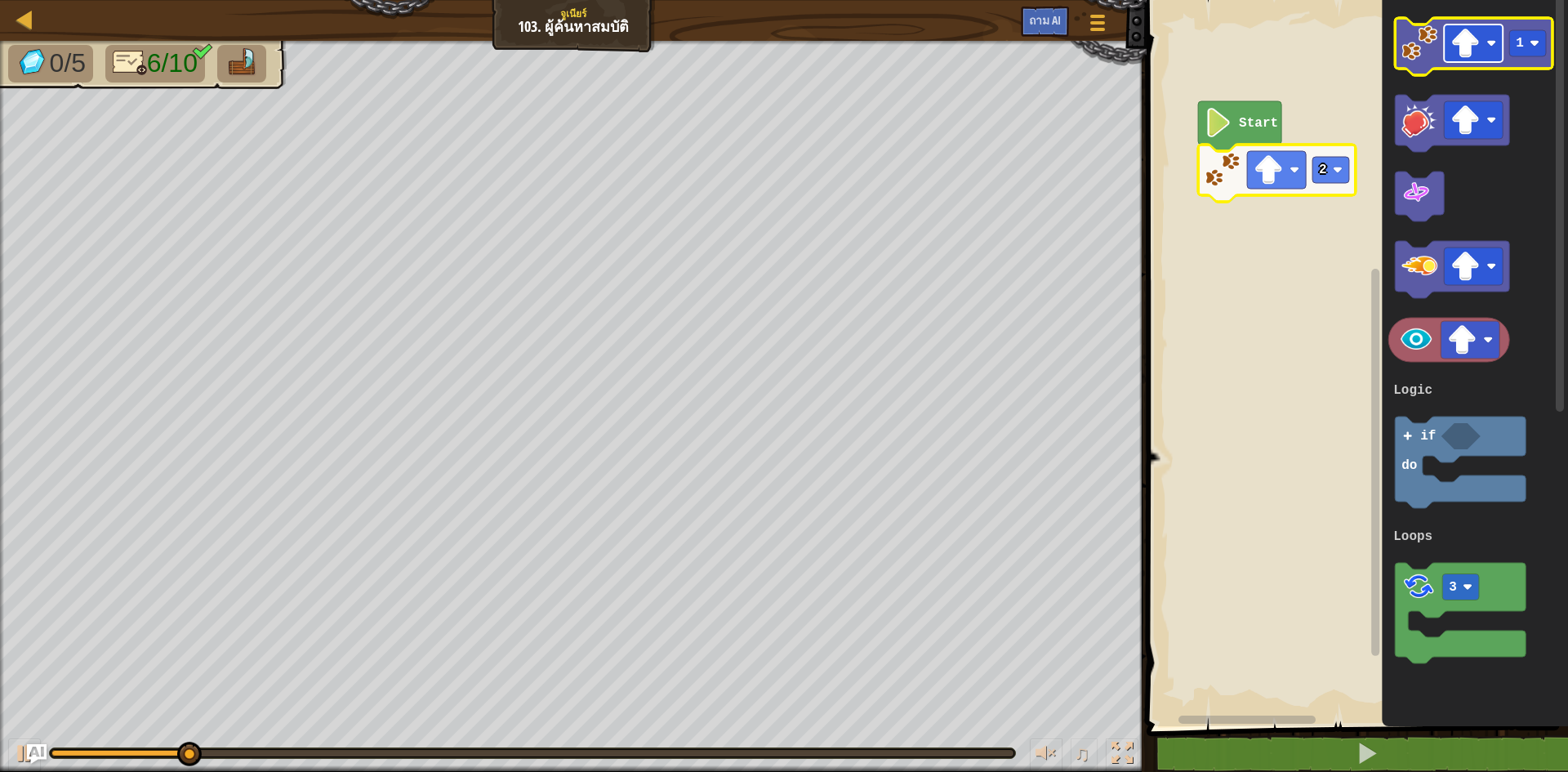
click at [1468, 54] on image "พื้นที่ทำงานแบบบล็อคลี่" at bounding box center [1464, 42] width 29 height 29
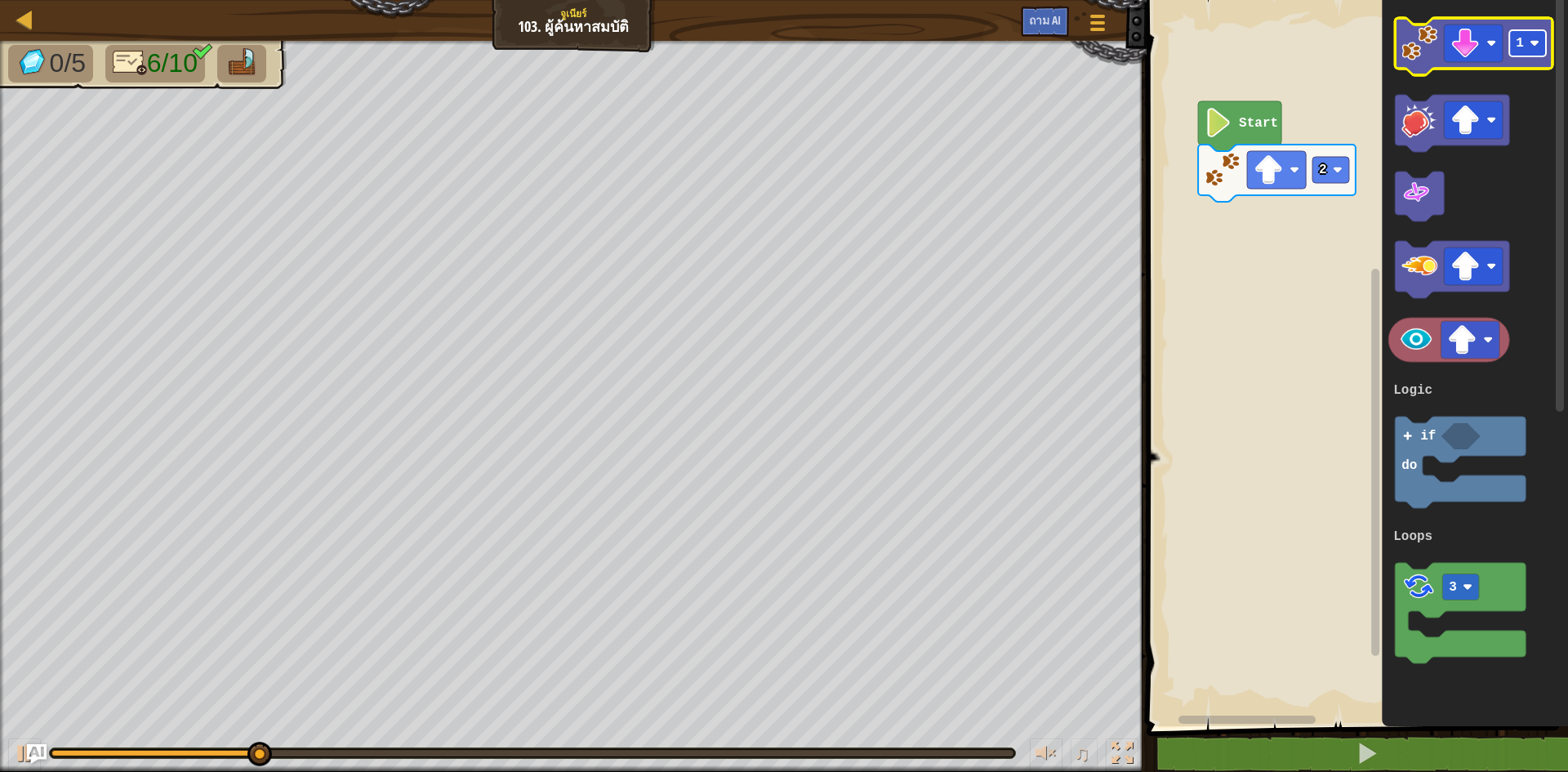
click at [1527, 51] on rect "พื้นที่ทำงานแบบบล็อคลี่" at bounding box center [1527, 42] width 37 height 26
click at [1432, 46] on image "พื้นที่ทำงานแบบบล็อคลี่" at bounding box center [1419, 43] width 36 height 36
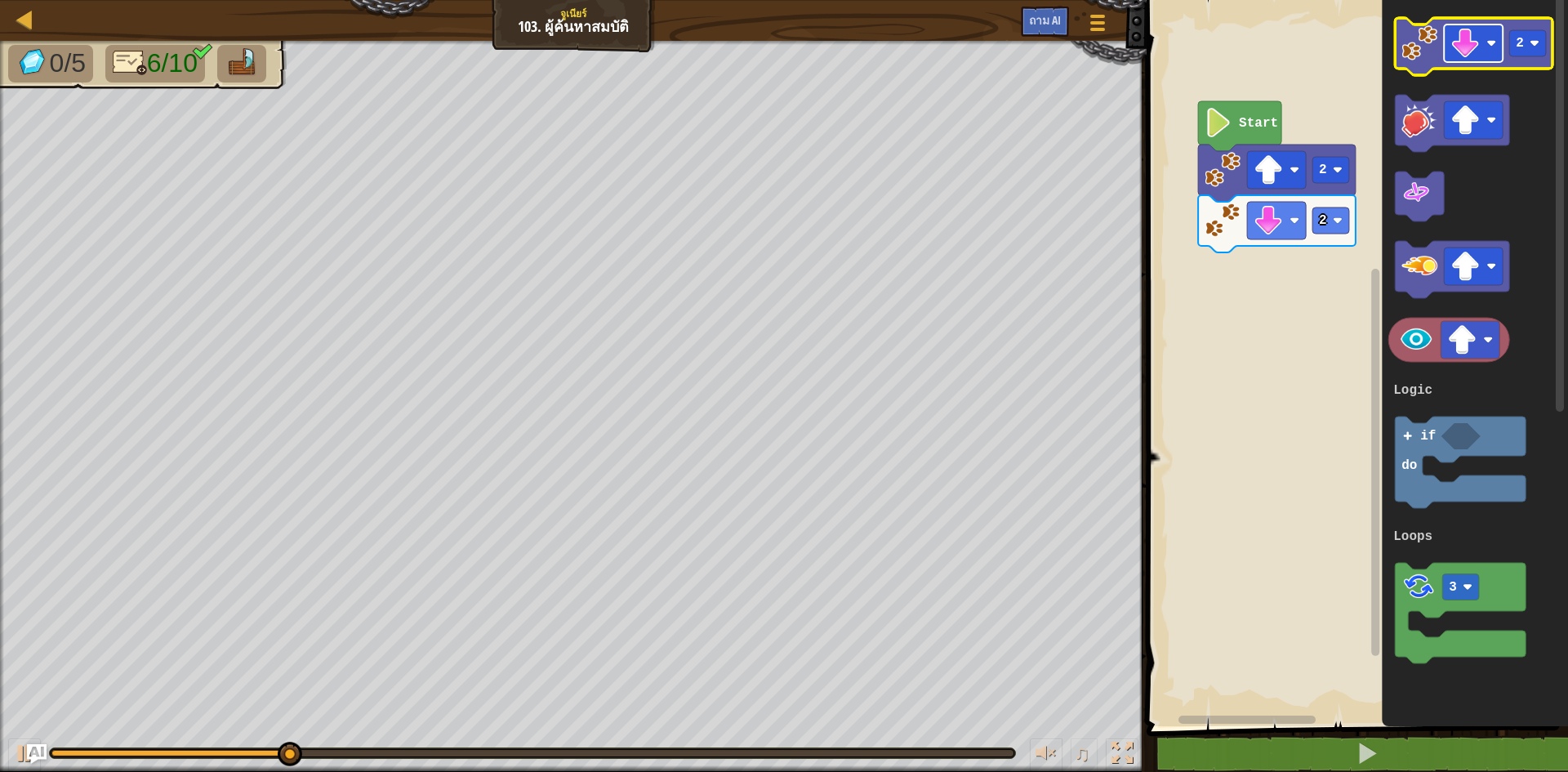
click at [1479, 59] on rect "พื้นที่ทำงานแบบบล็อคลี่" at bounding box center [1473, 43] width 59 height 37
click at [1505, 44] on icon "พื้นที่ทำงานแบบบล็อคลี่" at bounding box center [1473, 46] width 158 height 57
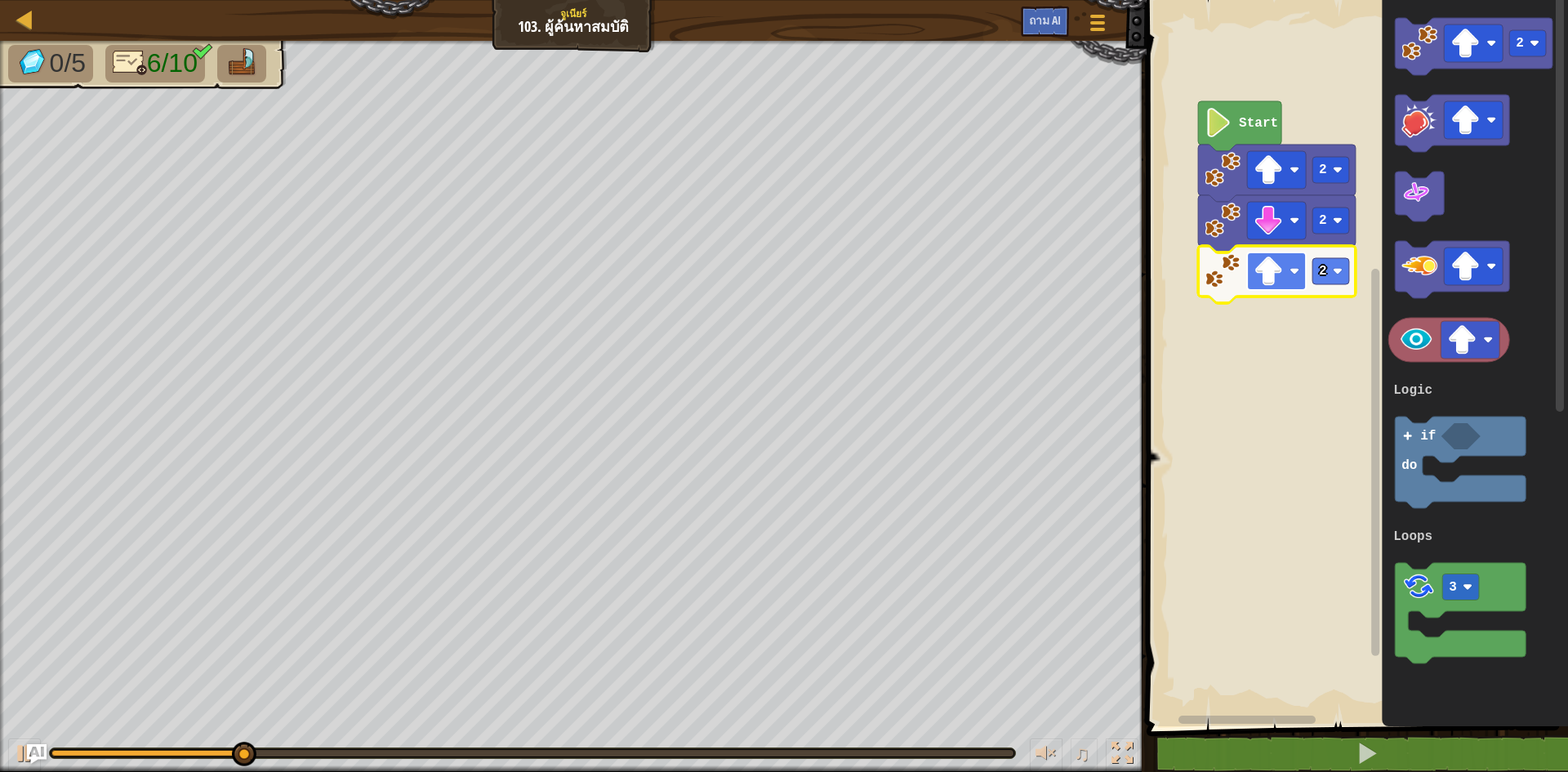
click at [1289, 277] on rect "พื้นที่ทำงานแบบบล็อคลี่" at bounding box center [1276, 271] width 59 height 37
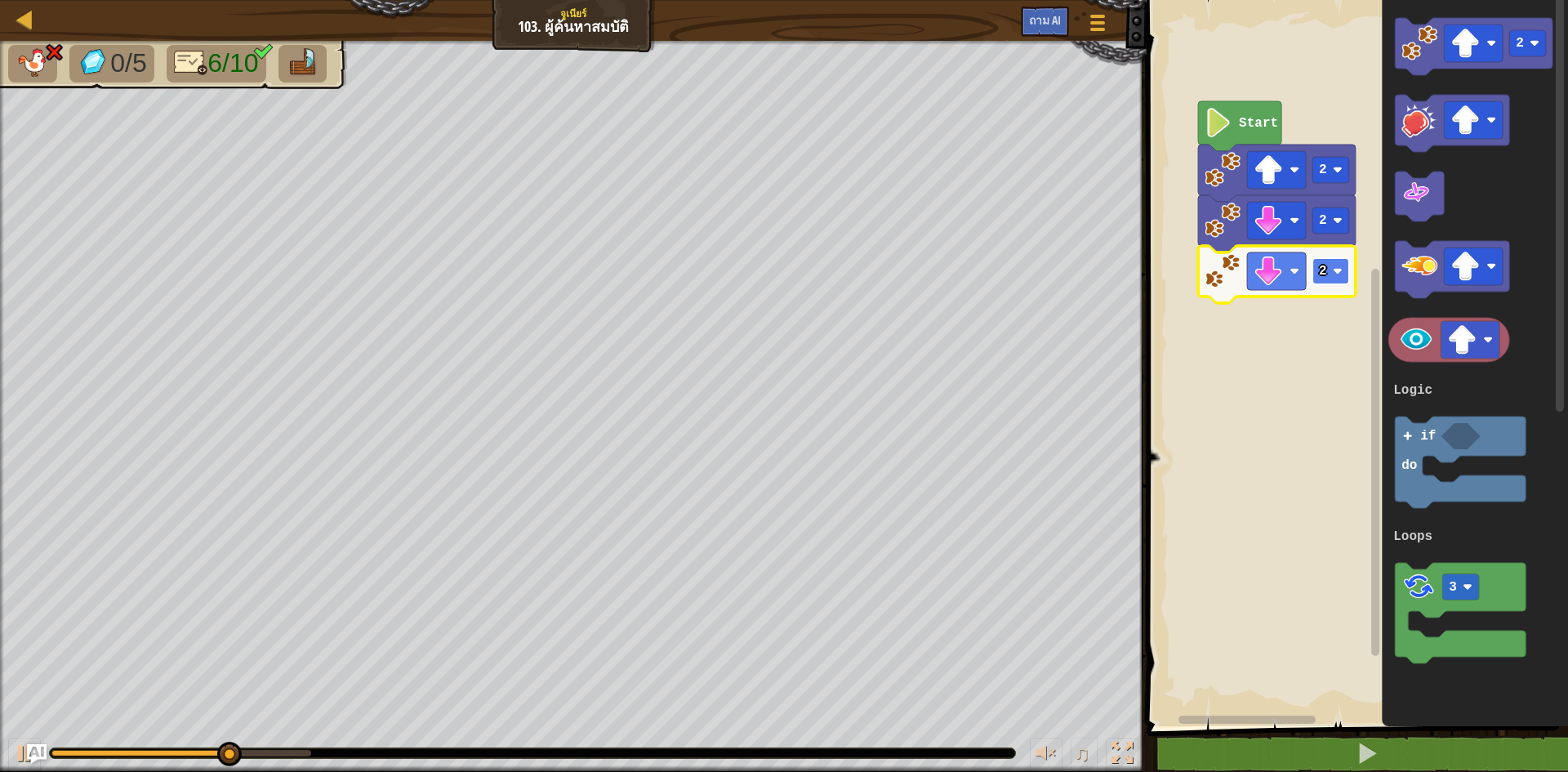
click at [1340, 268] on image "พื้นที่ทำงานแบบบล็อคลี่" at bounding box center [1337, 271] width 10 height 10
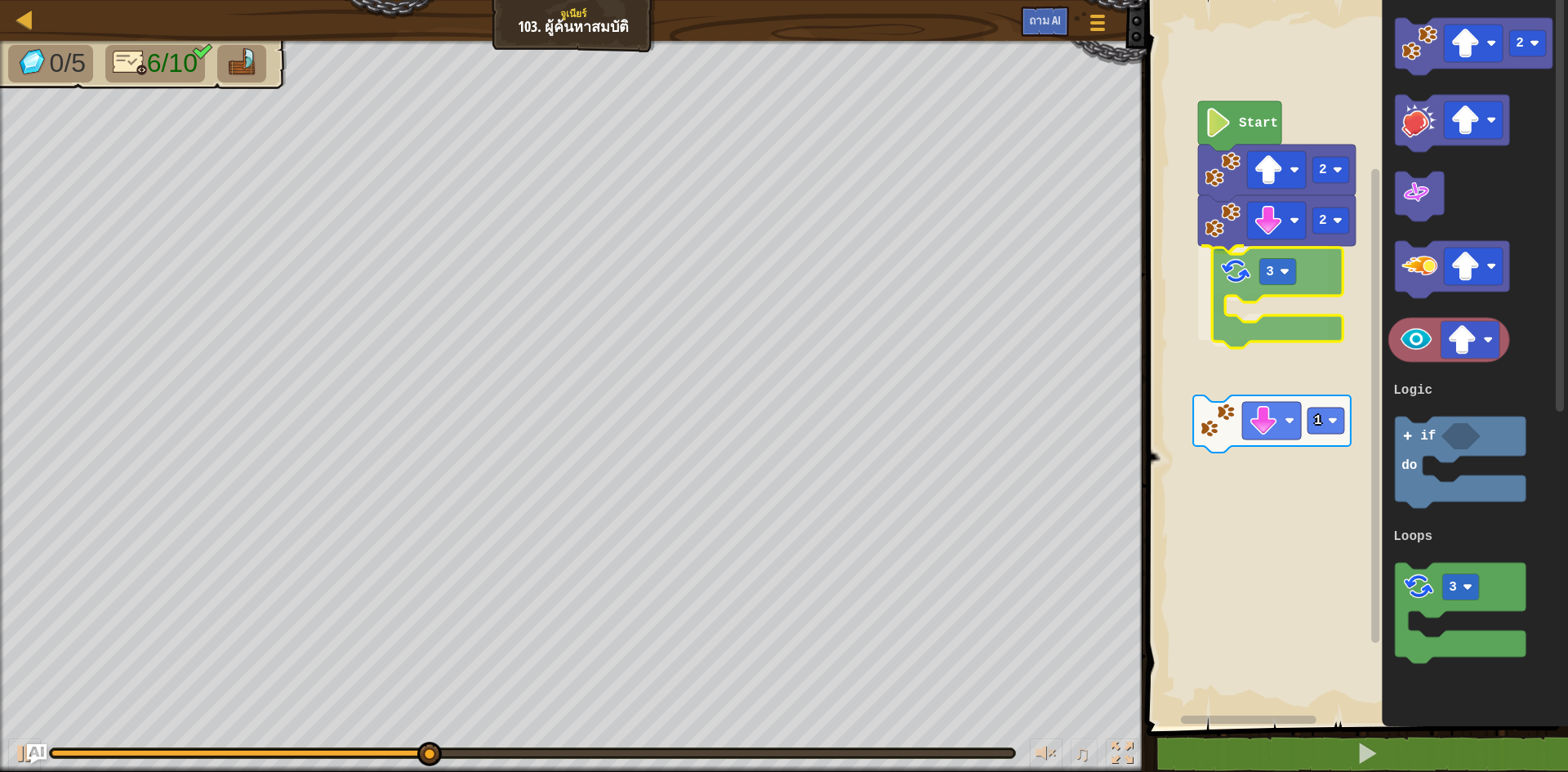
click at [1242, 284] on div "ตรรกะ ลูป Start 2 2 3 1 2 if do 3 Logic Loops 3" at bounding box center [1355, 359] width 426 height 735
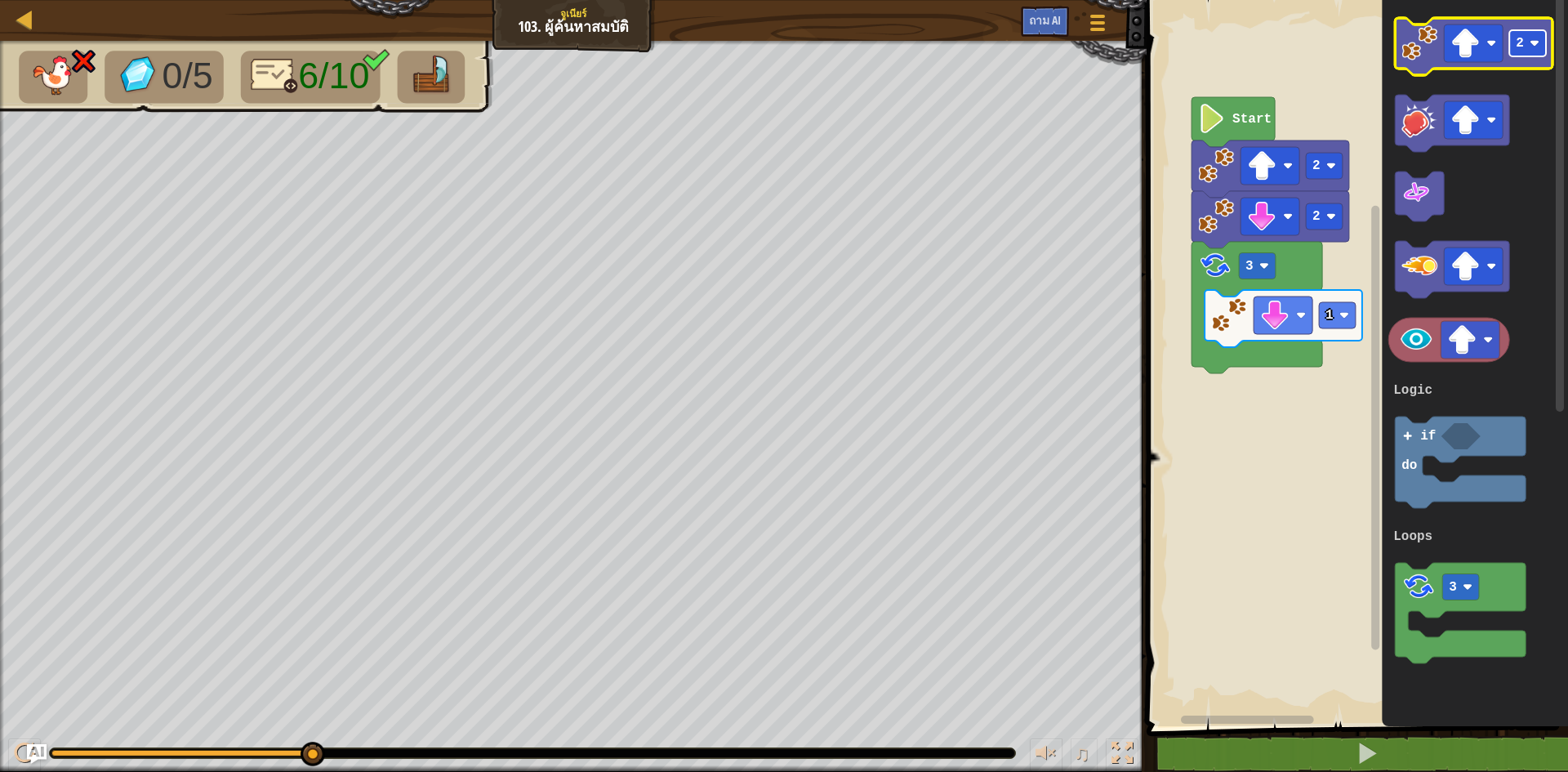
click at [1525, 46] on rect "พื้นที่ทำงานแบบบล็อคลี่" at bounding box center [1527, 42] width 37 height 26
click at [1411, 51] on image "พื้นที่ทำงานแบบบล็อคลี่" at bounding box center [1419, 43] width 36 height 36
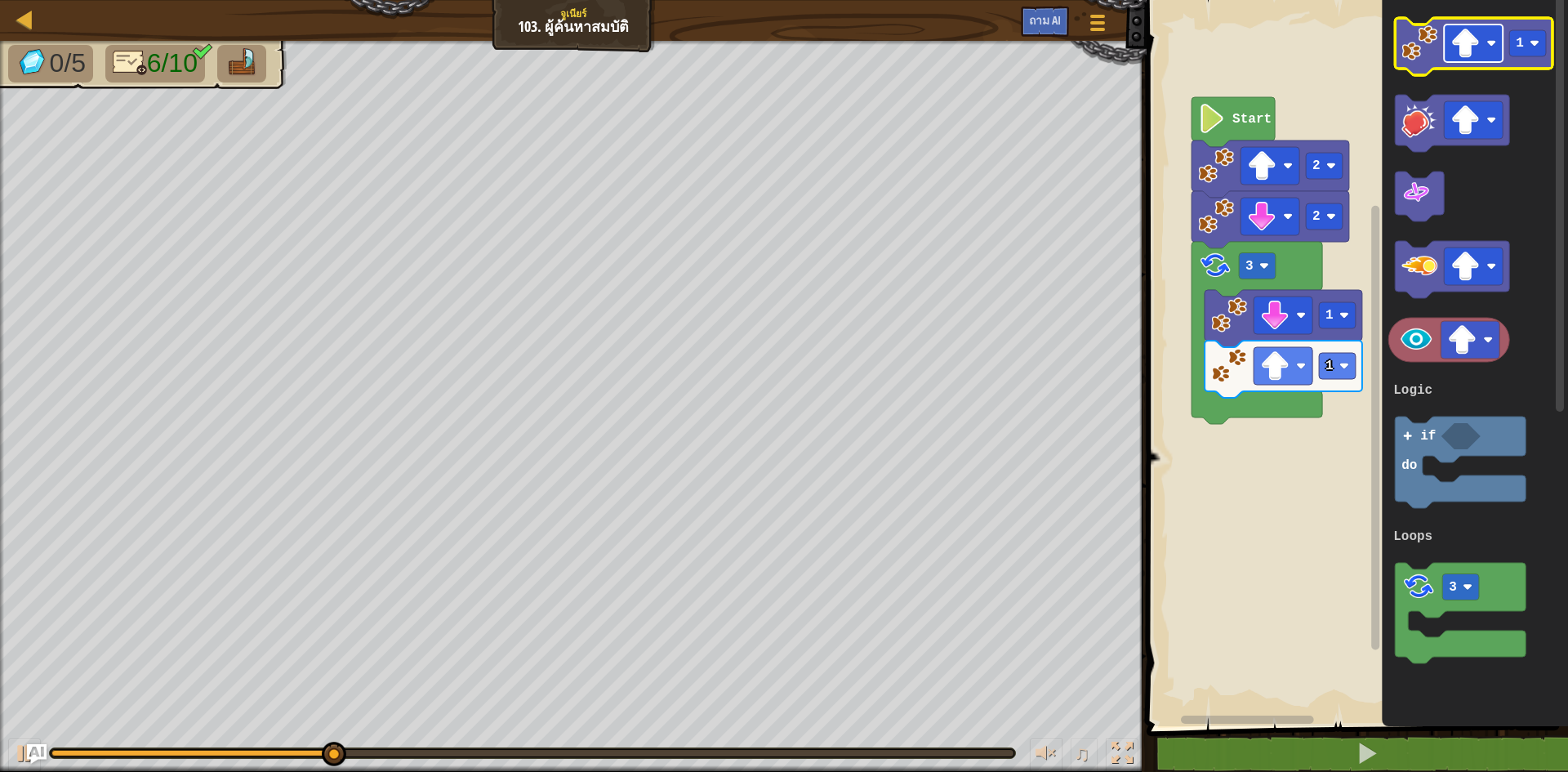
click at [1492, 52] on rect "พื้นที่ทำงานแบบบล็อคลี่" at bounding box center [1473, 43] width 59 height 37
click at [1520, 44] on text "1" at bounding box center [1520, 43] width 8 height 15
click at [1420, 71] on icon "พื้นที่ทำงานแบบบล็อคลี่" at bounding box center [1473, 46] width 158 height 57
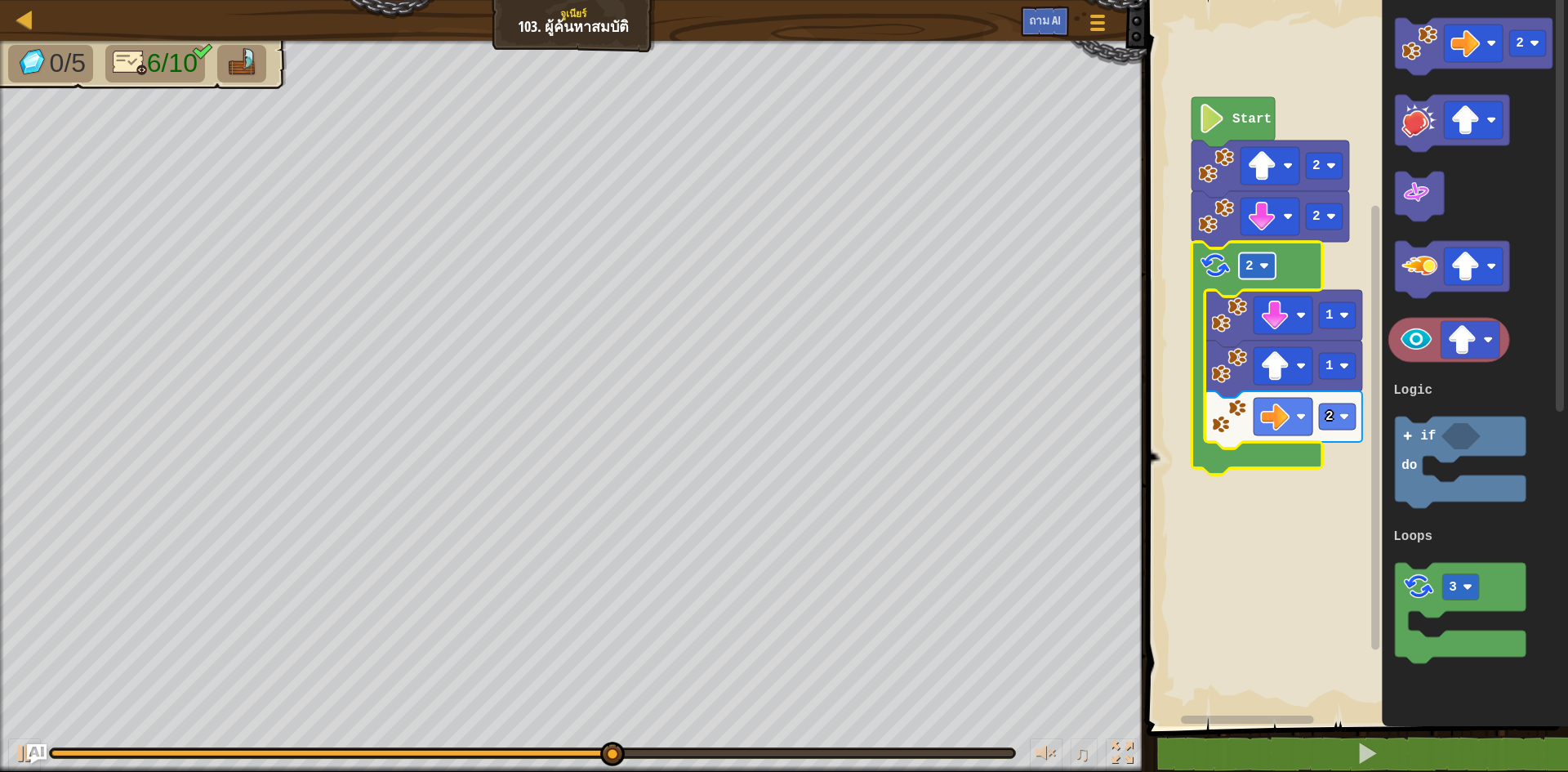
click at [1268, 272] on rect "พื้นที่ทำงานแบบบล็อคลี่" at bounding box center [1257, 266] width 37 height 26
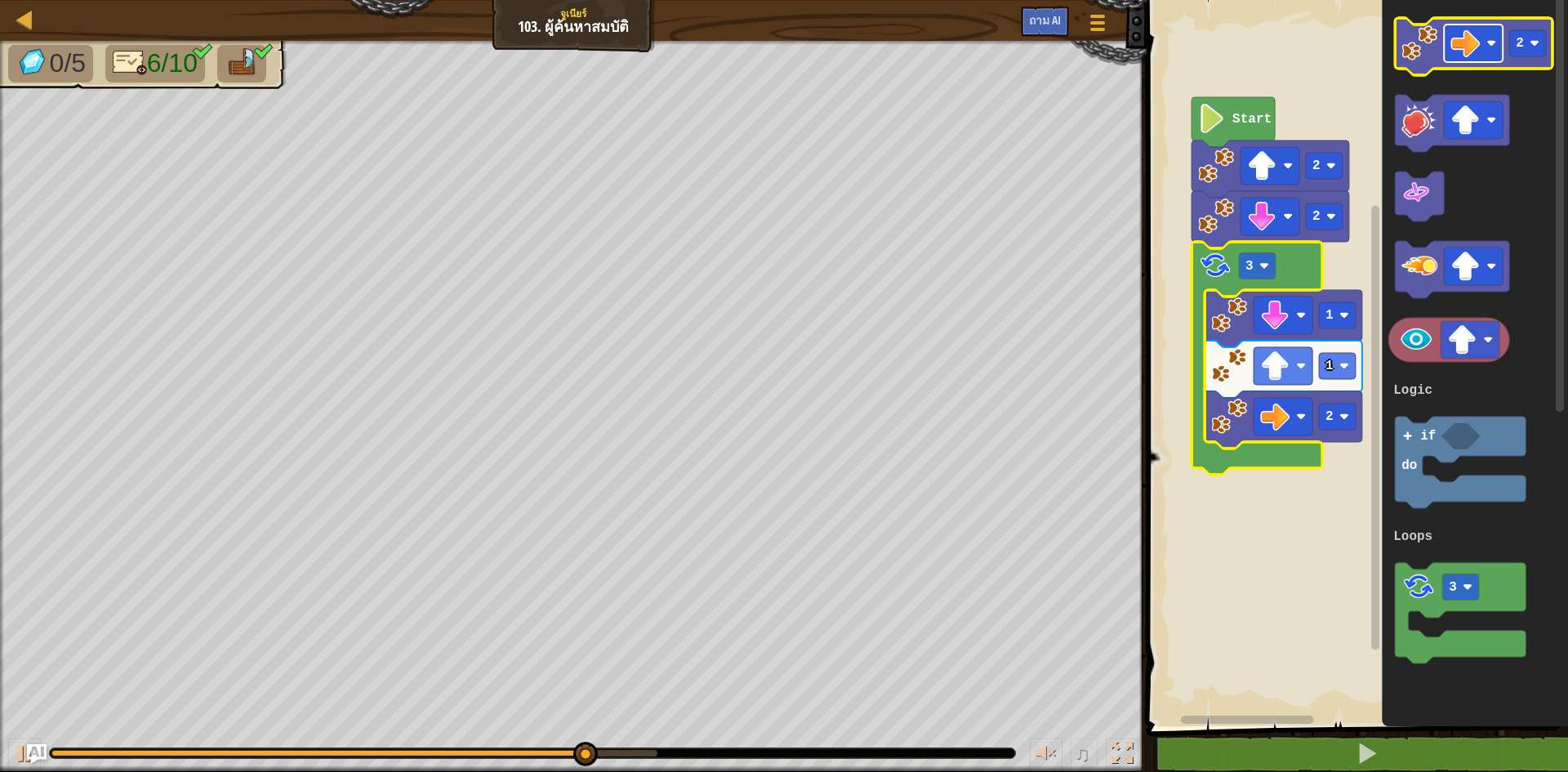
click at [1478, 49] on image "พื้นที่ทำงานแบบบล็อคลี่" at bounding box center [1464, 42] width 29 height 29
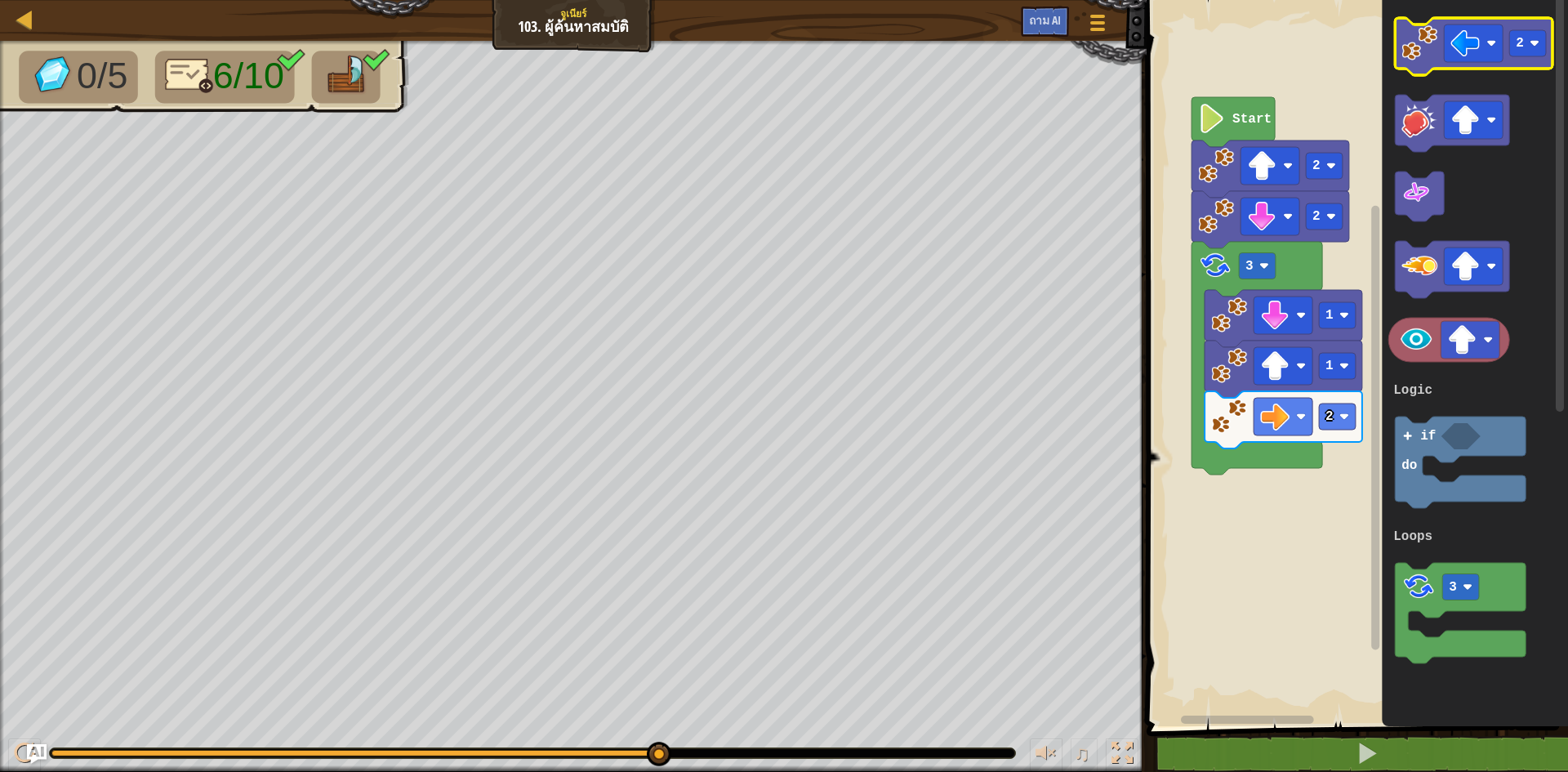
click at [1434, 45] on image "พื้นที่ทำงานแบบบล็อคลี่" at bounding box center [1419, 43] width 36 height 36
click at [1477, 42] on image "พื้นที่ทำงานแบบบล็อคลี่" at bounding box center [1464, 42] width 29 height 29
click at [1426, 55] on image "พื้นที่ทำงานแบบบล็อคลี่" at bounding box center [1419, 43] width 36 height 36
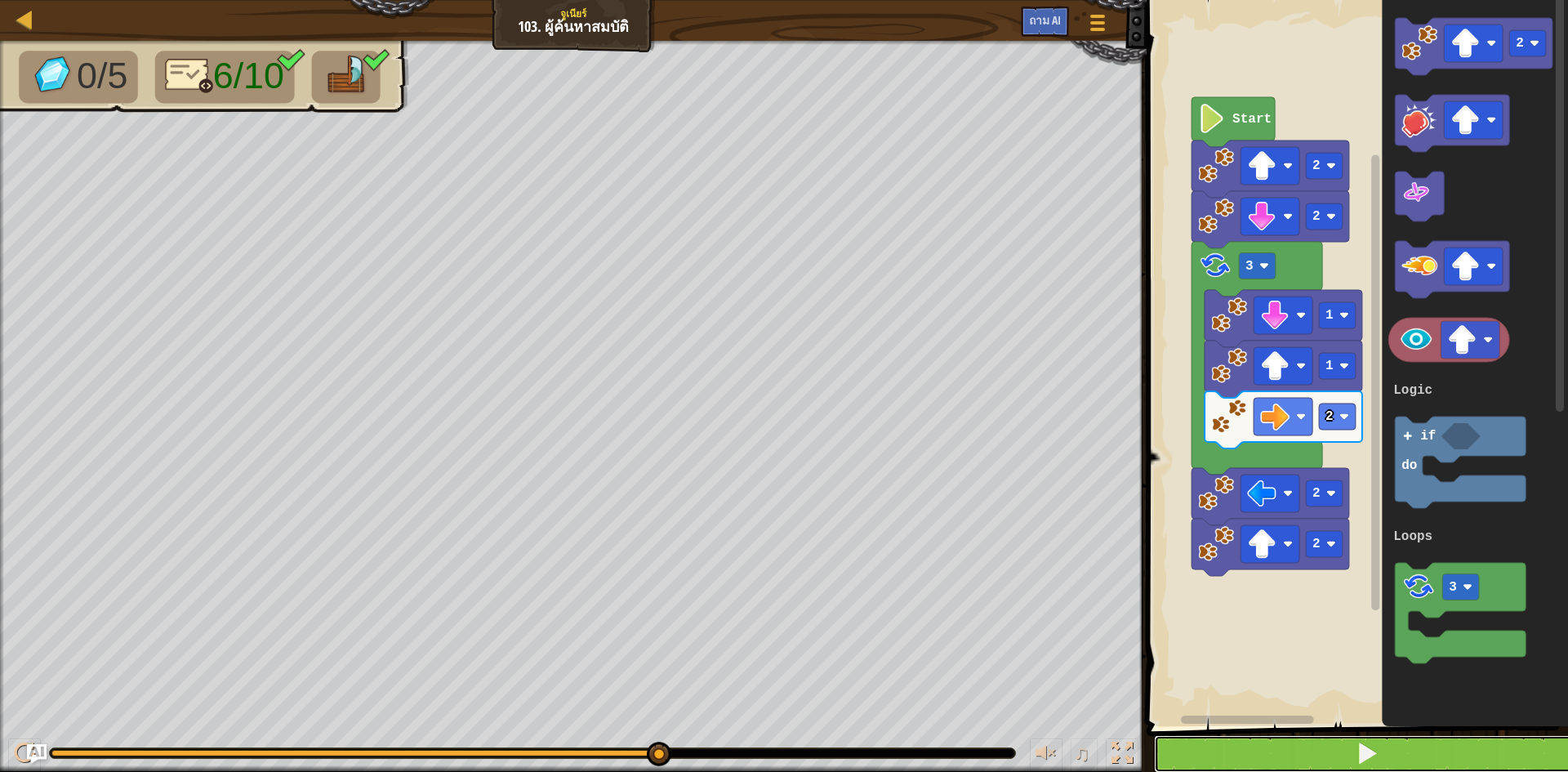
click at [1418, 754] on button at bounding box center [1367, 754] width 426 height 37
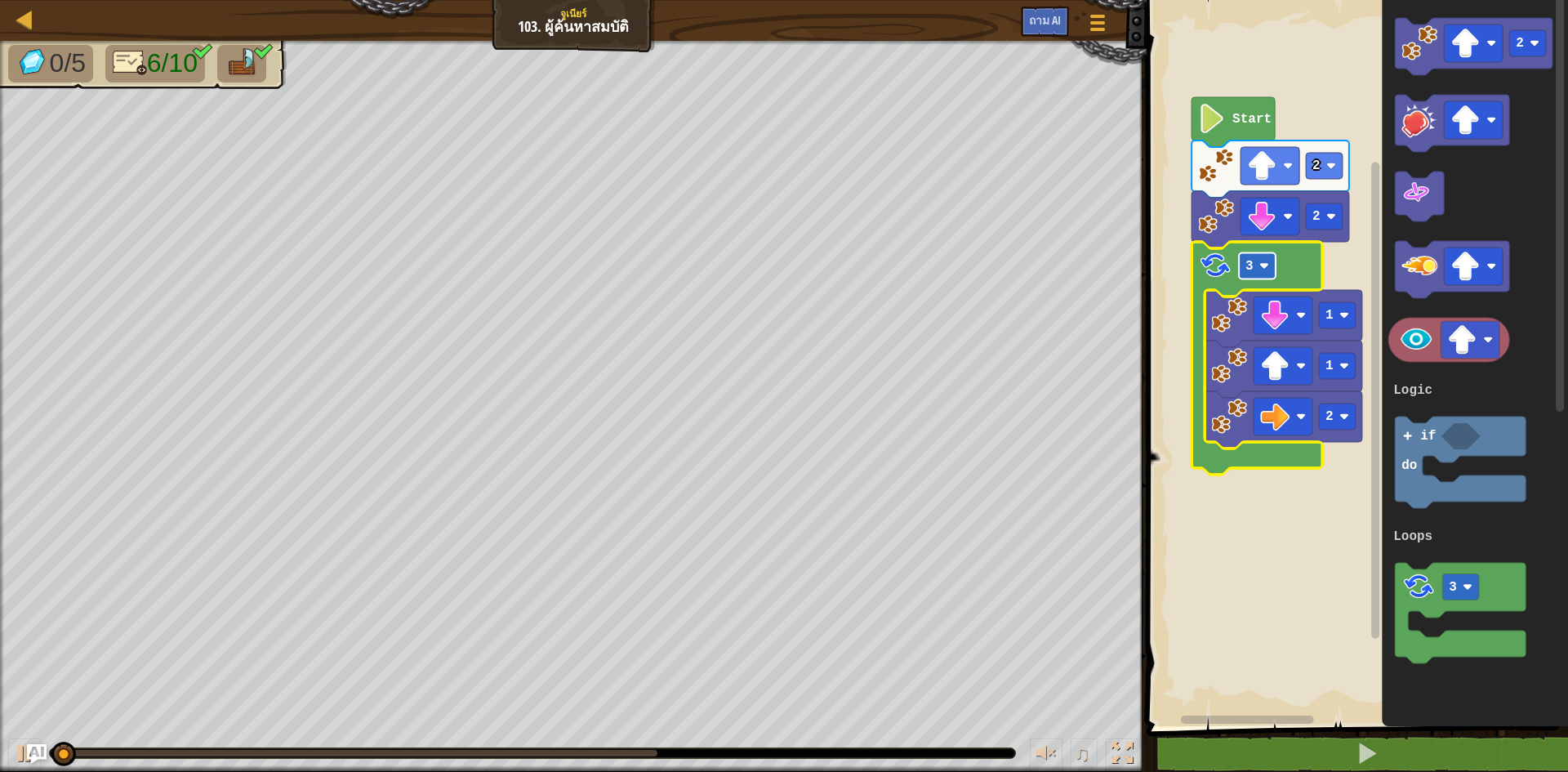
click at [1259, 267] on rect "พื้นที่ทำงานแบบบล็อคลี่" at bounding box center [1257, 266] width 37 height 26
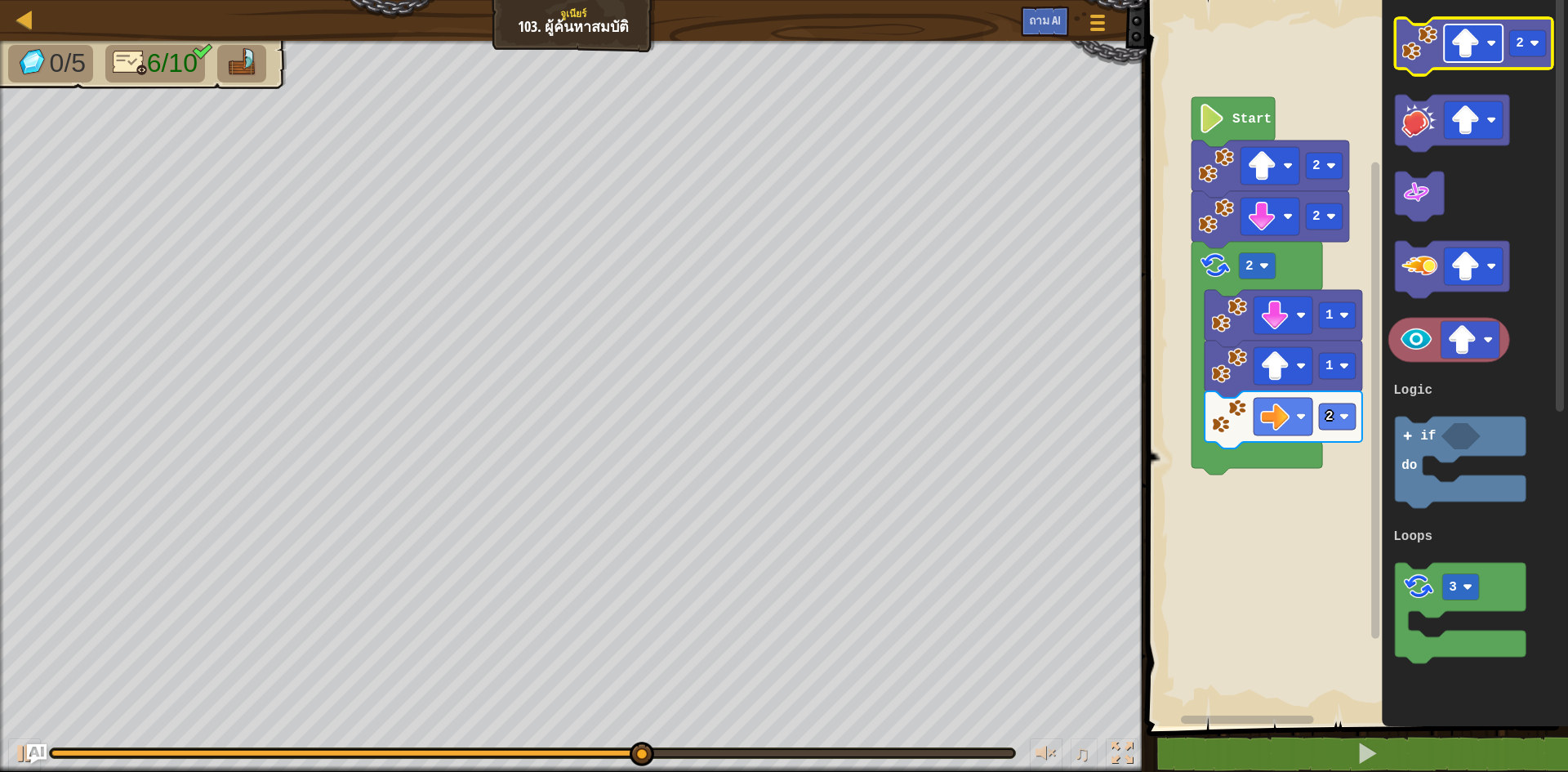
click at [1464, 47] on image "พื้นที่ทำงานแบบบล็อคลี่" at bounding box center [1464, 42] width 29 height 29
click at [1525, 46] on rect "พื้นที่ทำงานแบบบล็อคลี่" at bounding box center [1527, 42] width 37 height 26
click at [1412, 55] on image "พื้นที่ทำงานแบบบล็อคลี่" at bounding box center [1419, 43] width 36 height 36
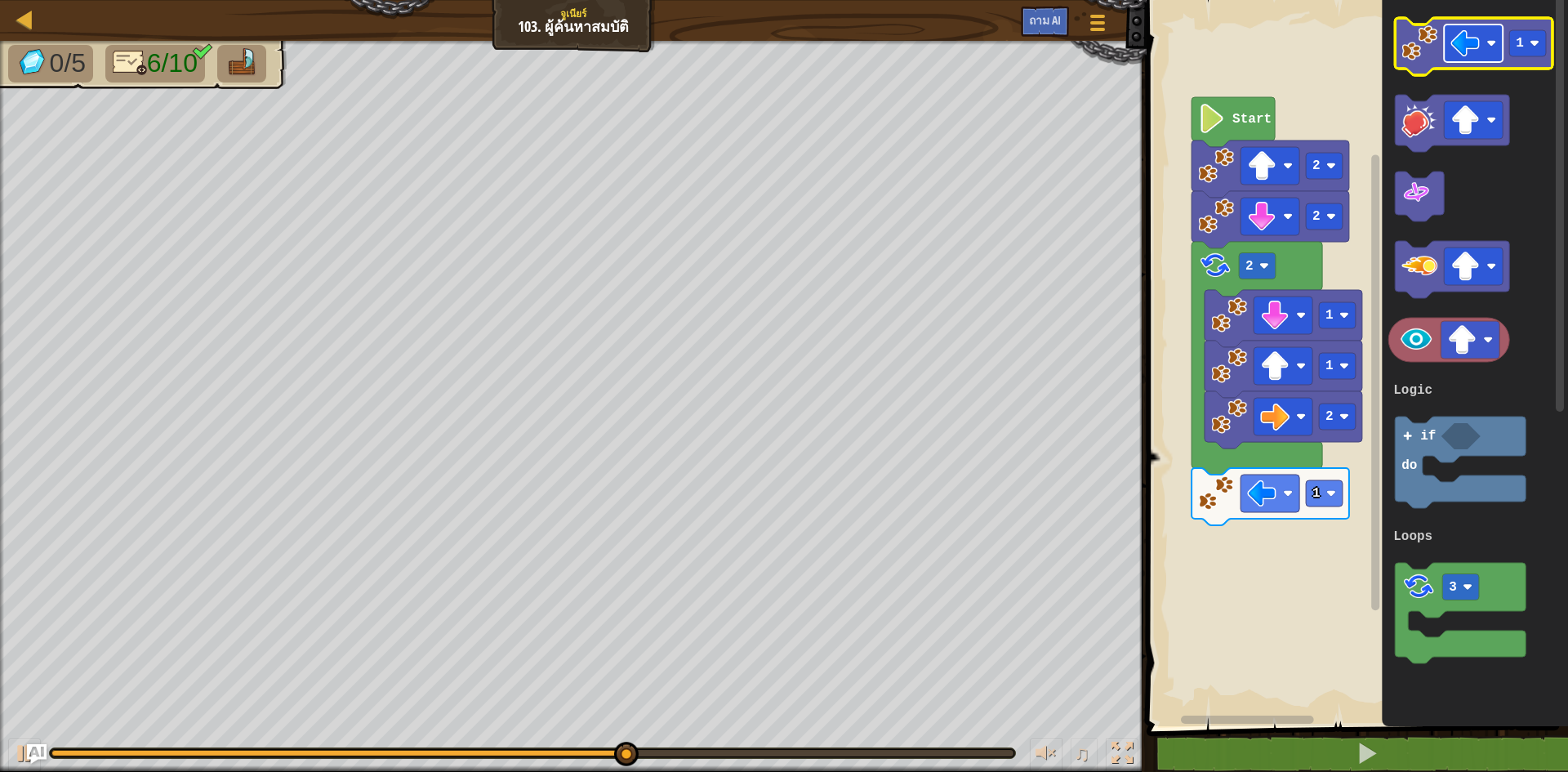
click at [1445, 46] on rect "พื้นที่ทำงานแบบบล็อคลี่" at bounding box center [1473, 43] width 59 height 37
click at [1521, 51] on rect "พื้นที่ทำงานแบบบล็อคลี่" at bounding box center [1527, 42] width 37 height 26
click at [1410, 67] on icon "พื้นที่ทำงานแบบบล็อคลี่" at bounding box center [1473, 46] width 158 height 57
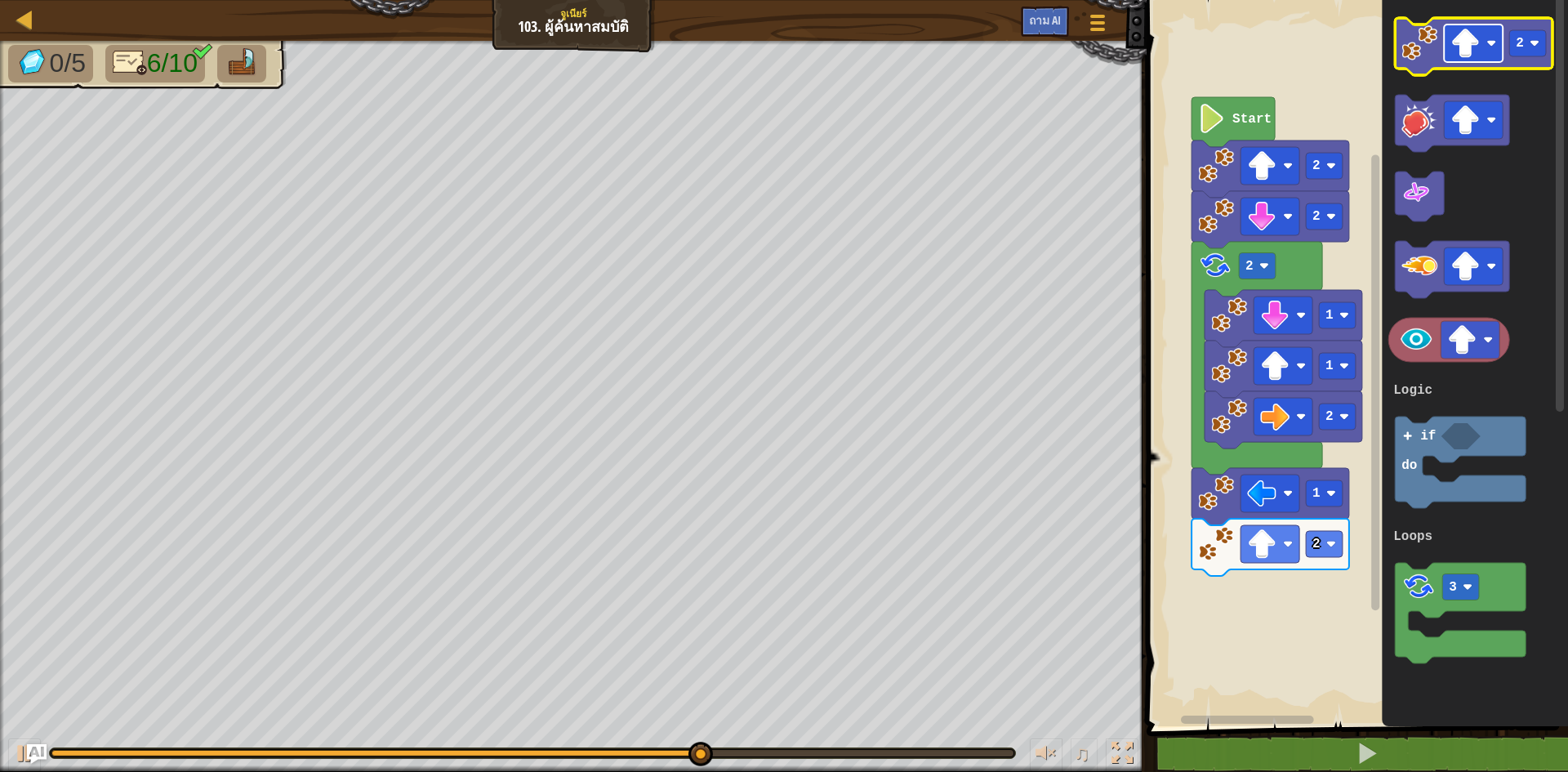
click at [1468, 29] on image "พื้นที่ทำงานแบบบล็อคลี่" at bounding box center [1464, 42] width 29 height 29
click at [1429, 47] on image "พื้นที่ทำงานแบบบล็อคลี่" at bounding box center [1419, 43] width 36 height 36
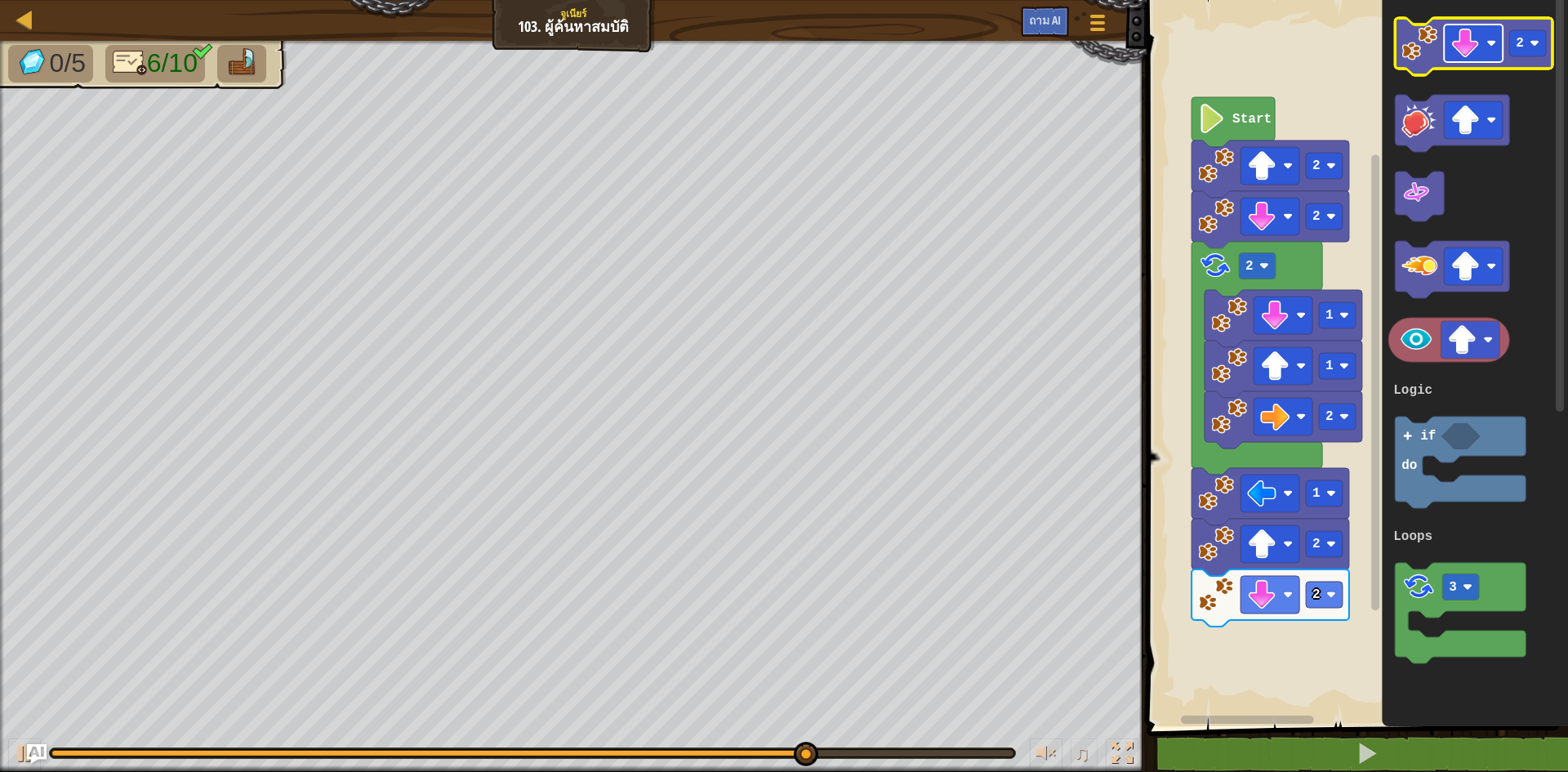
click at [1478, 51] on image "พื้นที่ทำงานแบบบล็อคลี่" at bounding box center [1464, 42] width 29 height 29
click at [1515, 53] on rect "พื้นที่ทำงานแบบบล็อคลี่" at bounding box center [1527, 42] width 37 height 26
click at [1413, 46] on image "พื้นที่ทำงานแบบบล็อคลี่" at bounding box center [1419, 43] width 36 height 36
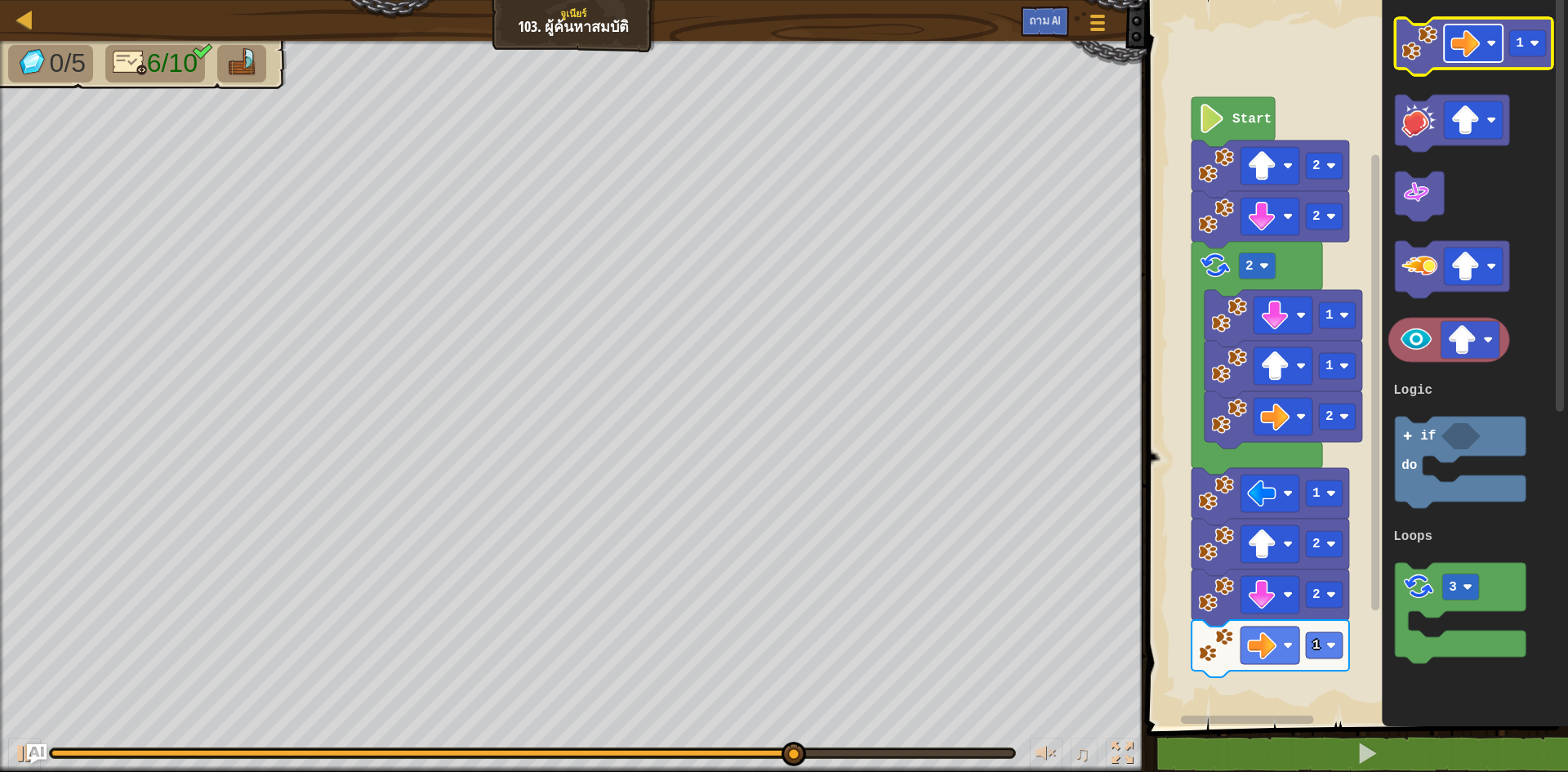
click at [1483, 50] on rect "พื้นที่ทำงานแบบบล็อคลี่" at bounding box center [1473, 43] width 59 height 37
click at [1427, 62] on g "1" at bounding box center [1473, 46] width 158 height 57
click at [1442, 51] on icon "พื้นที่ทำงานแบบบล็อคลี่" at bounding box center [1473, 46] width 158 height 57
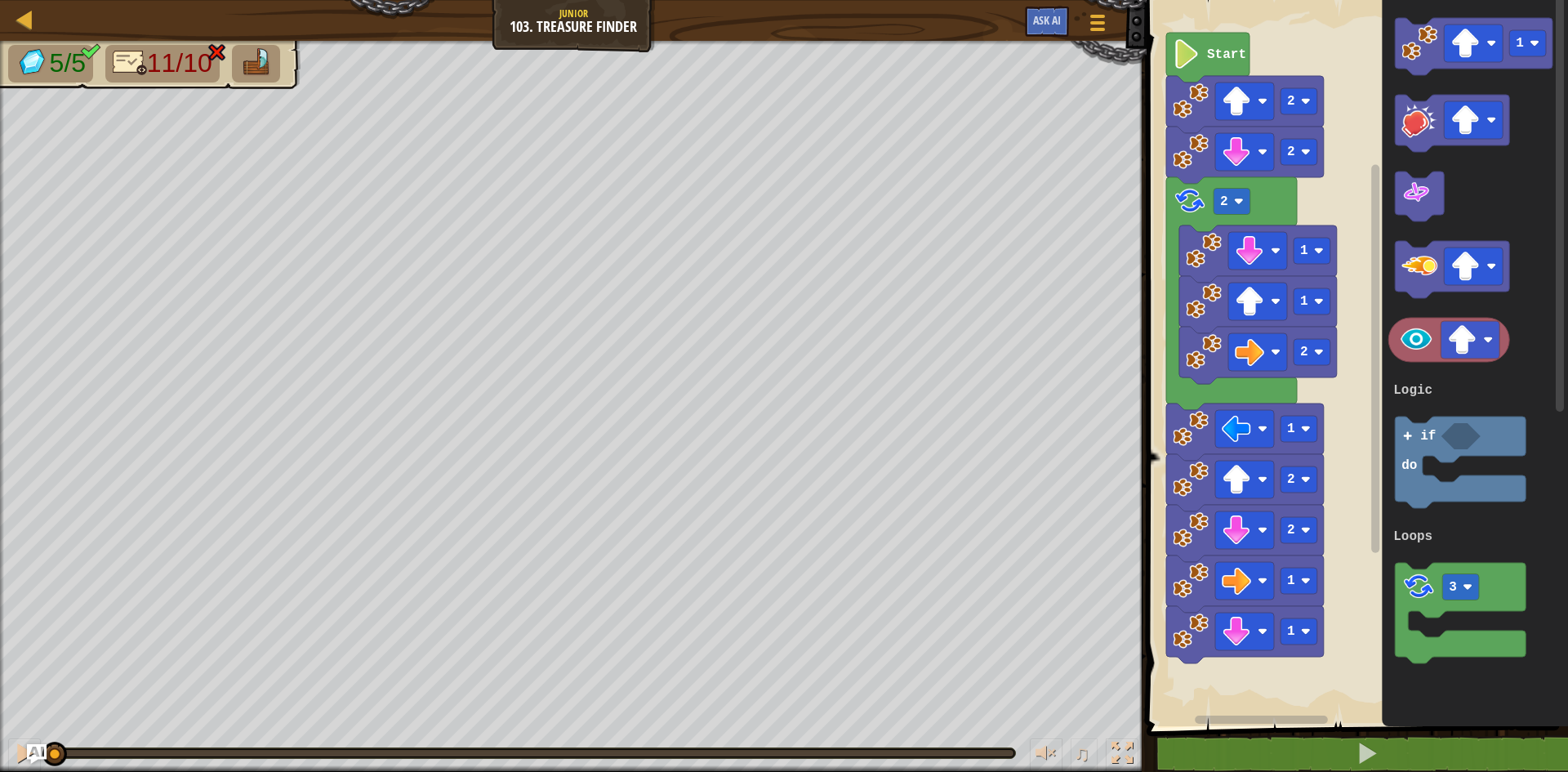
click at [148, 54] on span "11/10" at bounding box center [179, 62] width 66 height 29
click at [124, 60] on img at bounding box center [129, 62] width 34 height 28
drag, startPoint x: 124, startPoint y: 60, endPoint x: 82, endPoint y: -26, distance: 95.7
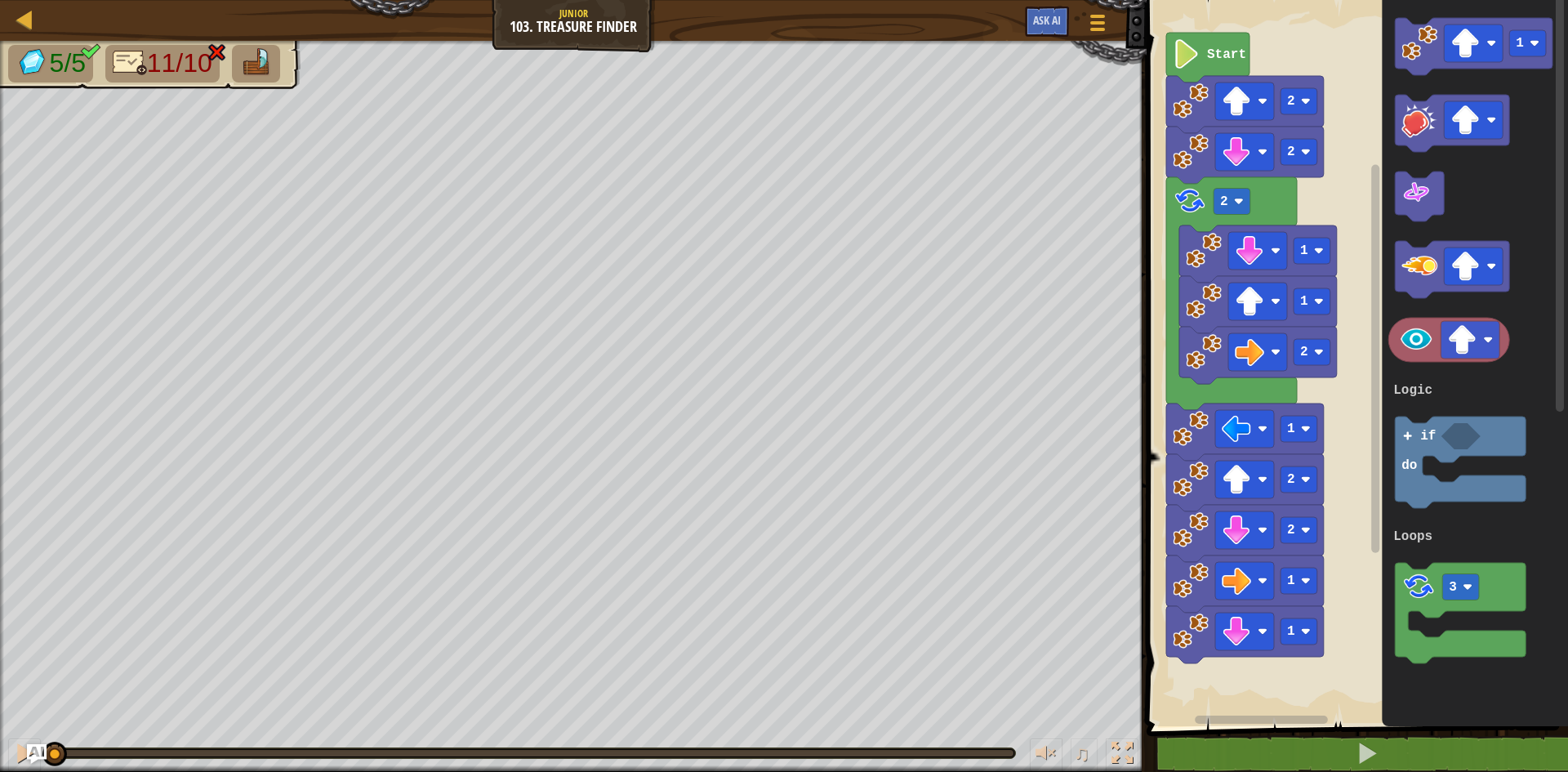
click at [82, 0] on html "Map Junior 103. Treasure Finder Game Menu Ask AI 1 הההההההההההההההההההההההההההה…" at bounding box center [784, 0] width 1568 height 0
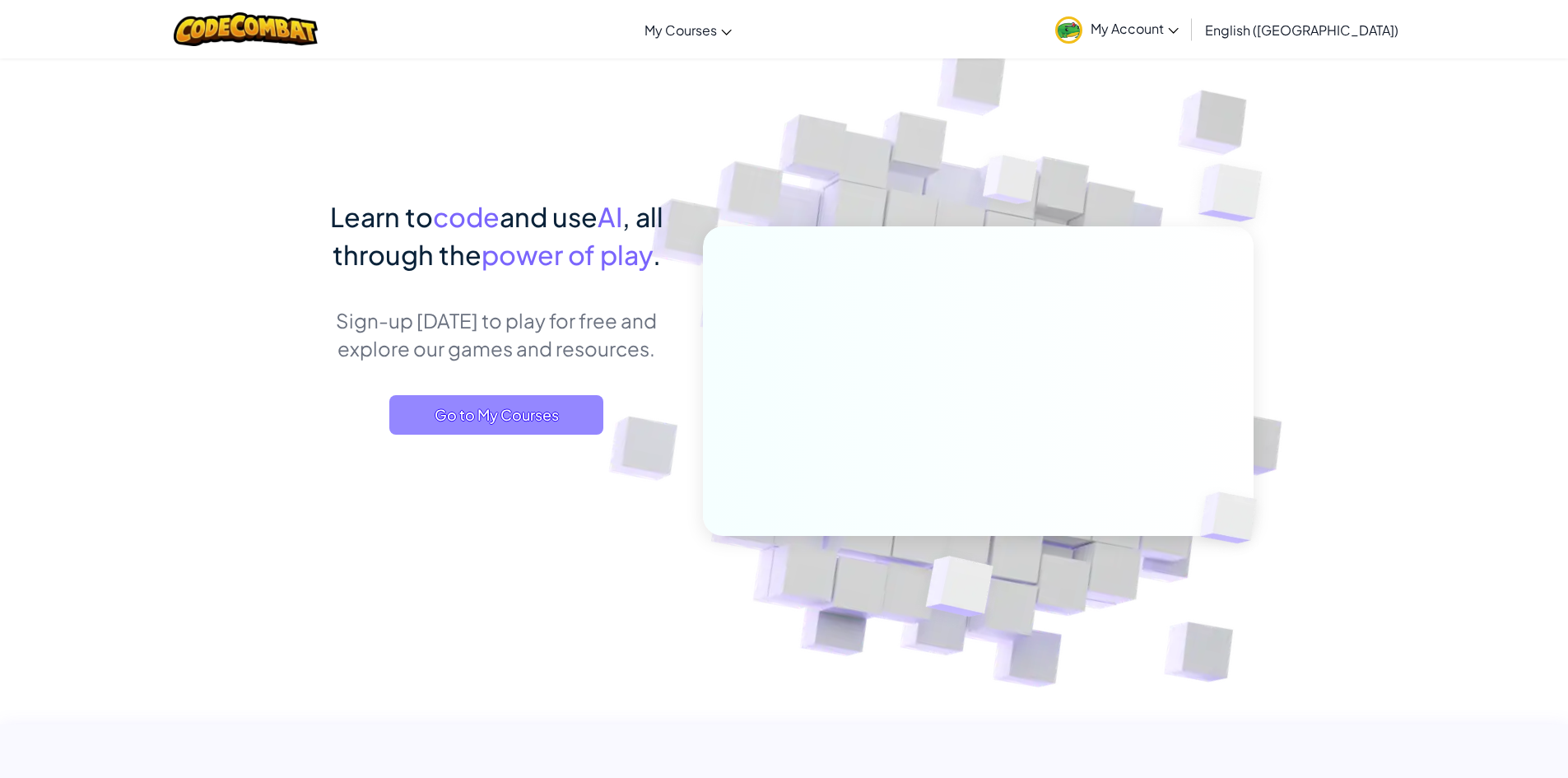
click at [491, 406] on span "Go to My Courses" at bounding box center [497, 414] width 214 height 39
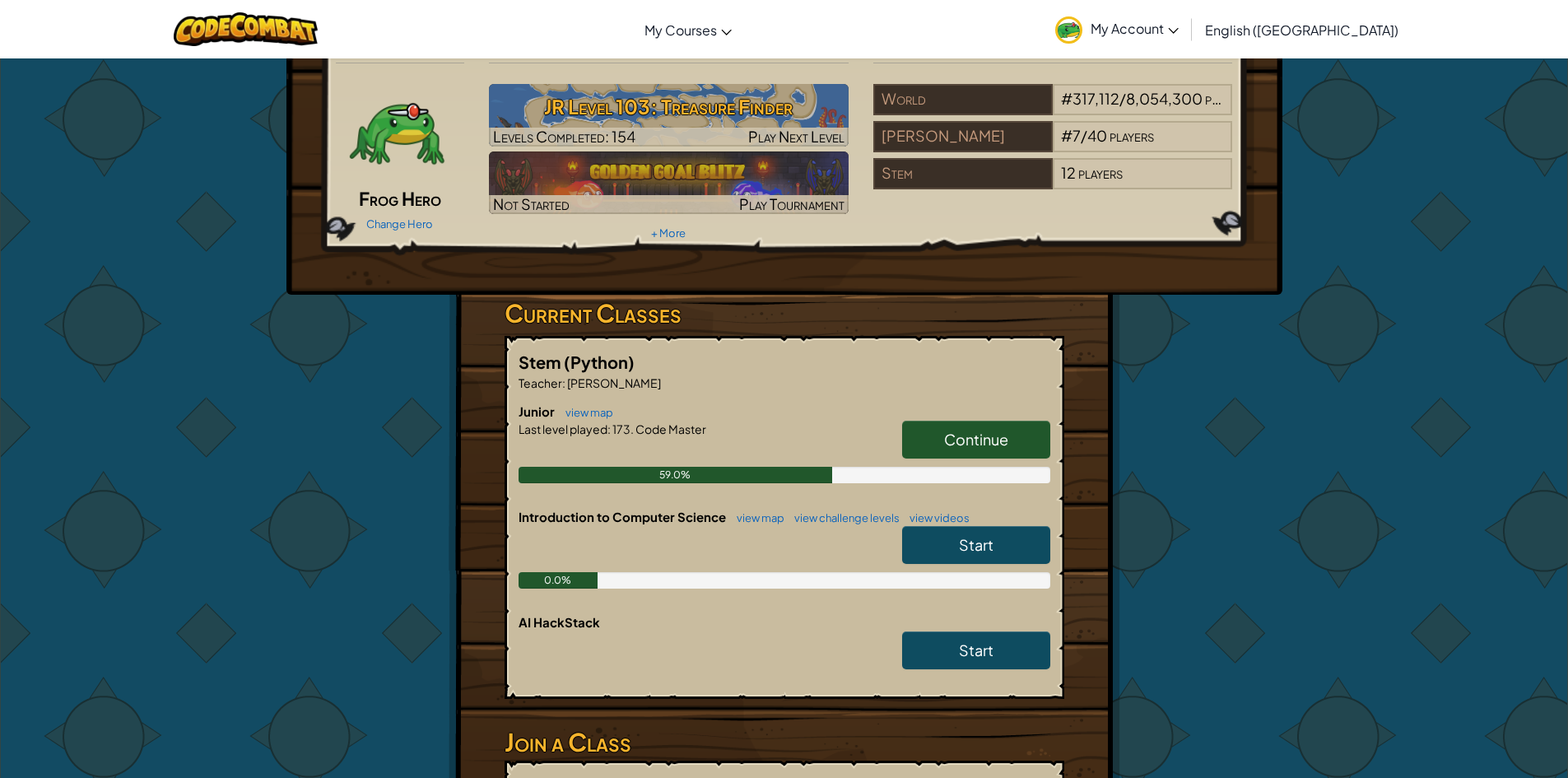
scroll to position [82, 0]
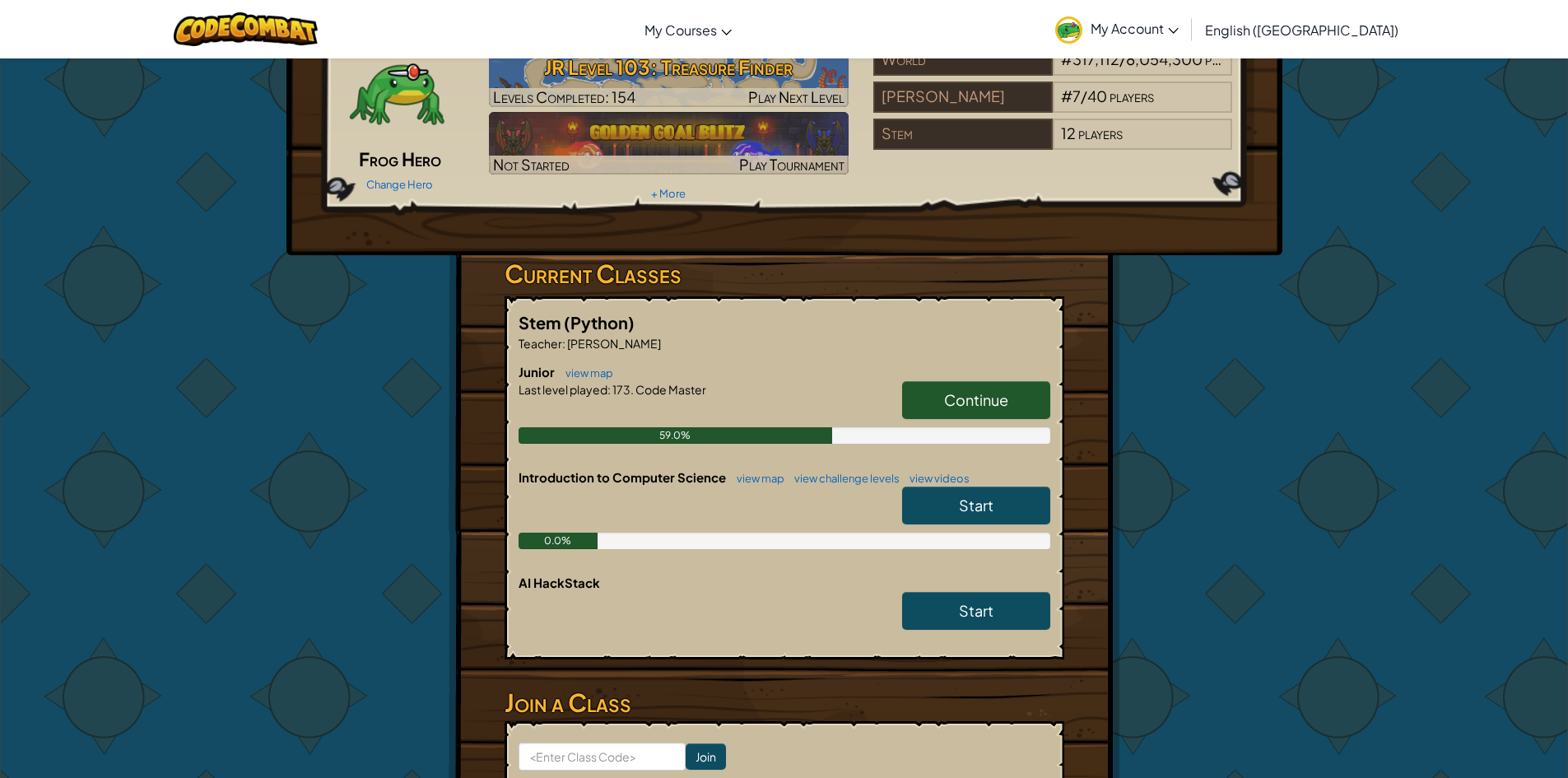
click at [1003, 389] on link "Continue" at bounding box center [976, 400] width 148 height 38
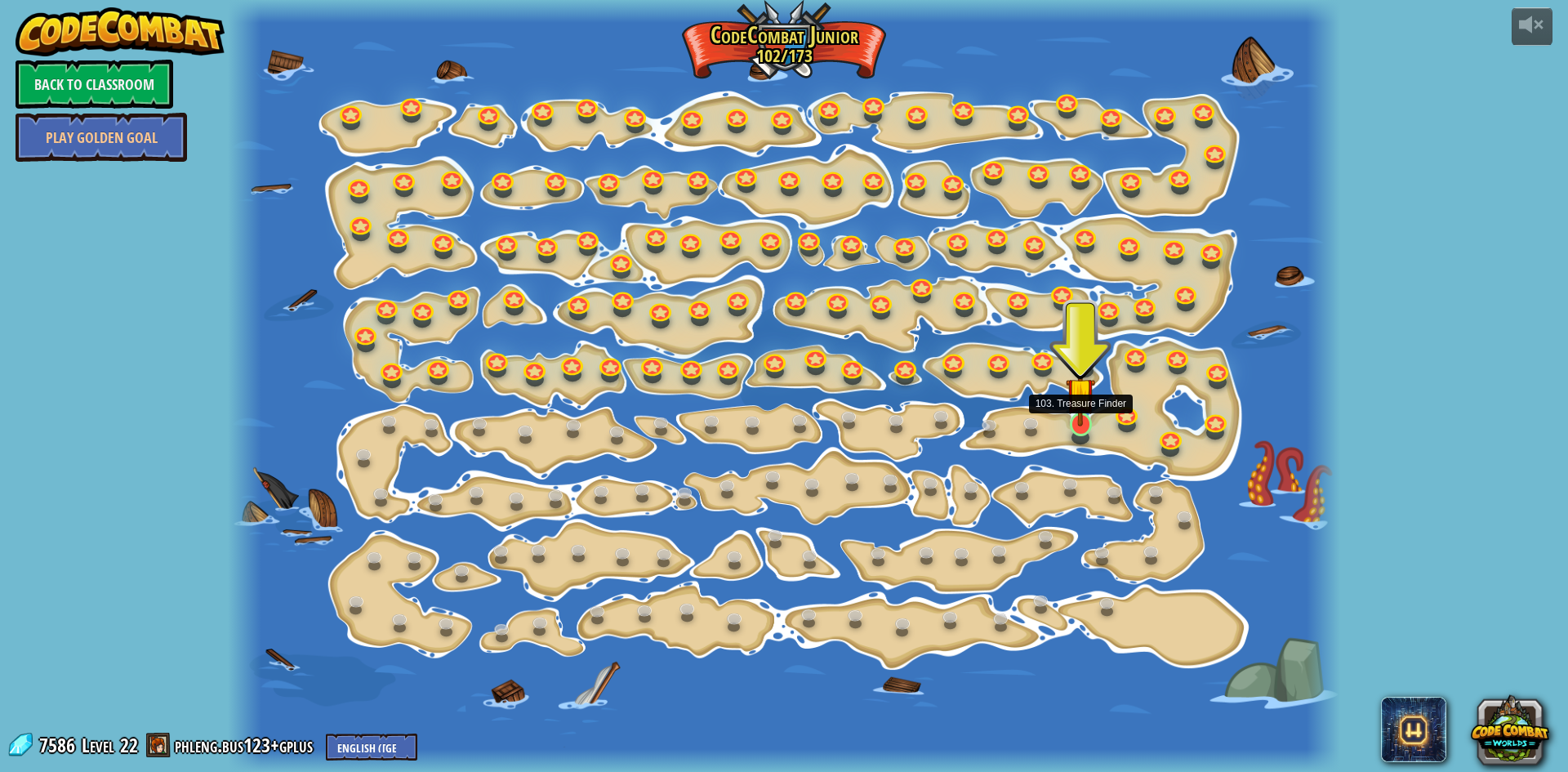
click at [1077, 424] on img at bounding box center [1079, 393] width 29 height 68
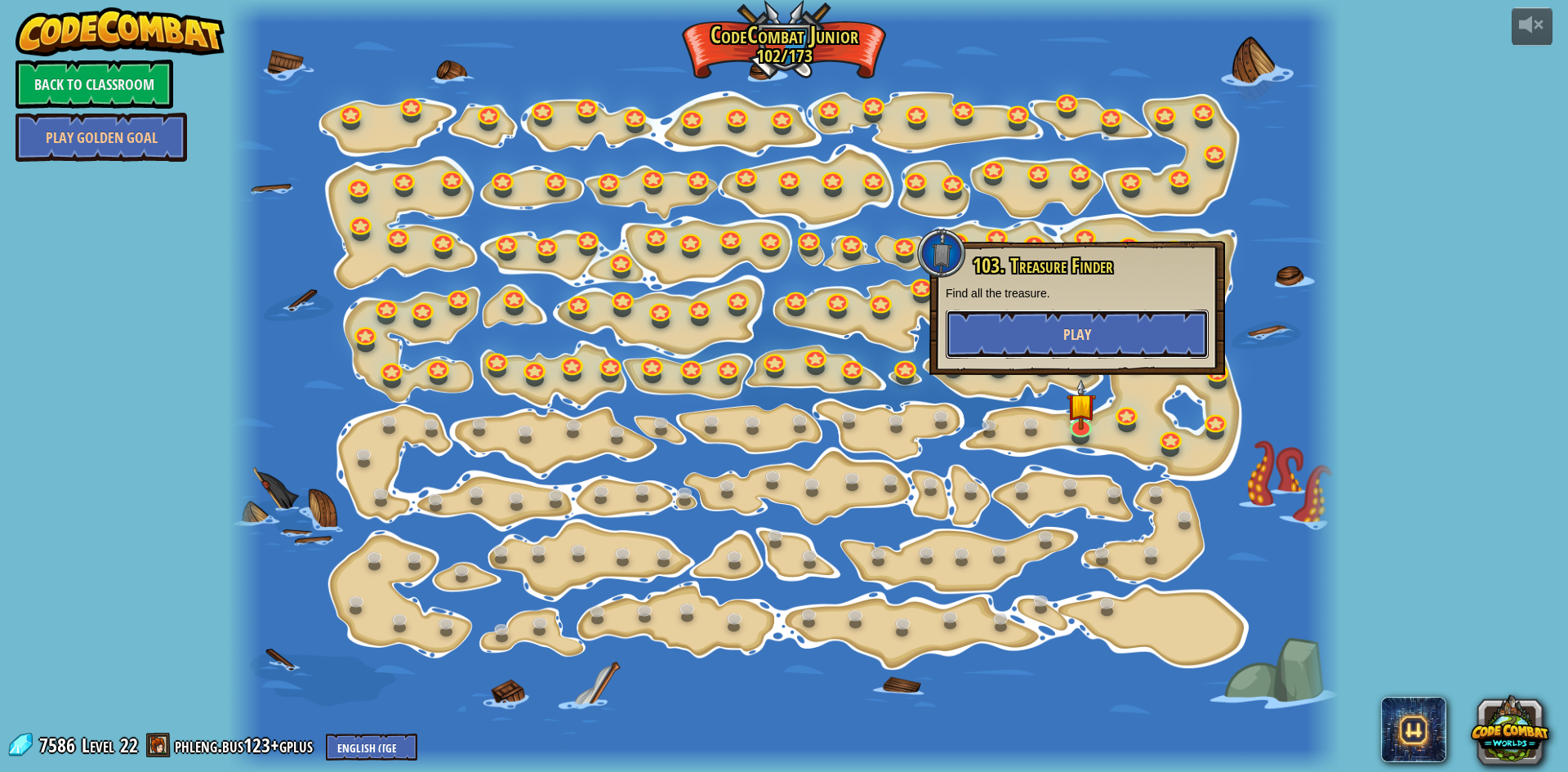
click at [1089, 322] on button "Play" at bounding box center [1077, 334] width 263 height 49
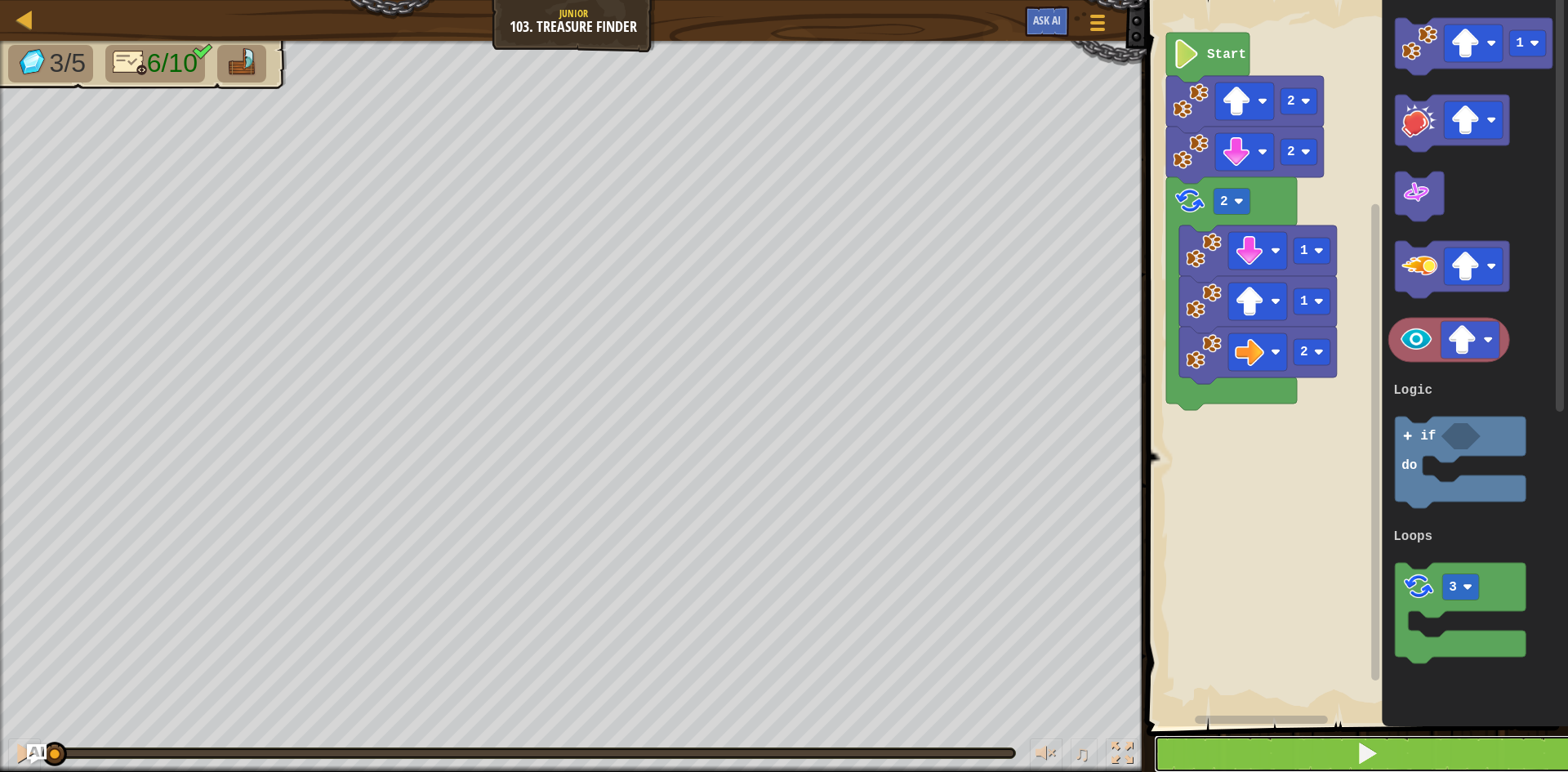
click at [1351, 753] on button at bounding box center [1367, 754] width 426 height 37
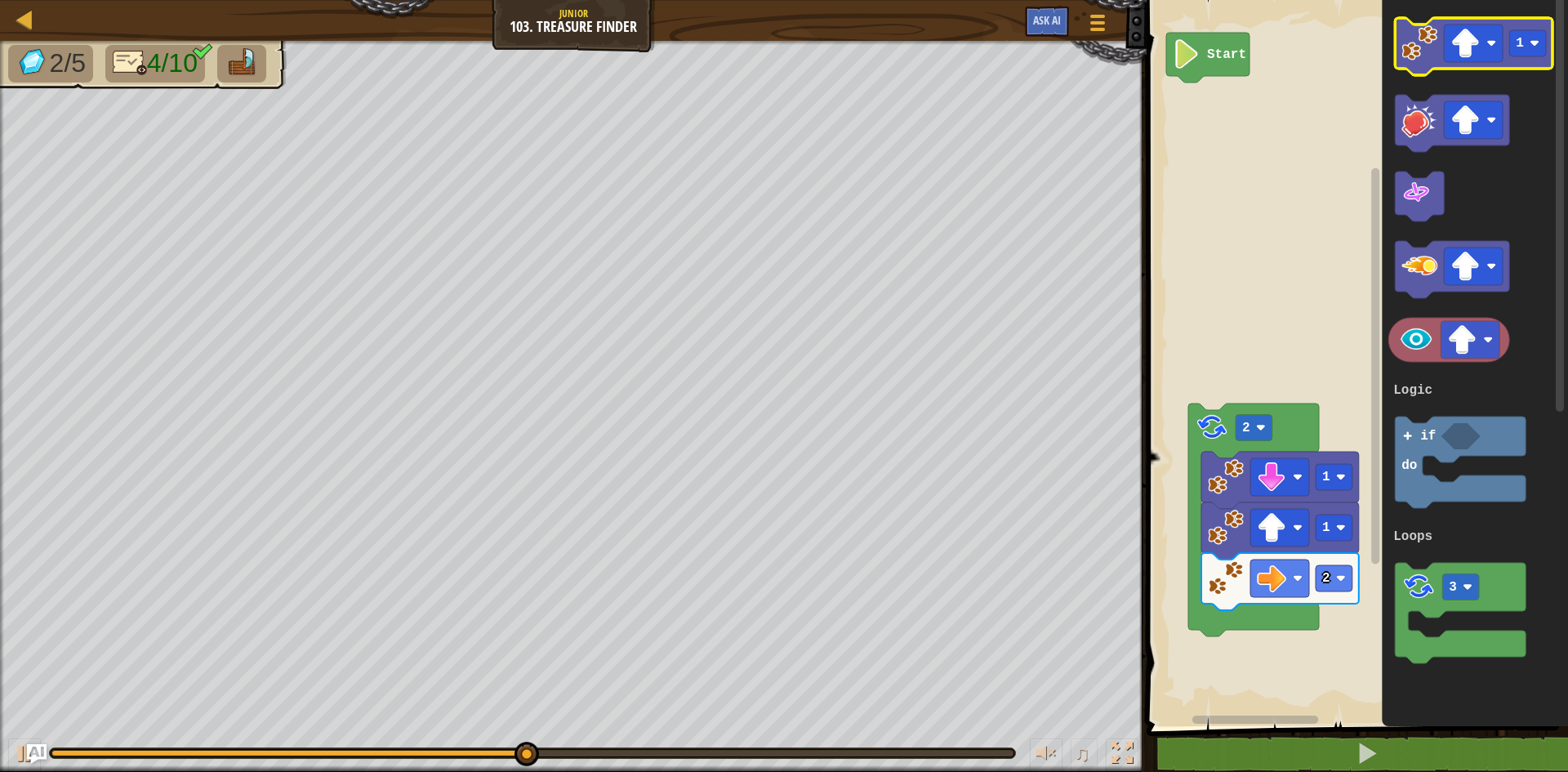
click at [1404, 37] on image "Blockly Workspace" at bounding box center [1419, 43] width 36 height 36
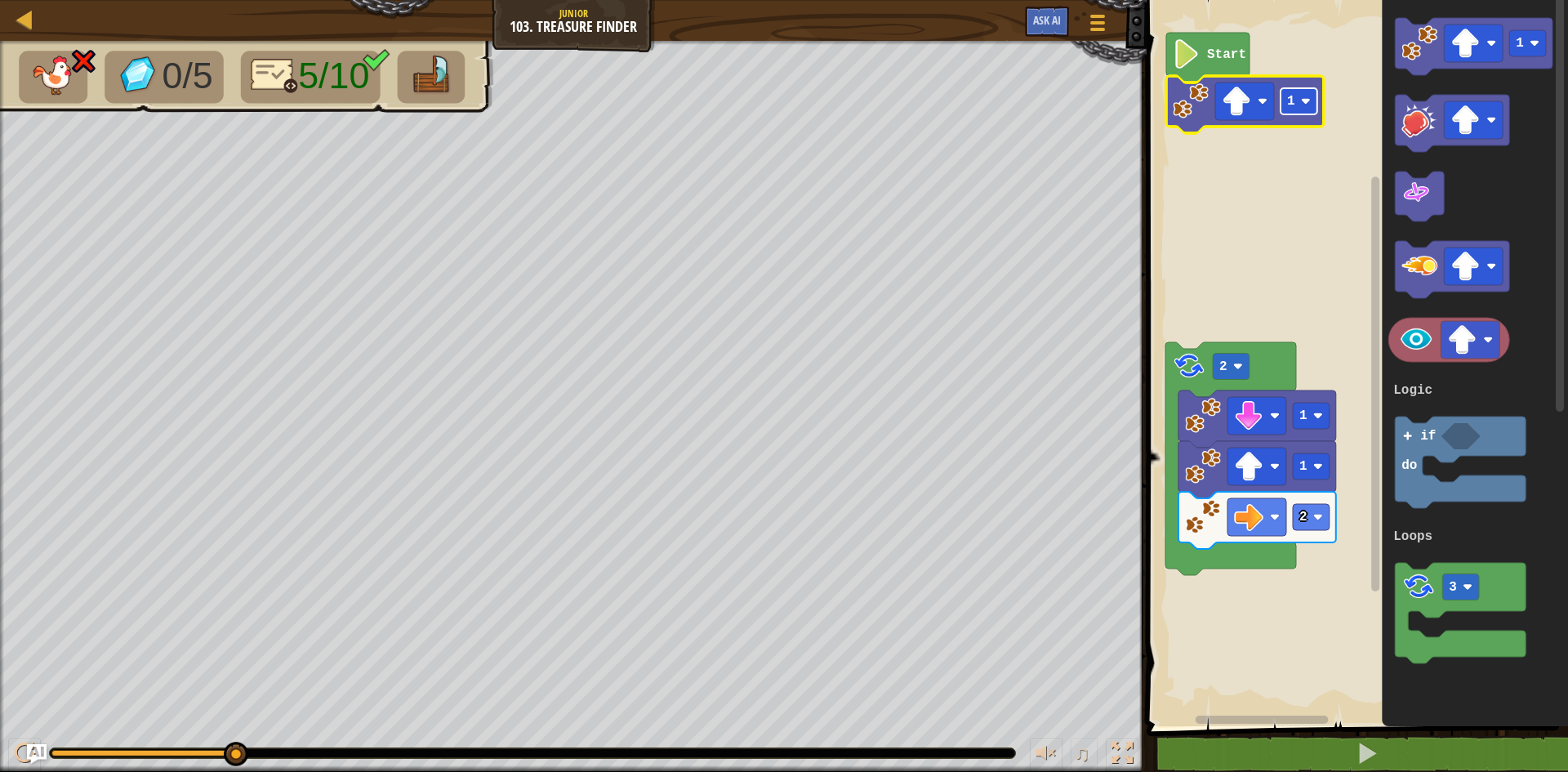
click at [1285, 107] on rect "Blockly Workspace" at bounding box center [1298, 100] width 37 height 26
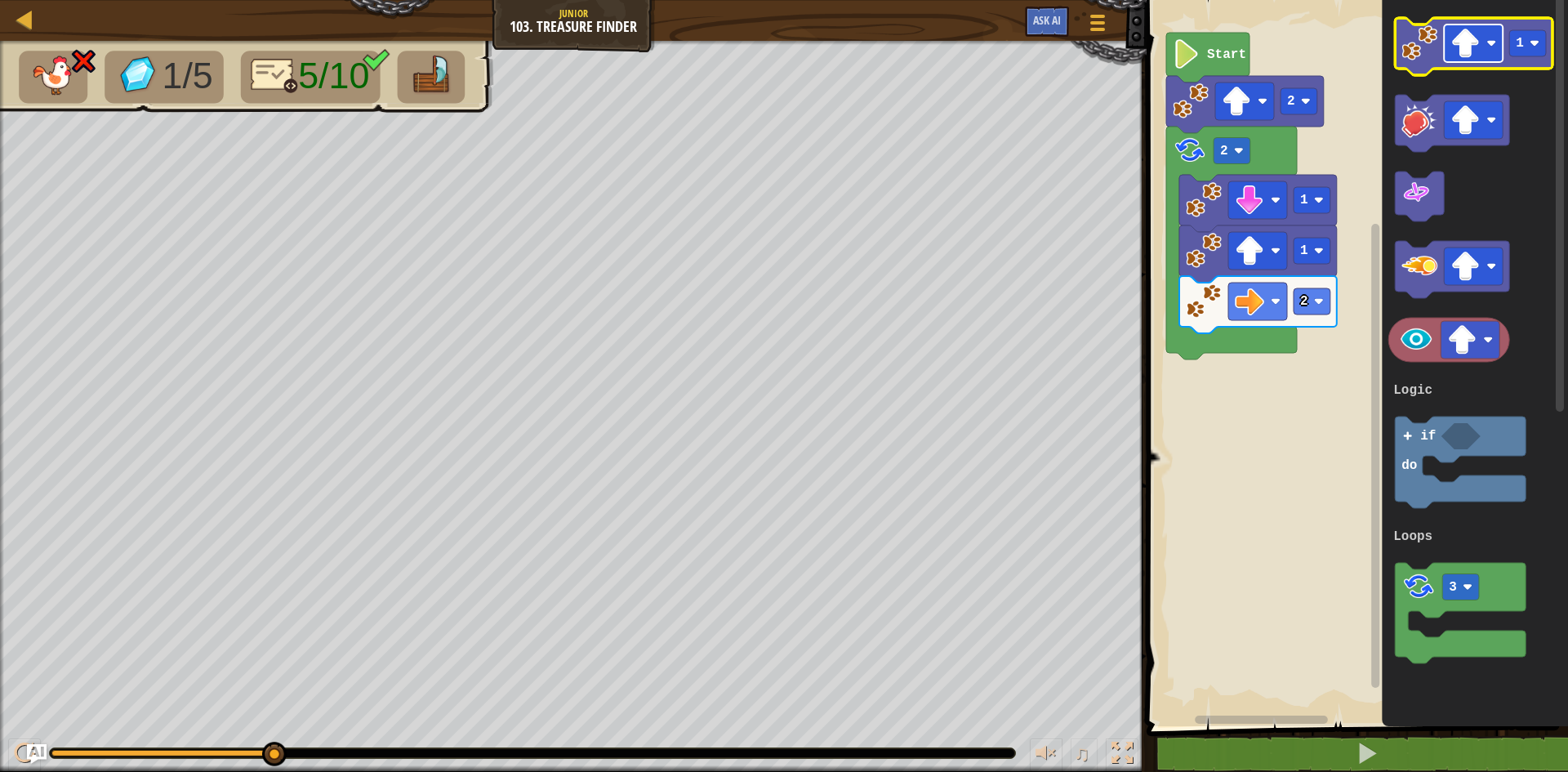
click at [1464, 51] on image "Blockly Workspace" at bounding box center [1464, 42] width 29 height 29
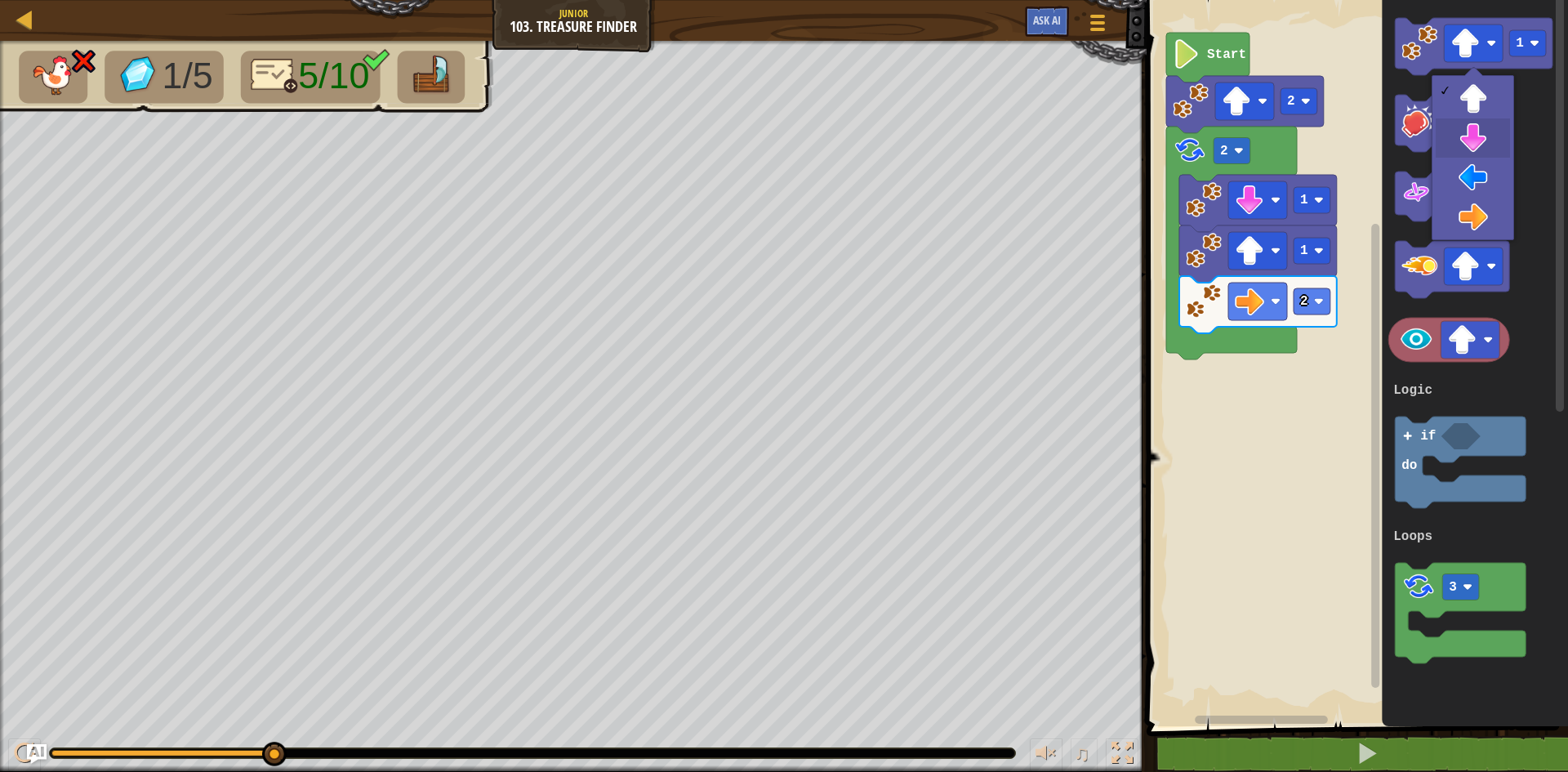
drag, startPoint x: 1490, startPoint y: 148, endPoint x: 1490, endPoint y: 131, distance: 17.0
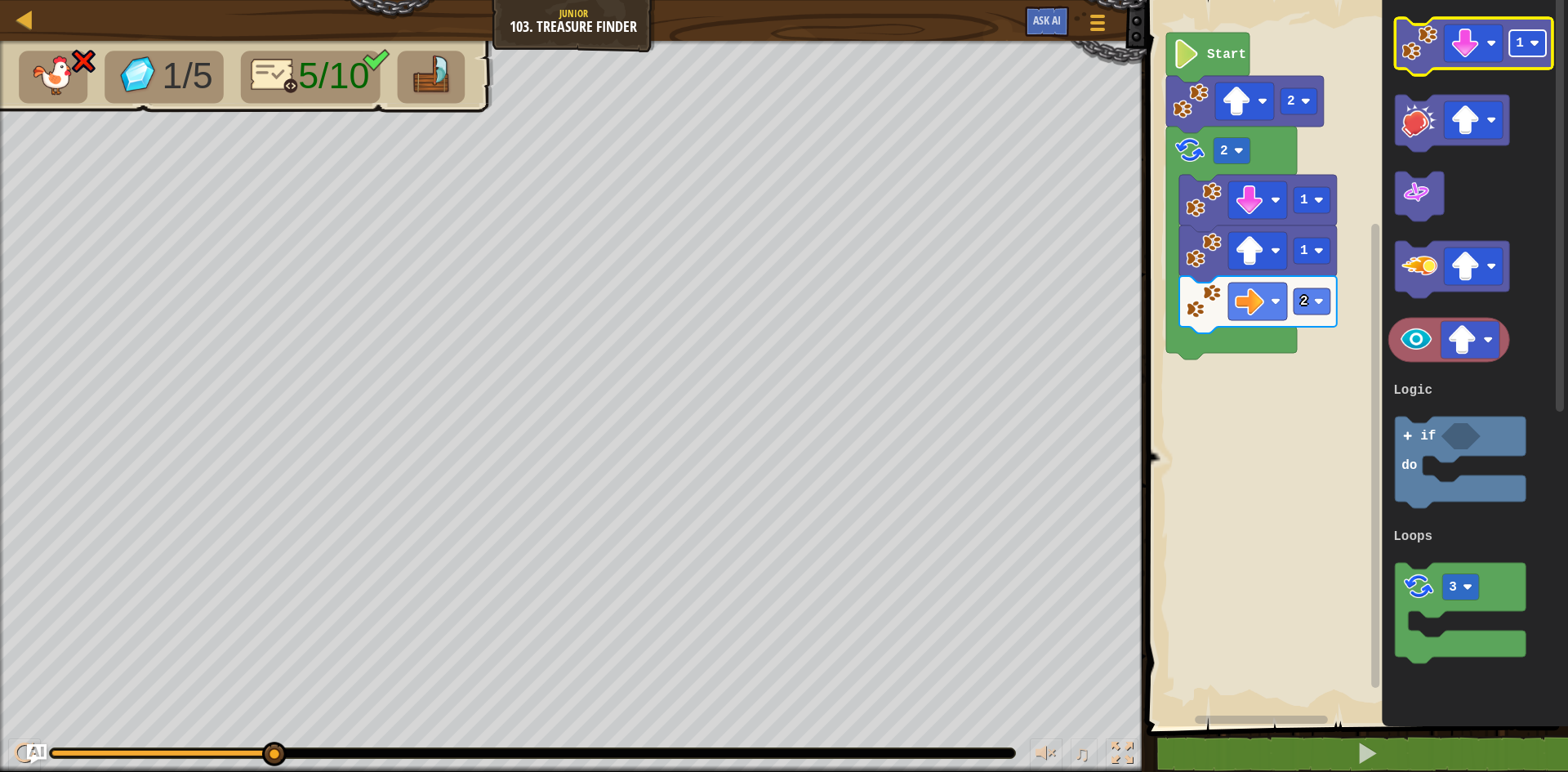
click at [1513, 41] on rect "Blockly Workspace" at bounding box center [1527, 42] width 37 height 26
click at [1412, 43] on image "Blockly Workspace" at bounding box center [1419, 43] width 36 height 36
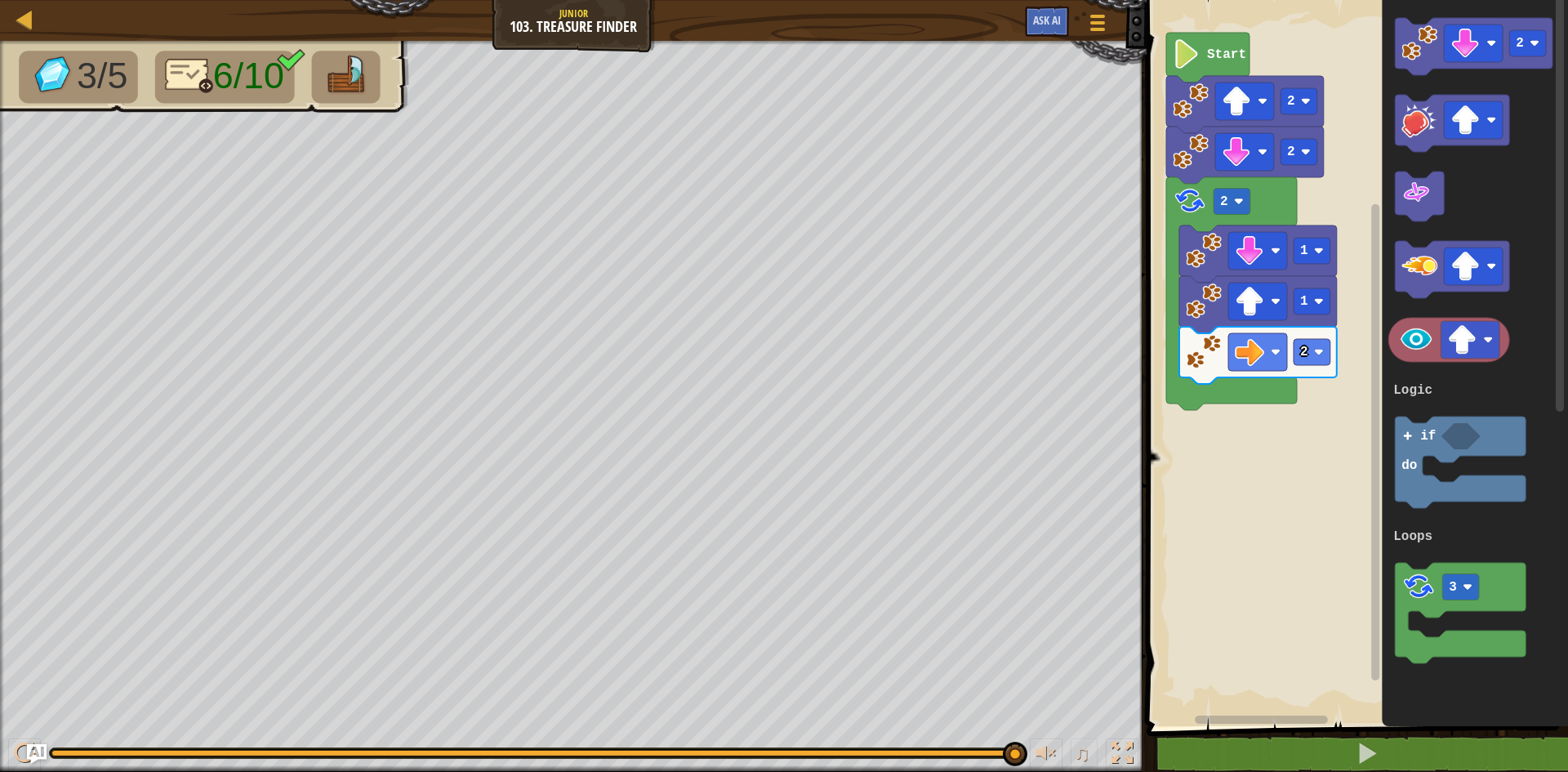
click at [1234, 59] on text "Start" at bounding box center [1226, 55] width 39 height 15
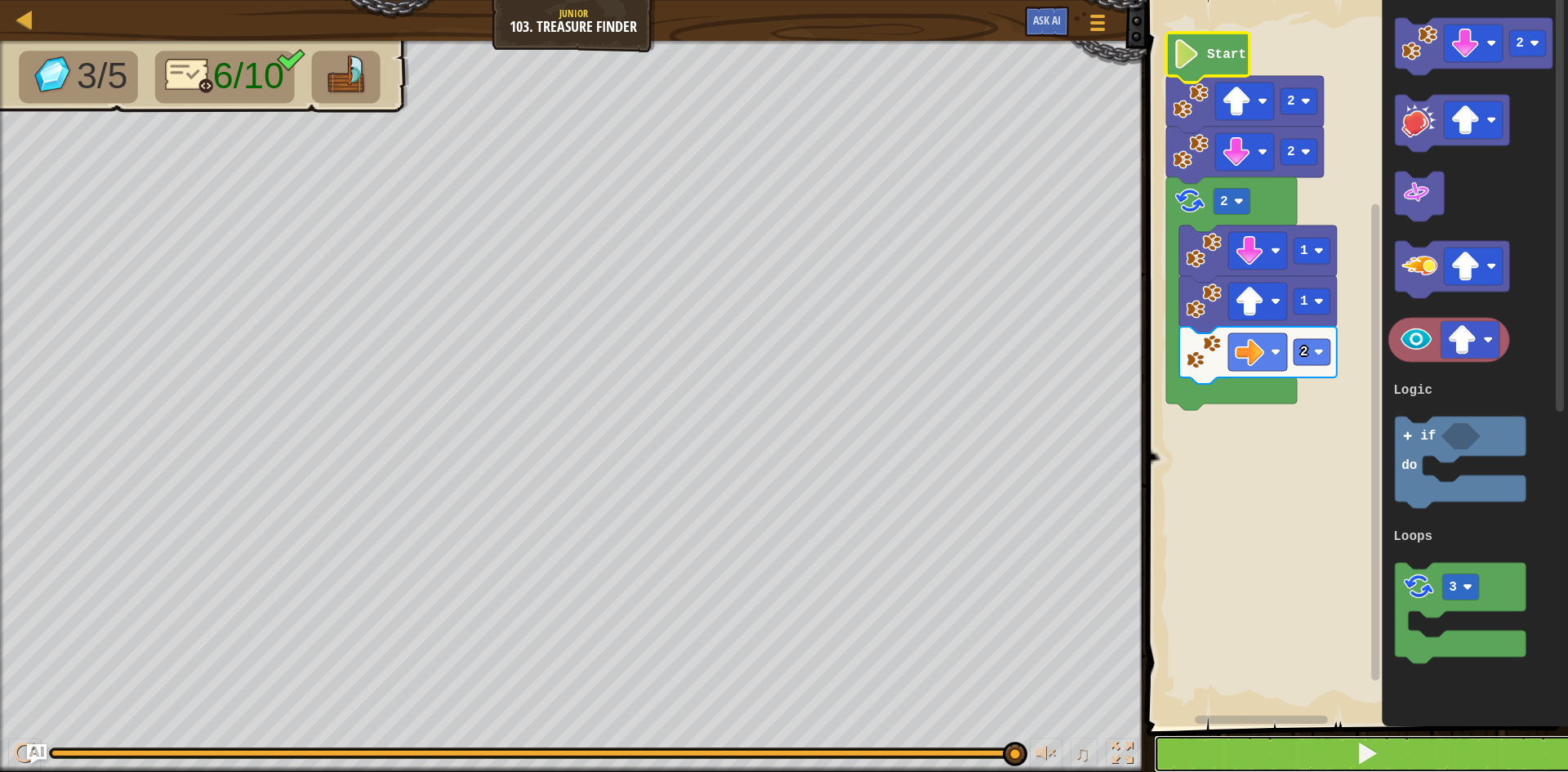
click at [1415, 750] on button at bounding box center [1367, 754] width 426 height 37
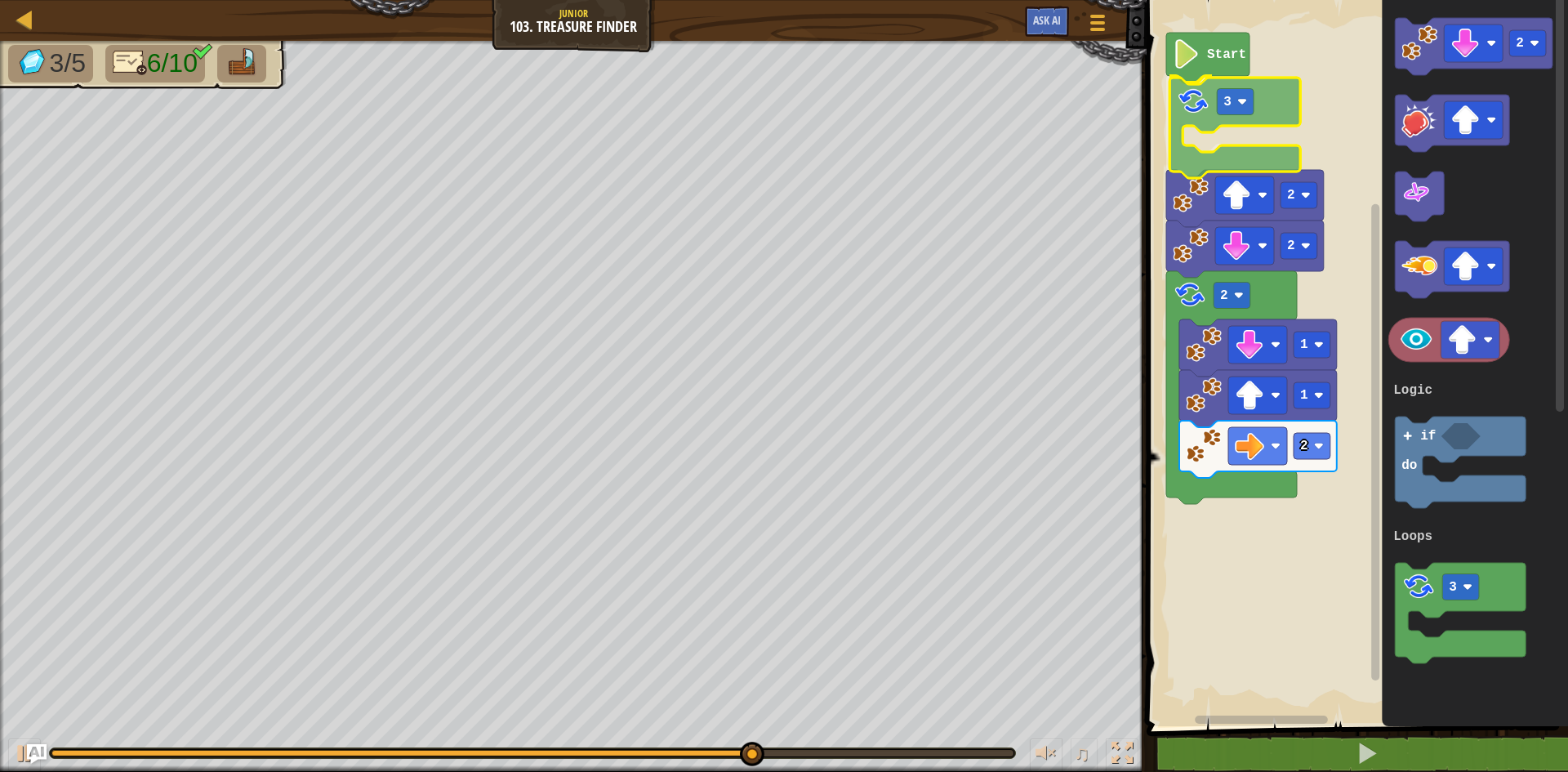
click at [1205, 103] on div "Logic Loops Start 3 2 1 1 2 2 2 2 3 if do Logic Loops 3" at bounding box center [1355, 359] width 426 height 735
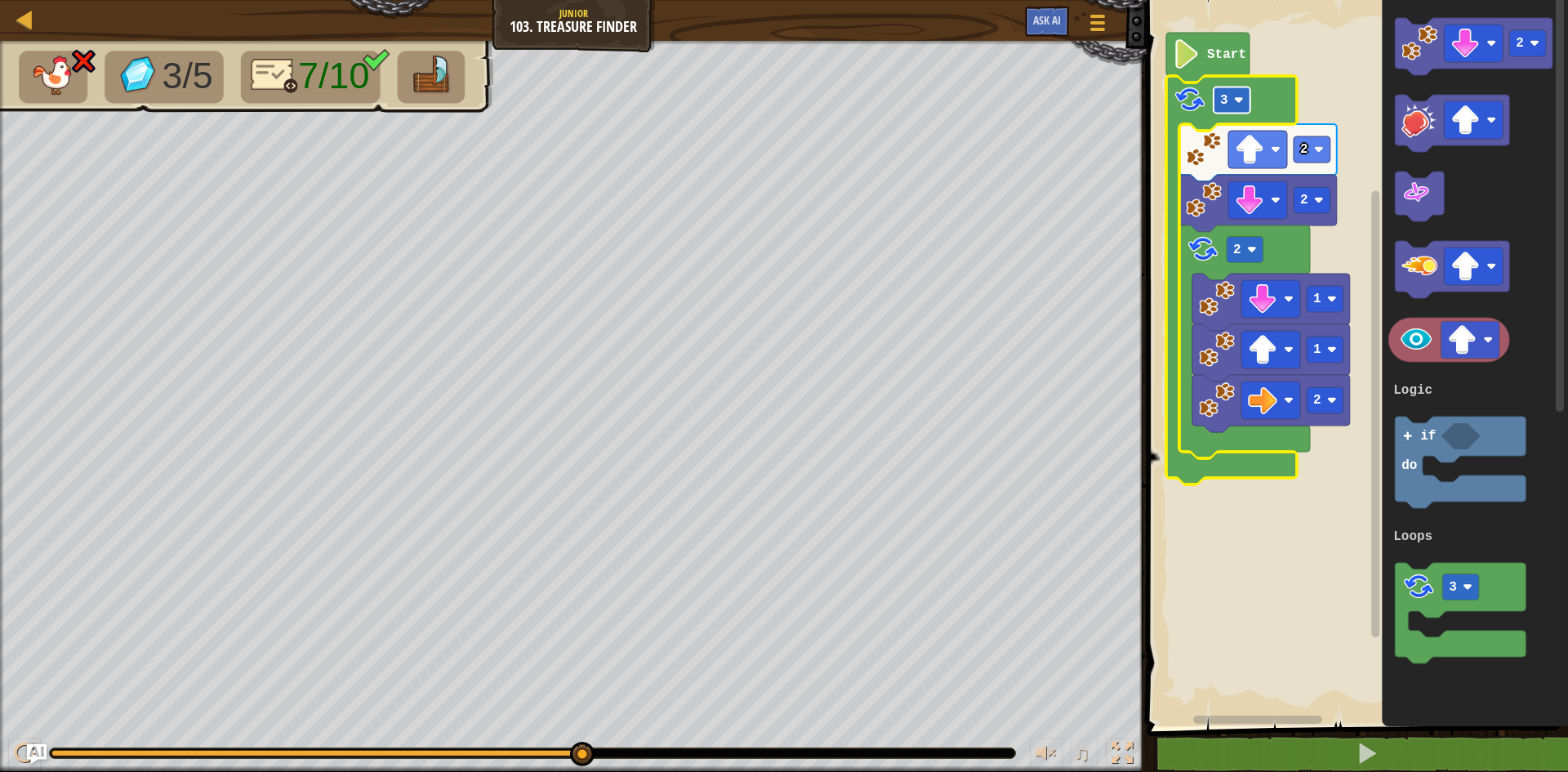
click at [1223, 95] on text "3" at bounding box center [1224, 100] width 8 height 15
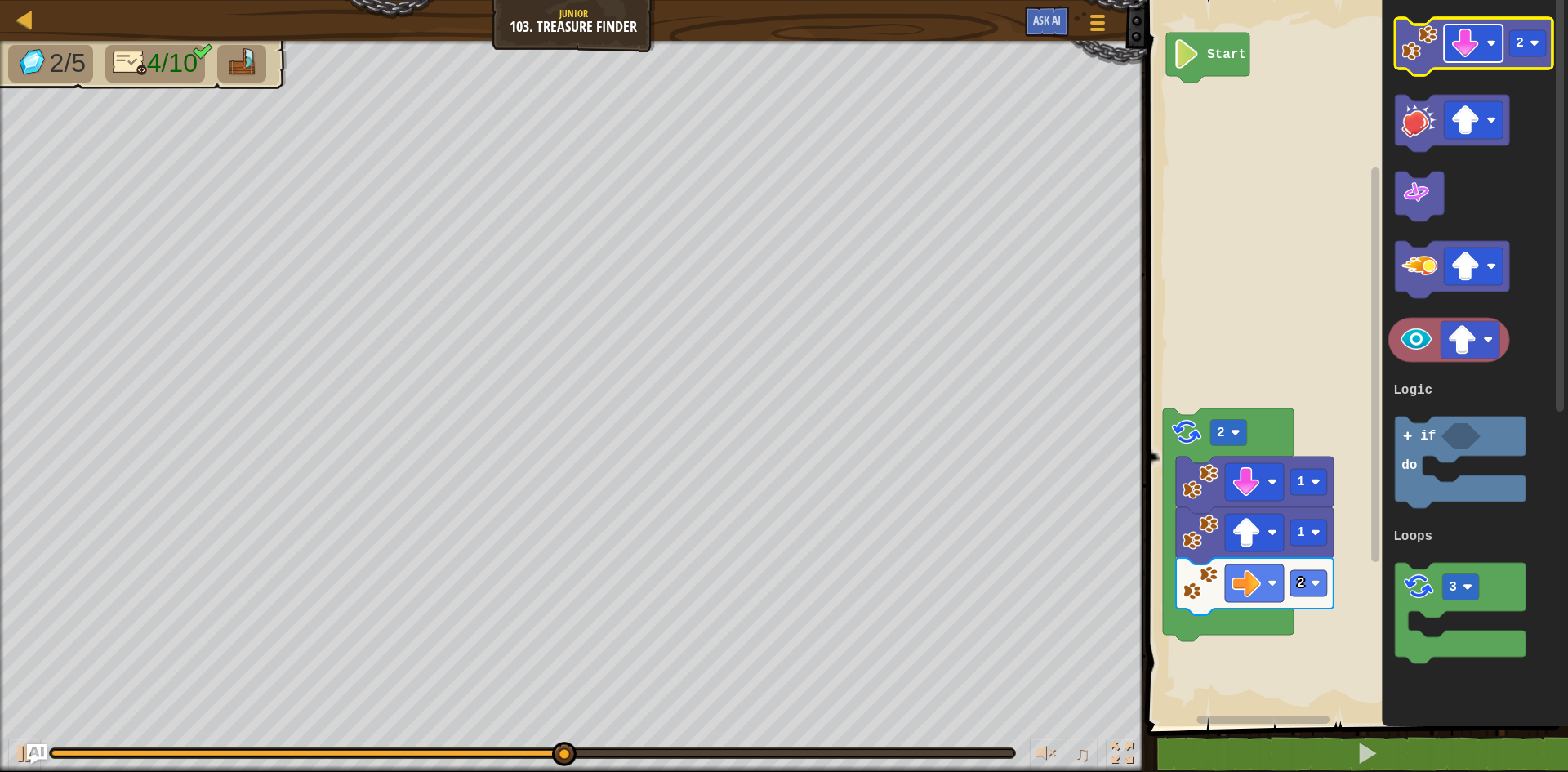
click at [1485, 56] on rect "Blockly Workspace" at bounding box center [1473, 43] width 59 height 37
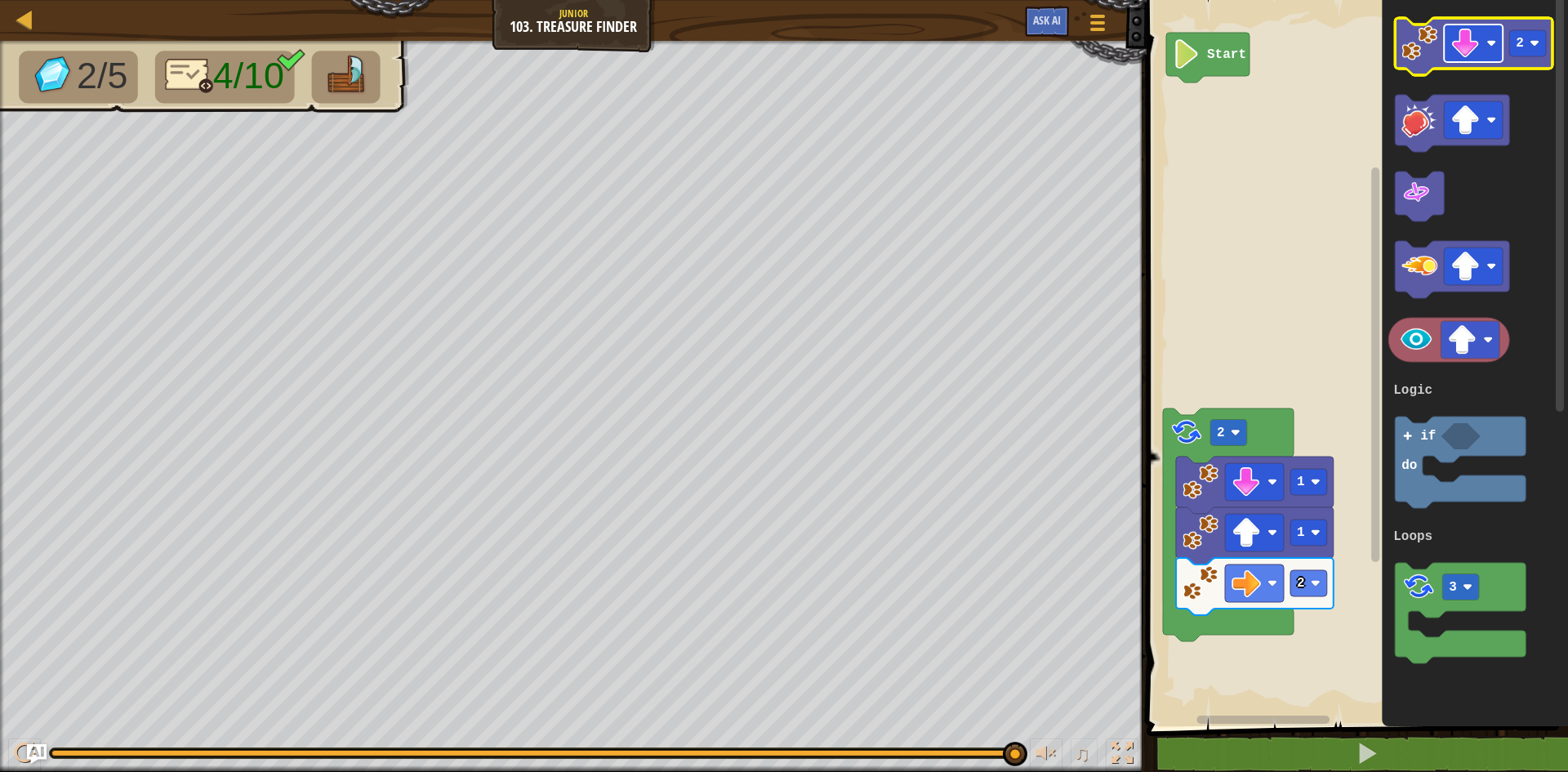
click at [1463, 51] on image "Blockly Workspace" at bounding box center [1464, 42] width 29 height 29
click at [1459, 60] on rect "Blockly Workspace" at bounding box center [1473, 43] width 59 height 37
click at [1415, 61] on icon "Blockly Workspace" at bounding box center [1473, 46] width 158 height 57
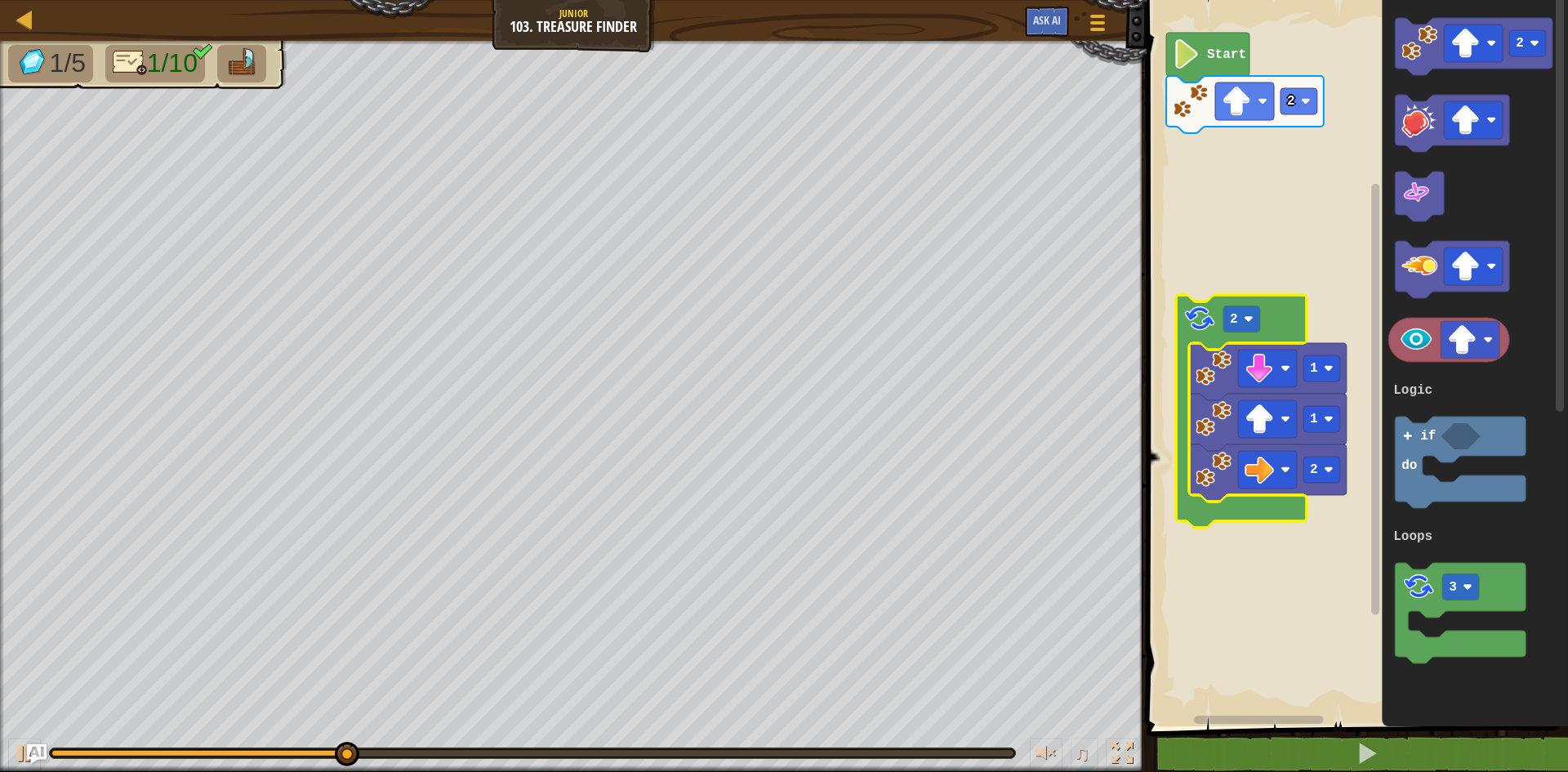
click at [1215, 323] on image "Blockly Workspace" at bounding box center [1199, 318] width 34 height 34
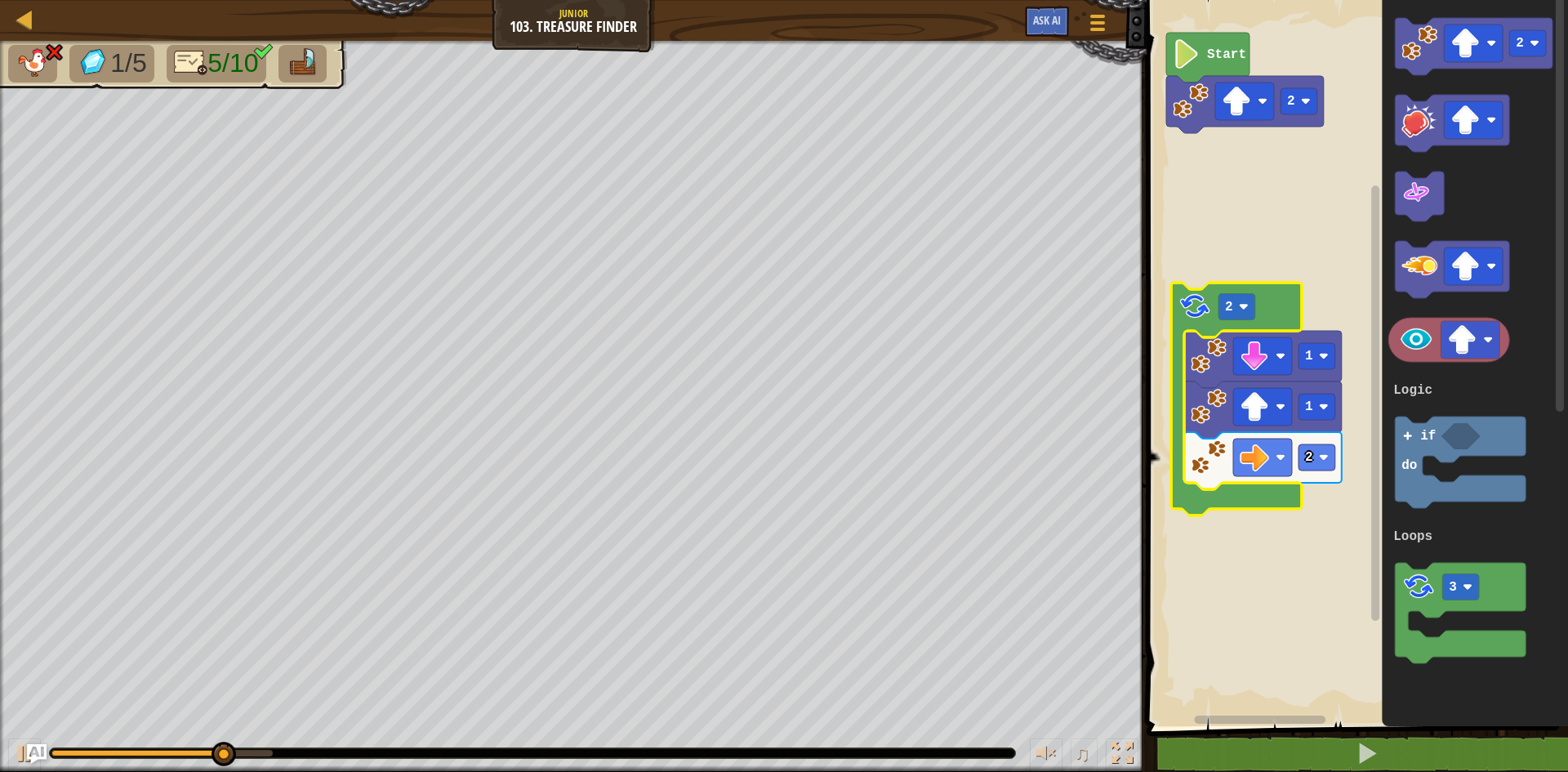
click at [1196, 315] on image "Blockly Workspace" at bounding box center [1194, 305] width 34 height 34
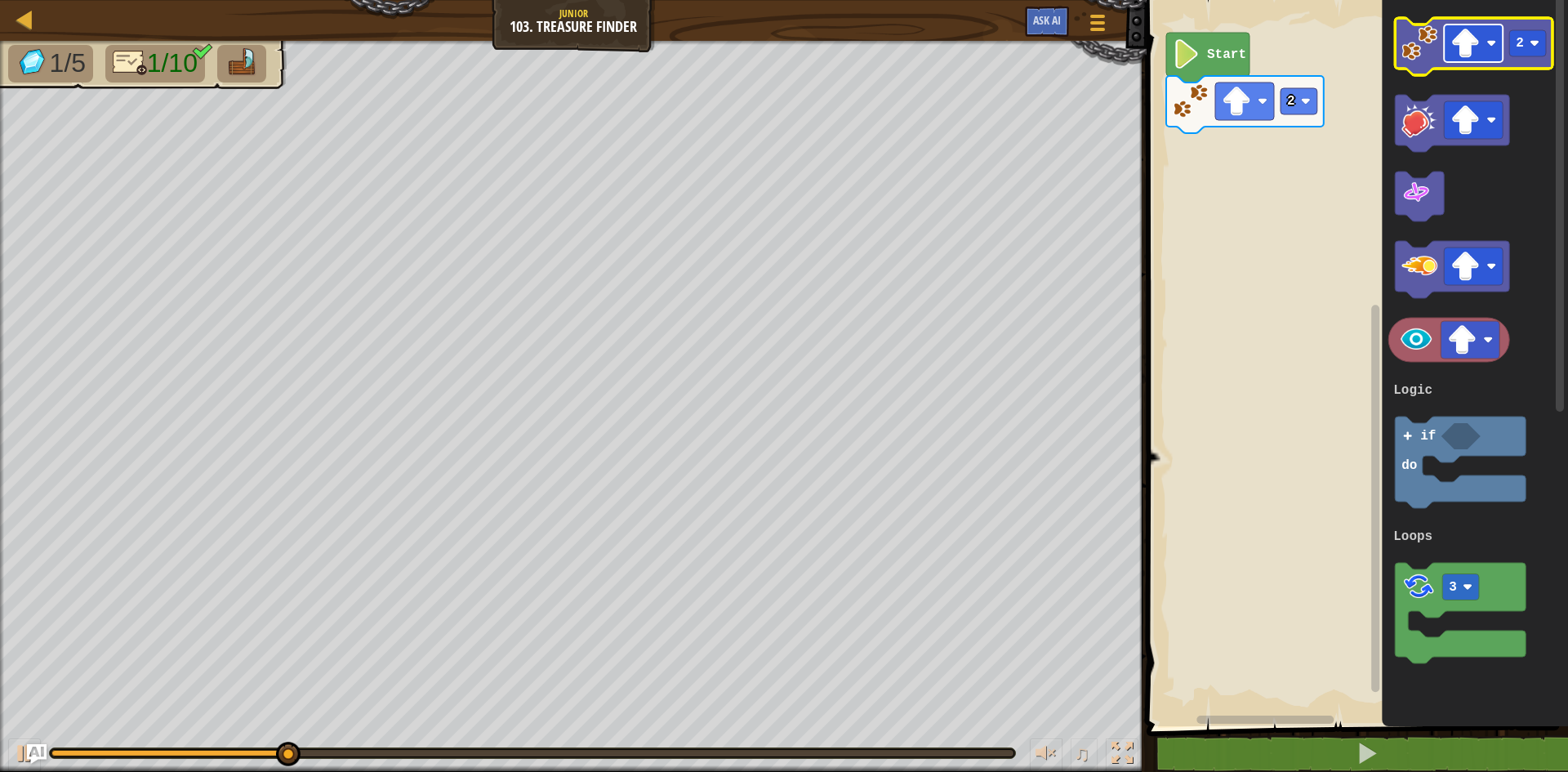
click at [1479, 52] on image "Blockly Workspace" at bounding box center [1464, 42] width 29 height 29
click at [1426, 68] on icon "Blockly Workspace" at bounding box center [1473, 46] width 158 height 57
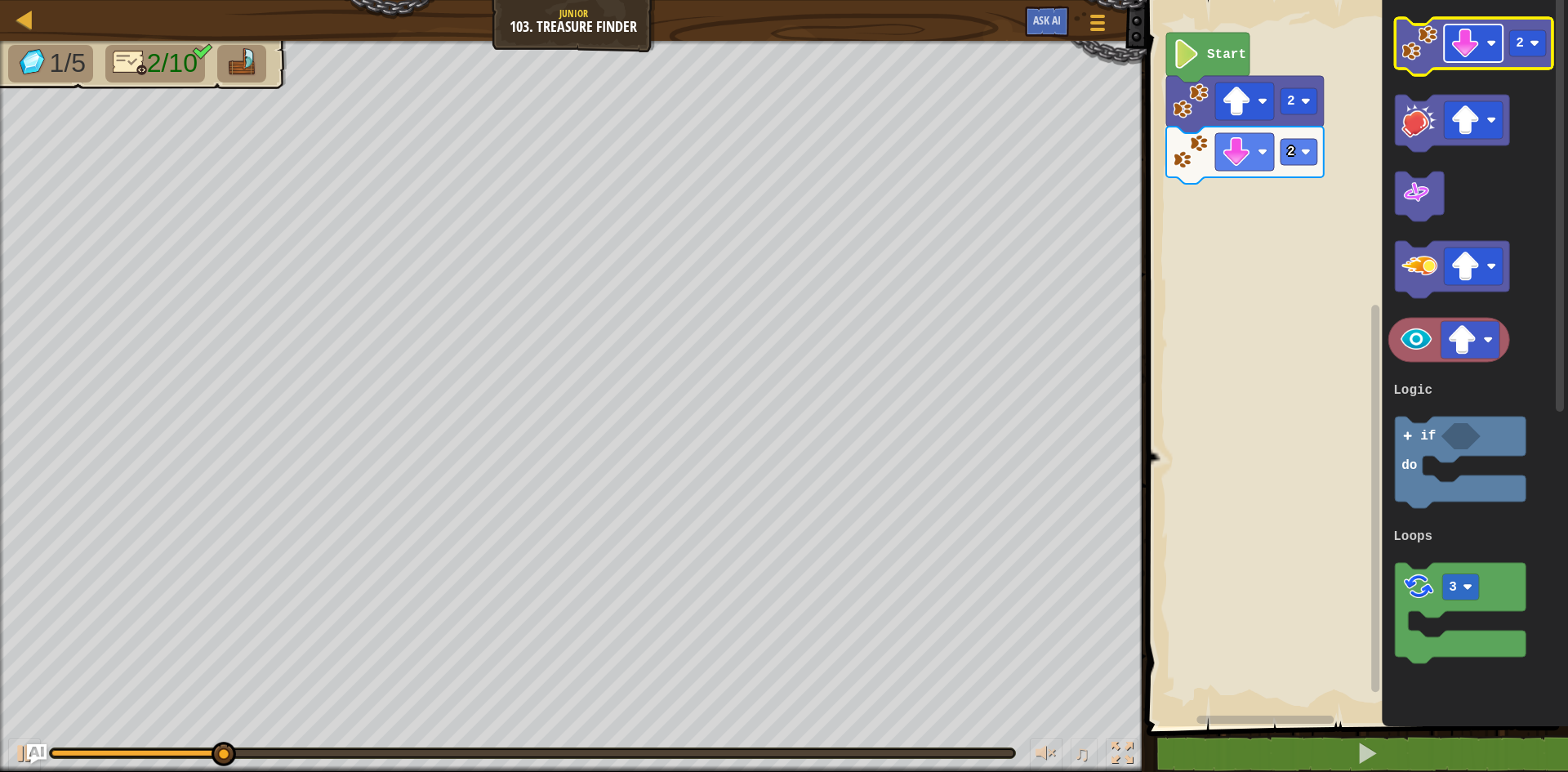
click at [1478, 45] on image "Blockly Workspace" at bounding box center [1464, 42] width 29 height 29
click at [1517, 50] on text "2" at bounding box center [1520, 43] width 8 height 15
click at [1426, 39] on image "Blockly Workspace" at bounding box center [1419, 43] width 36 height 36
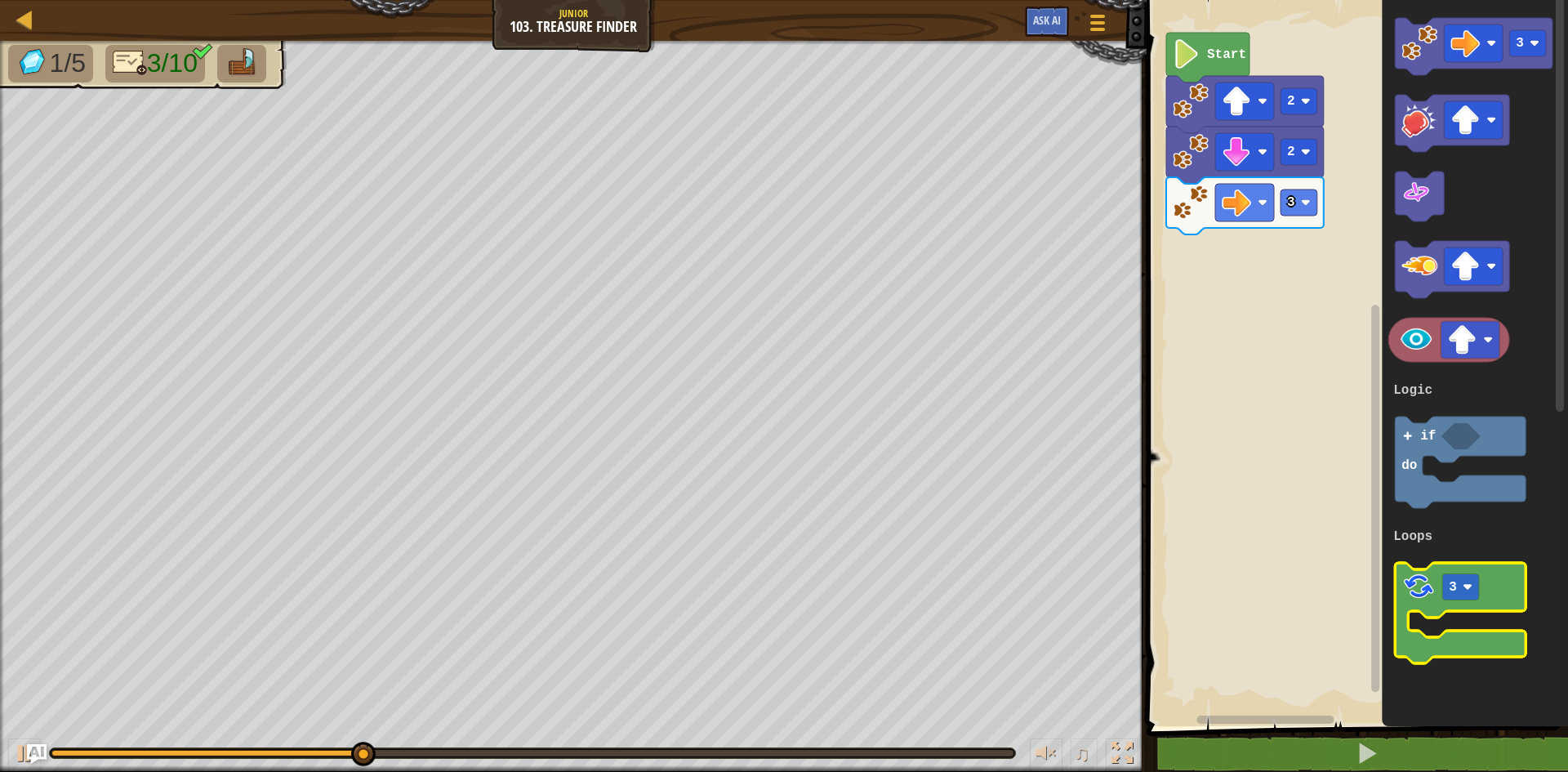
click at [1426, 587] on image "Blockly Workspace" at bounding box center [1418, 586] width 34 height 34
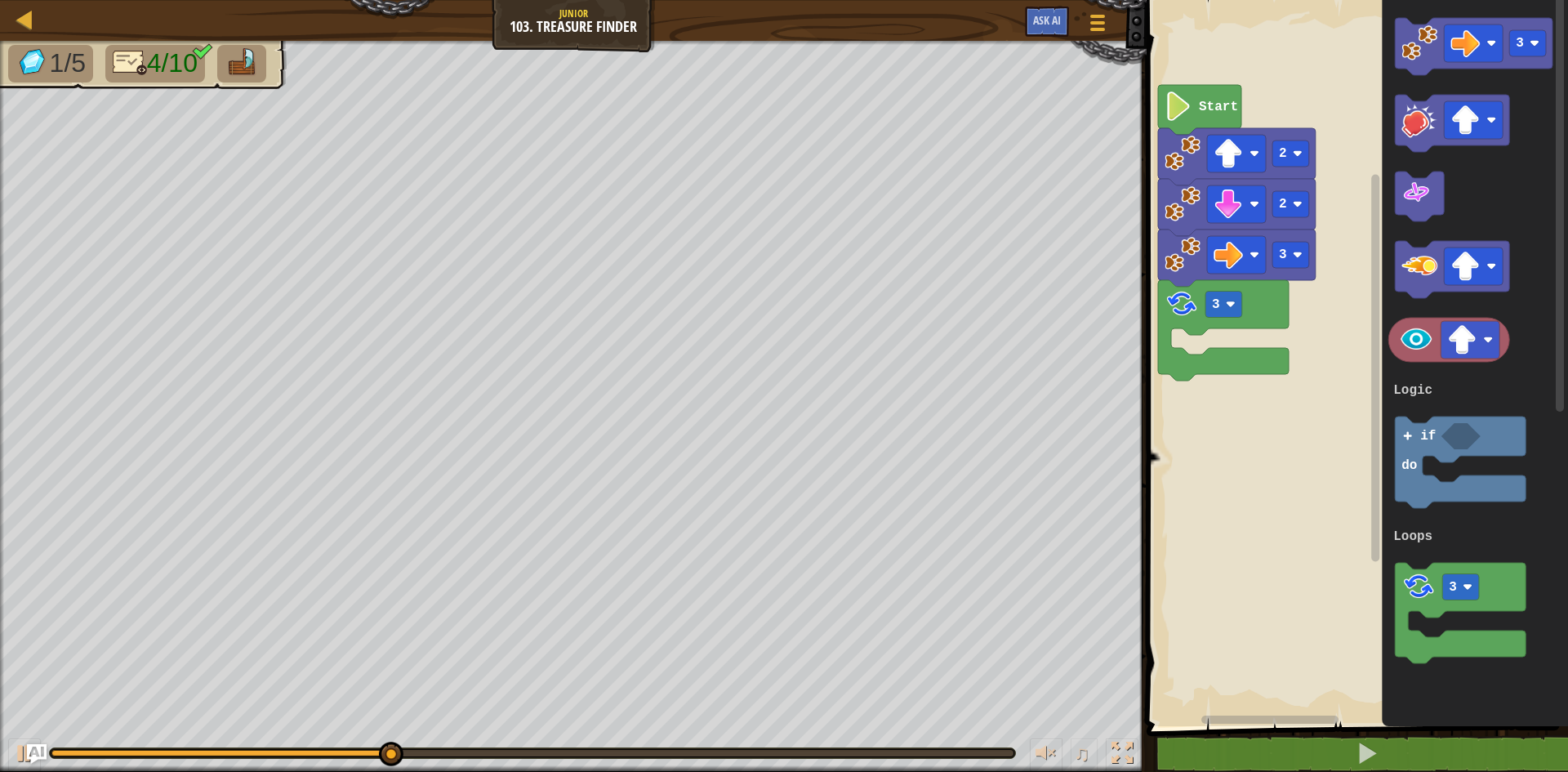
click at [1196, 426] on rect "Blockly Workspace" at bounding box center [1355, 359] width 426 height 735
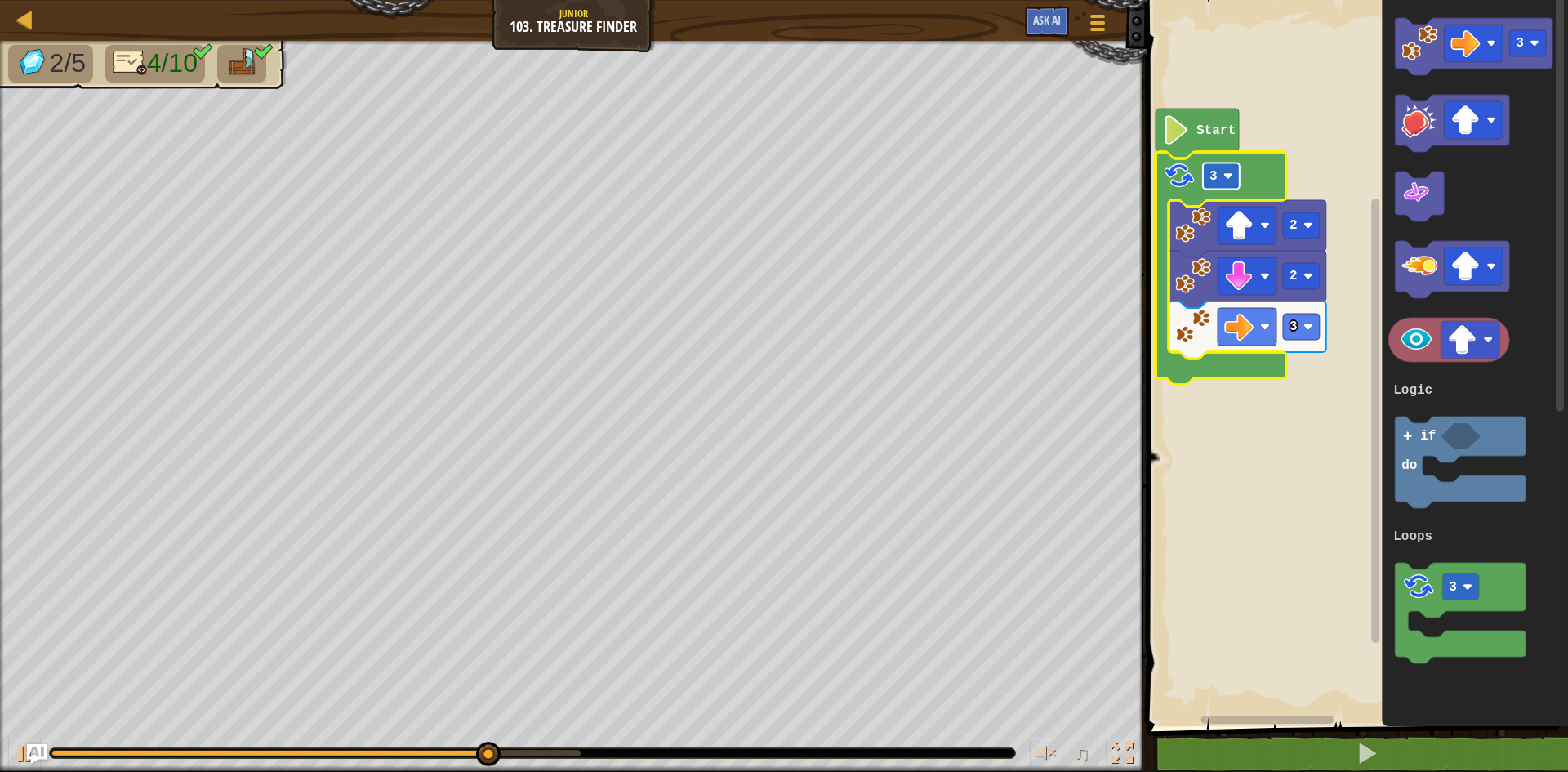
click at [1232, 173] on image "Blockly Workspace" at bounding box center [1228, 177] width 10 height 10
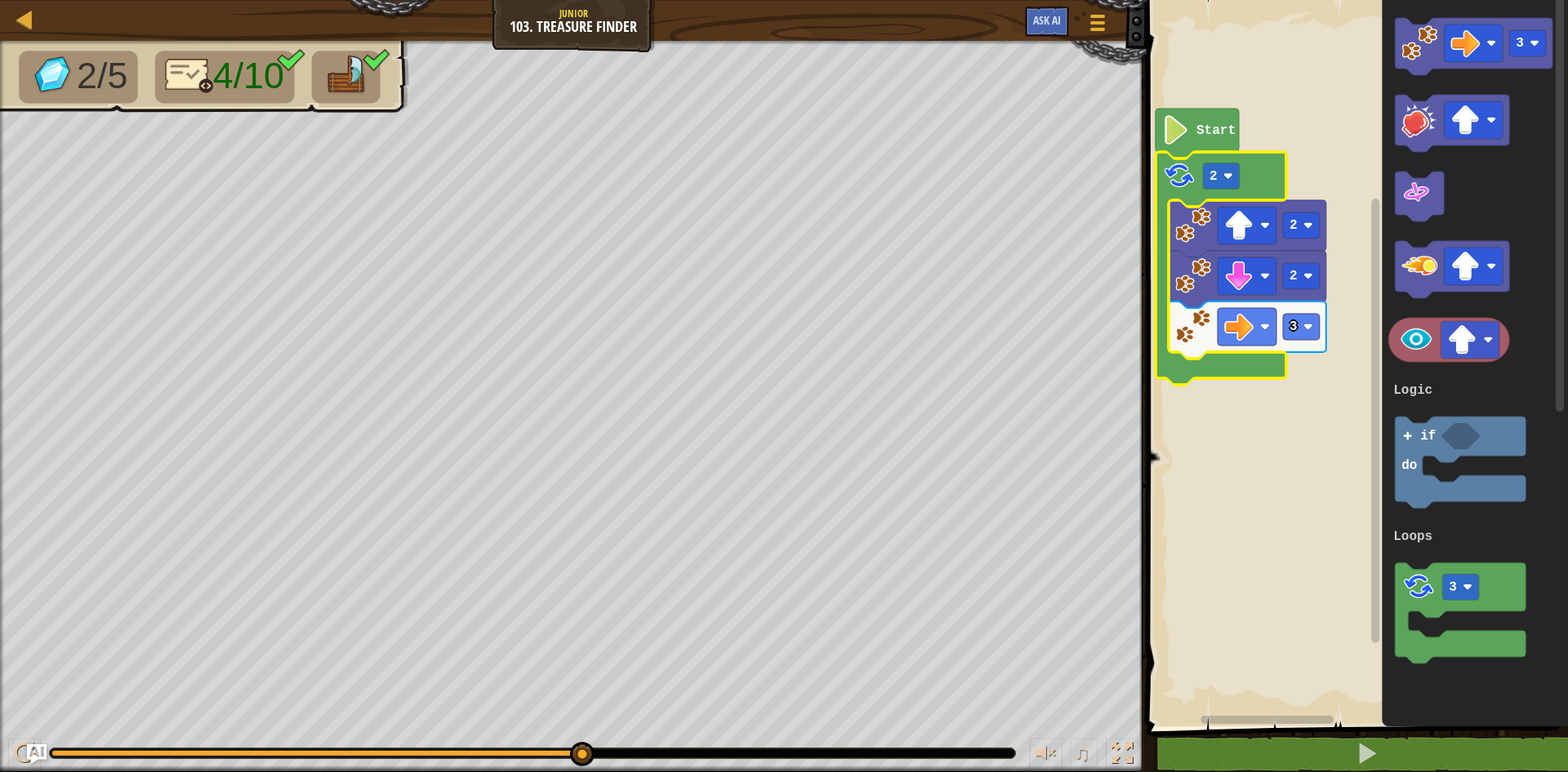
click at [1257, 561] on rect "Blockly Workspace" at bounding box center [1355, 359] width 426 height 735
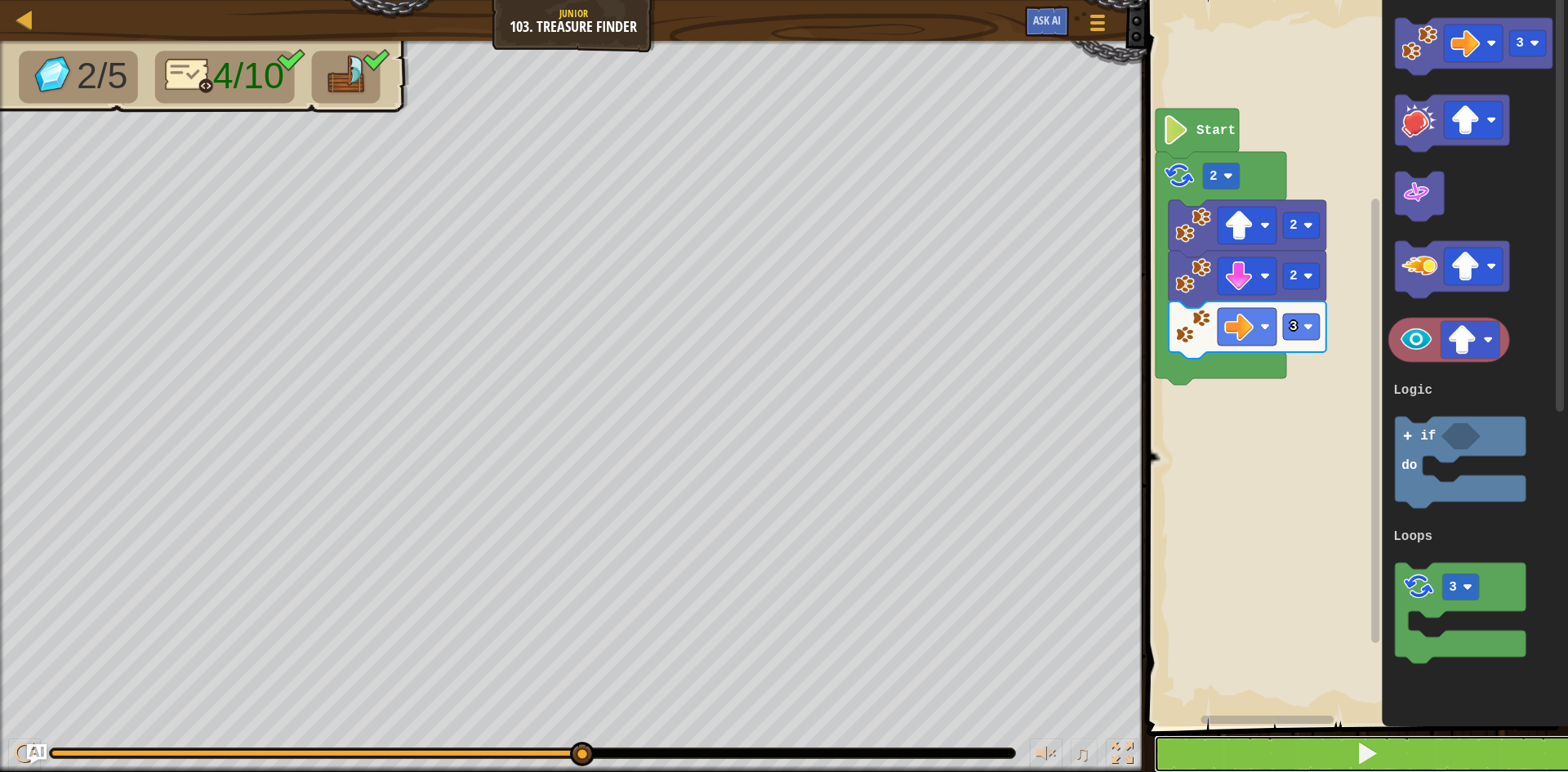
click at [1239, 757] on button at bounding box center [1367, 754] width 426 height 37
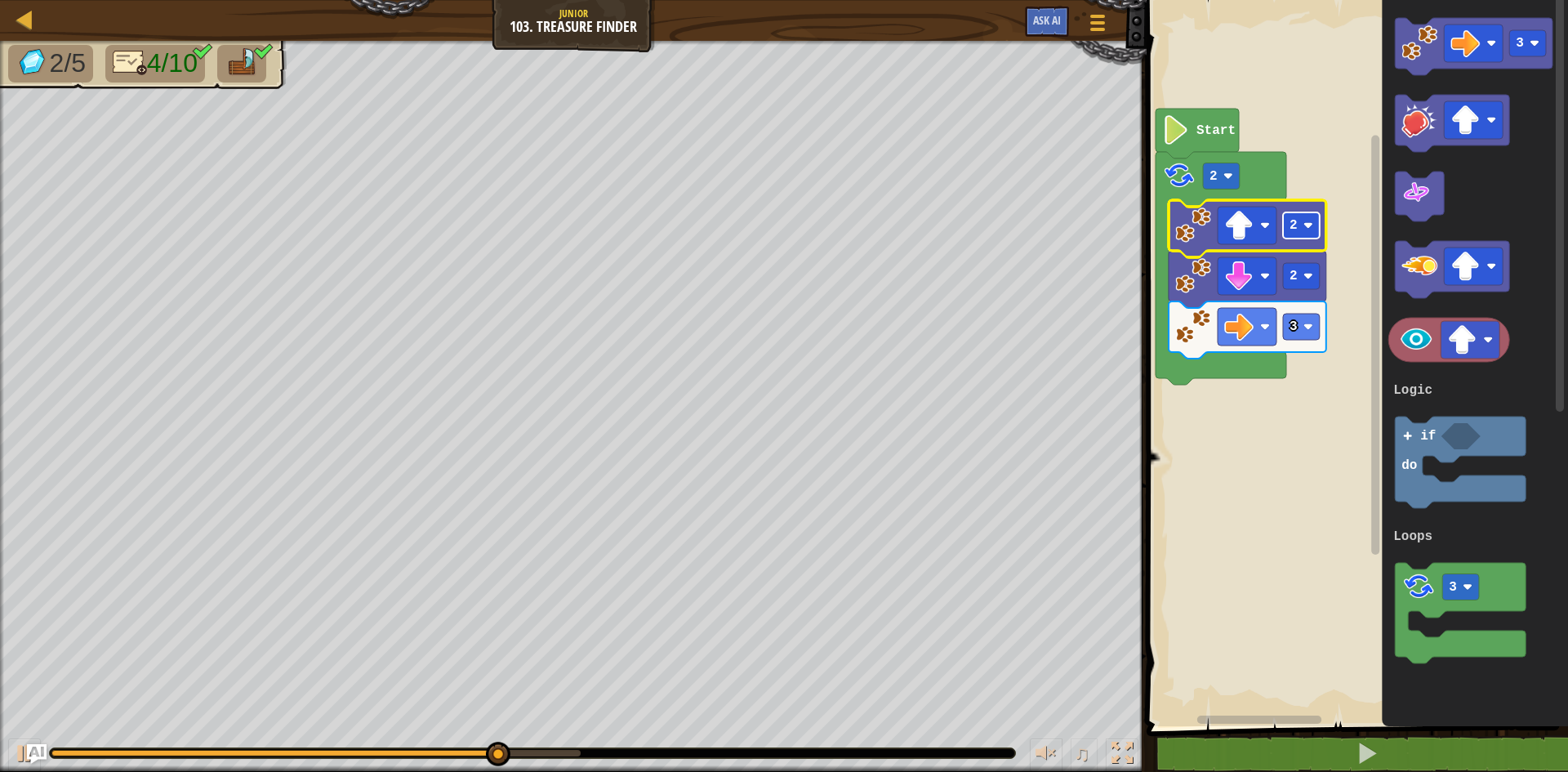
click at [1293, 230] on text "2" at bounding box center [1293, 226] width 8 height 15
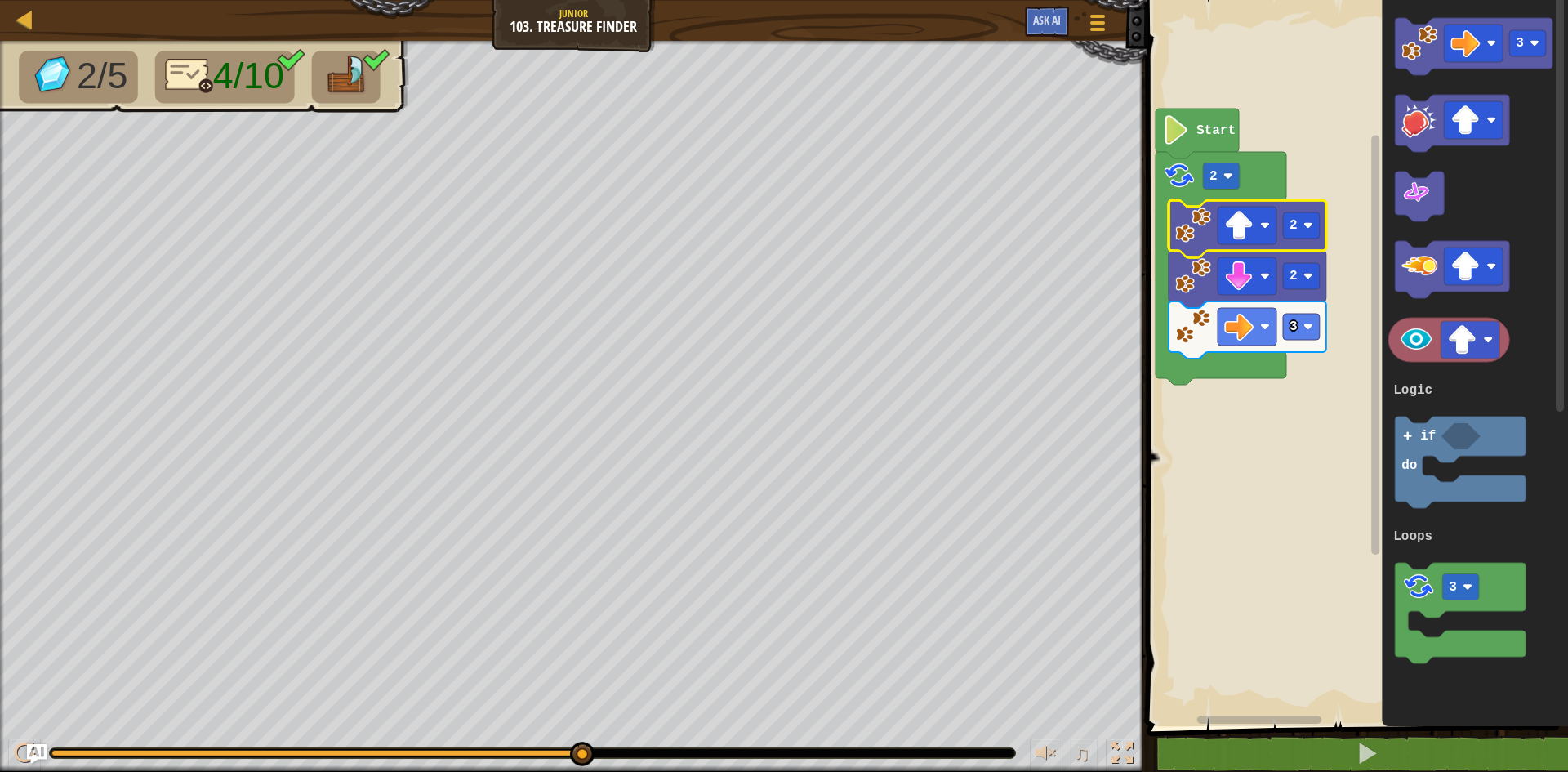
click at [1322, 159] on rect "Blockly Workspace" at bounding box center [1355, 359] width 426 height 735
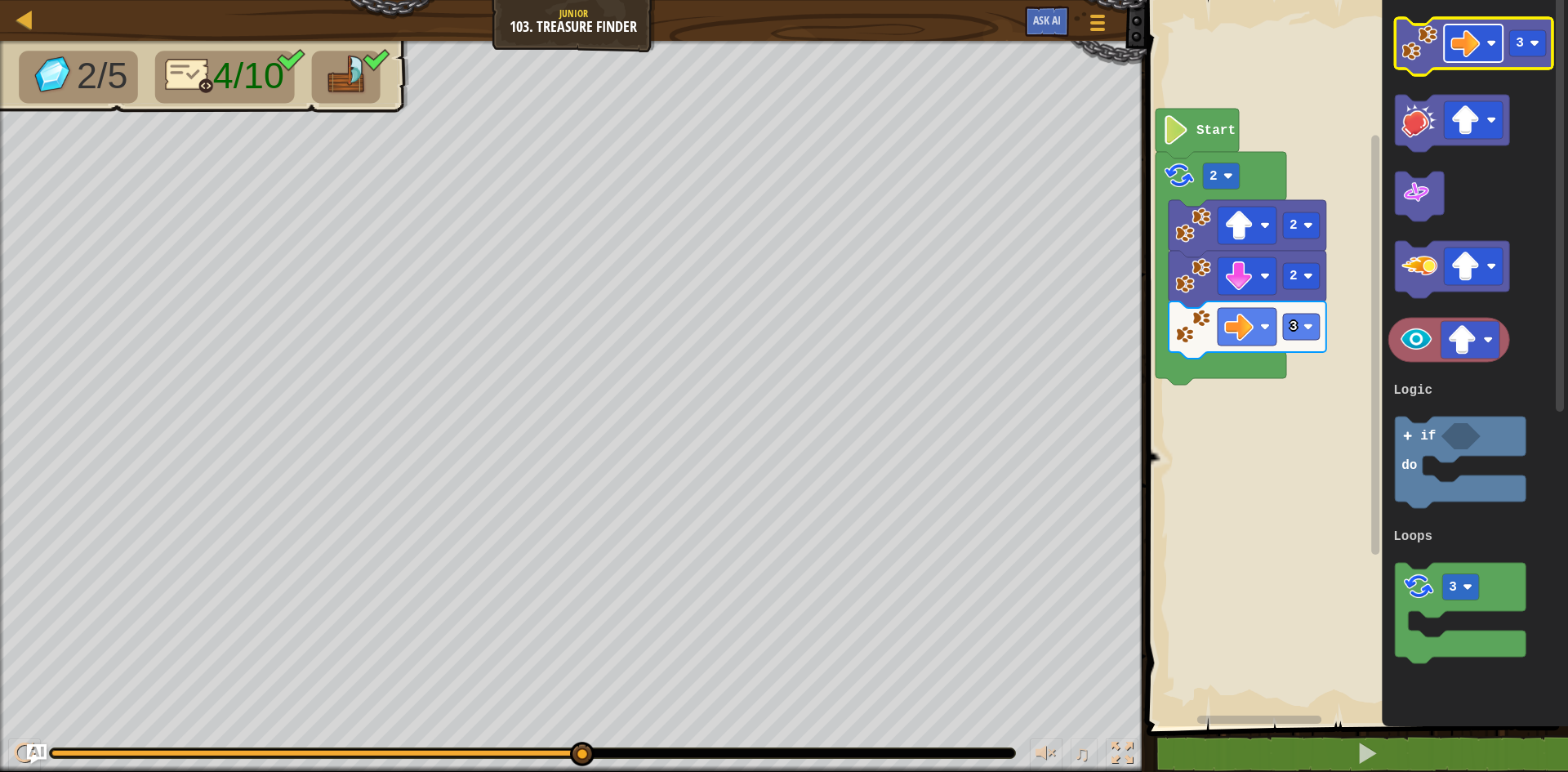
click at [1484, 51] on rect "Blockly Workspace" at bounding box center [1473, 43] width 59 height 37
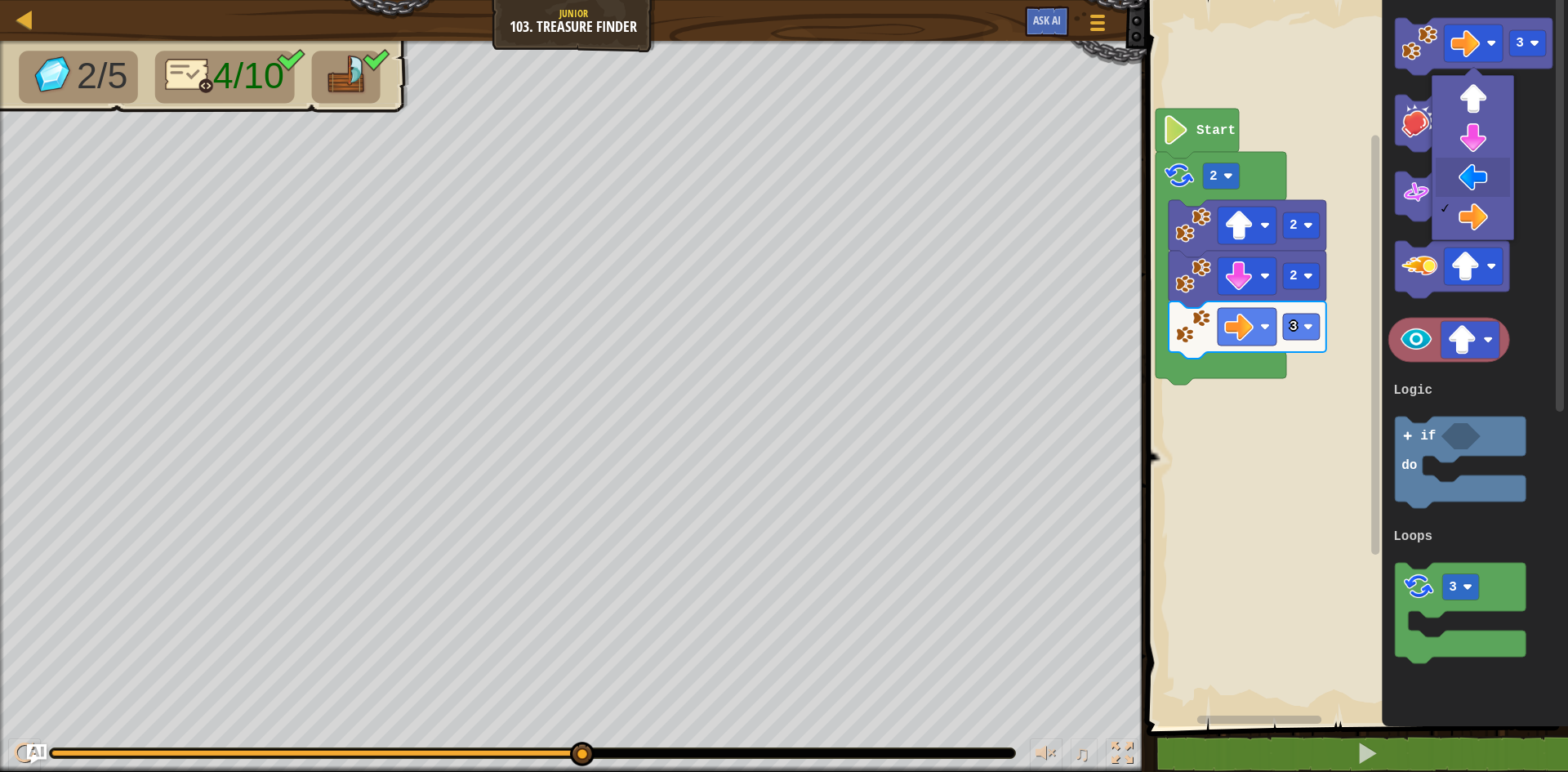
drag, startPoint x: 1453, startPoint y: 173, endPoint x: 1458, endPoint y: 133, distance: 40.3
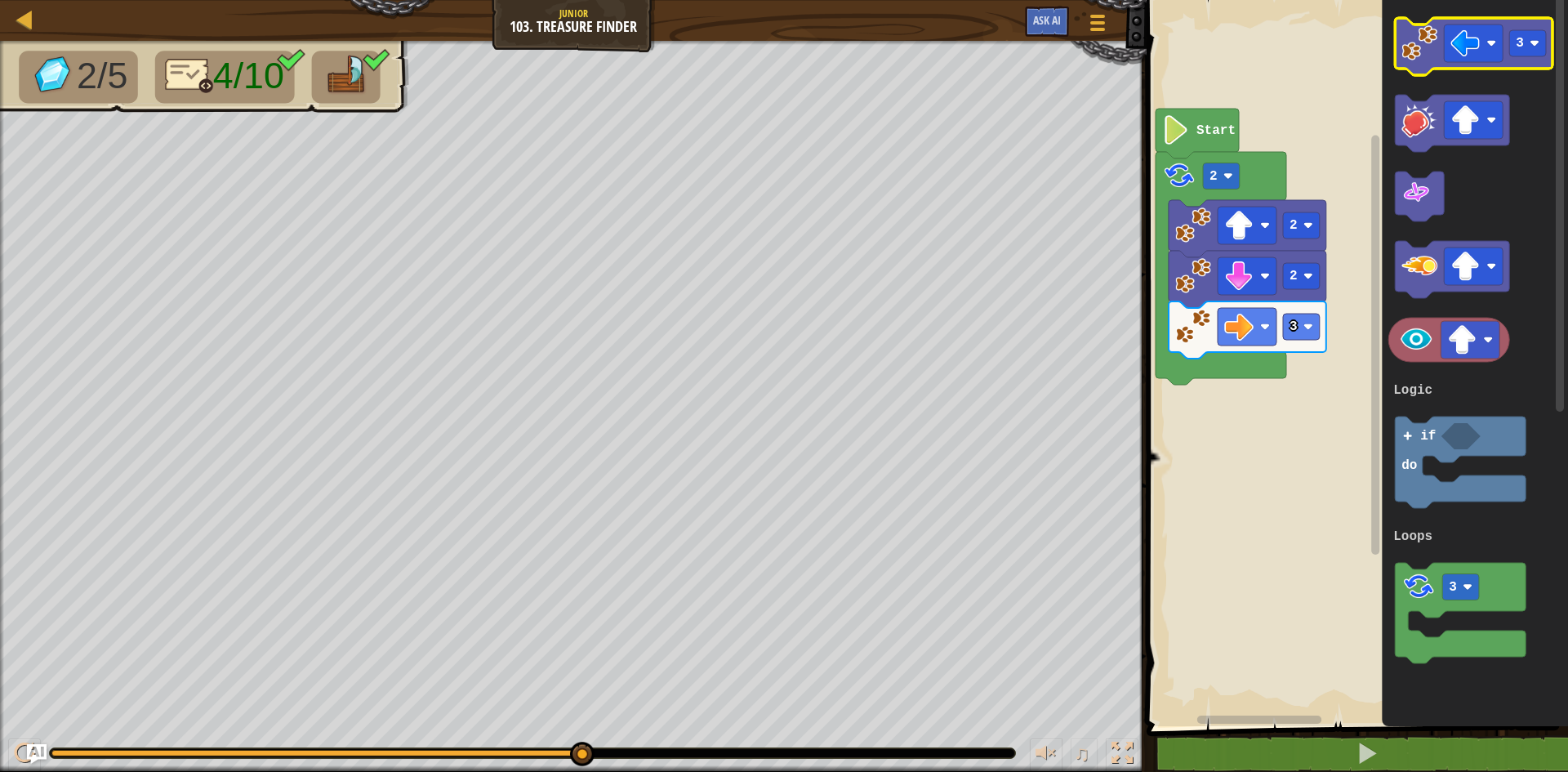
click at [1436, 50] on image "Blockly Workspace" at bounding box center [1419, 43] width 36 height 36
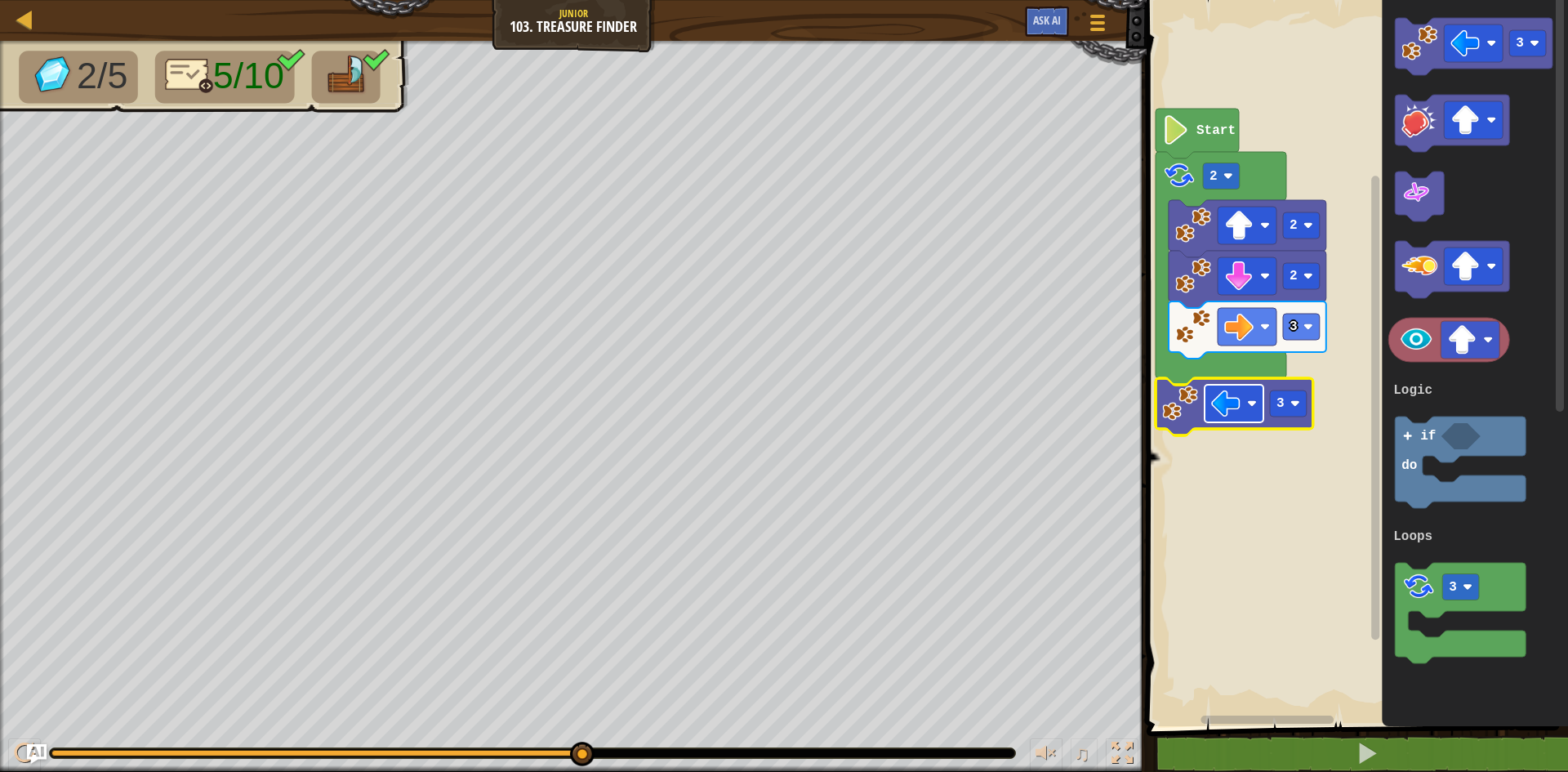
click at [1247, 415] on rect "Blockly Workspace" at bounding box center [1234, 403] width 59 height 37
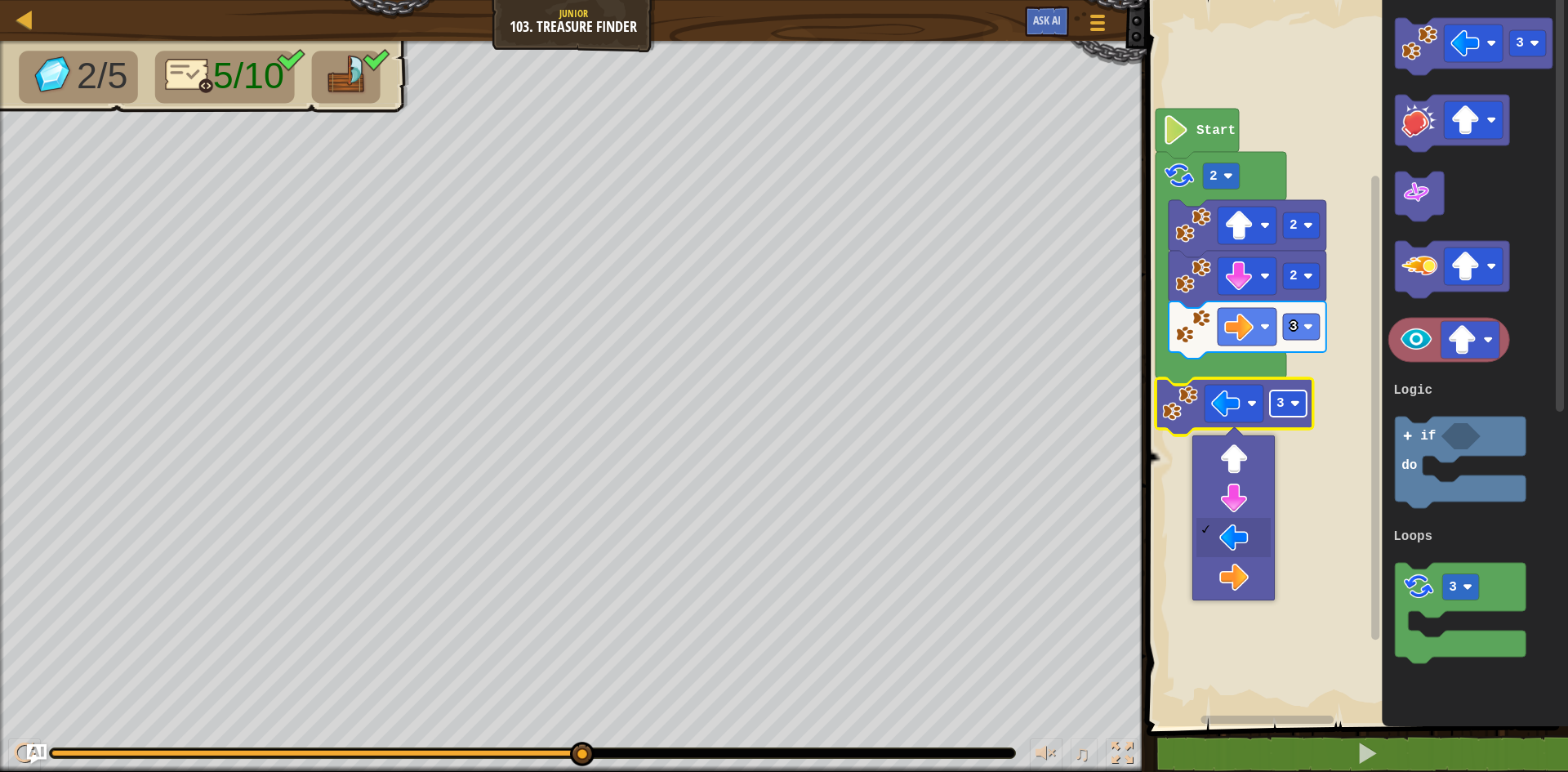
click at [1279, 403] on text "3" at bounding box center [1280, 403] width 8 height 15
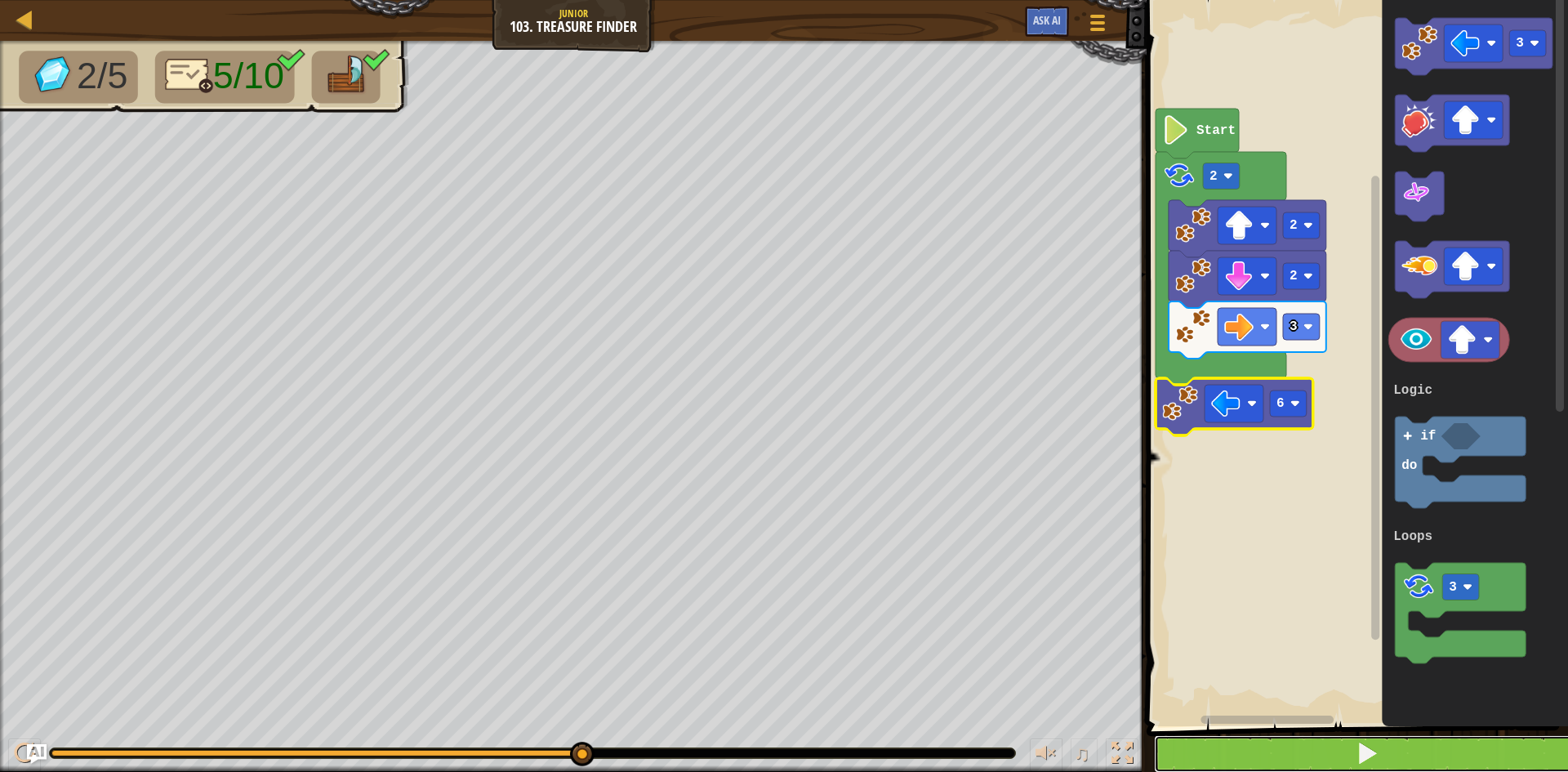
click at [1371, 750] on span at bounding box center [1367, 754] width 23 height 23
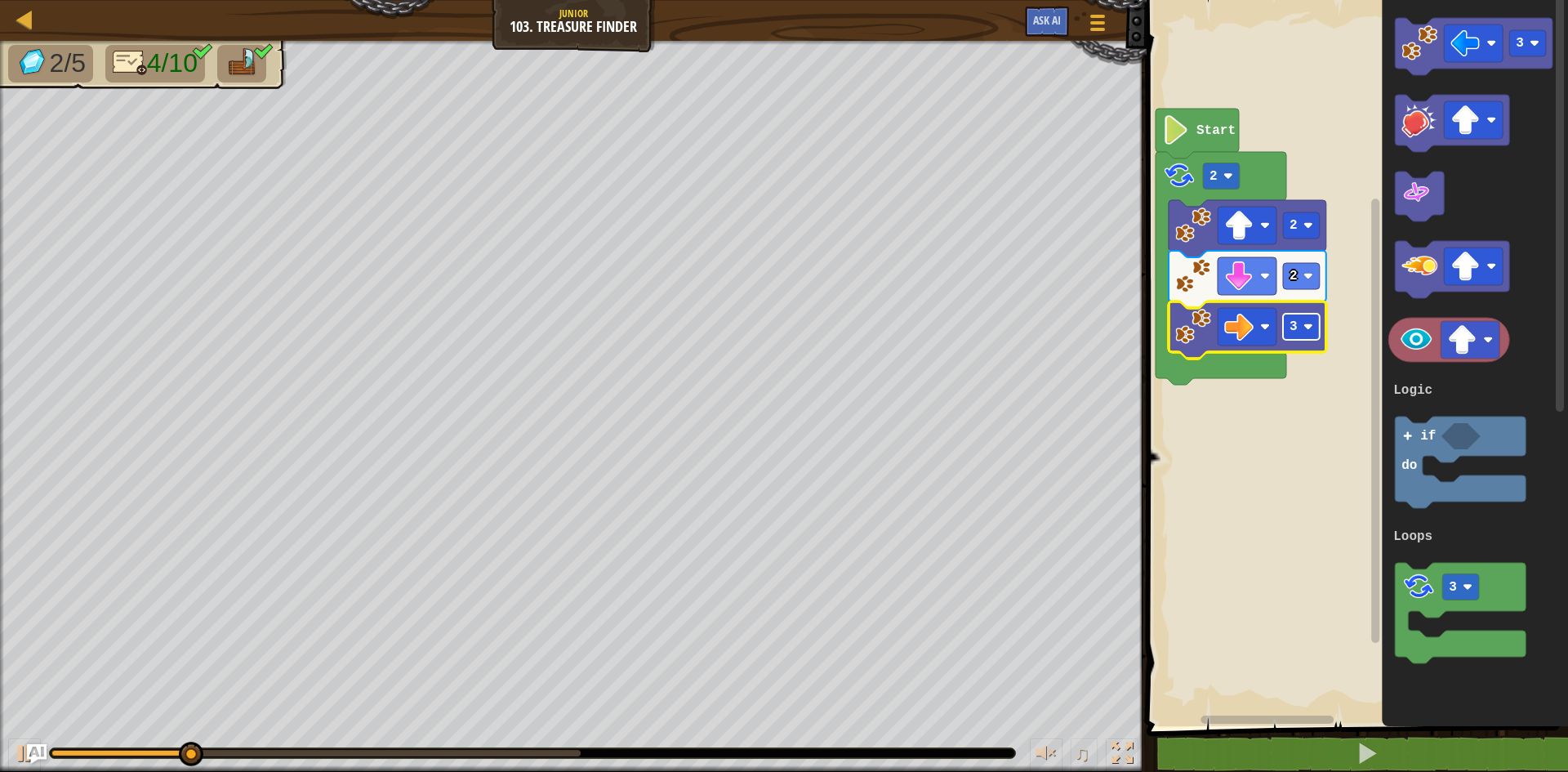
click at [1301, 337] on rect "Blockly Workspace" at bounding box center [1301, 326] width 37 height 26
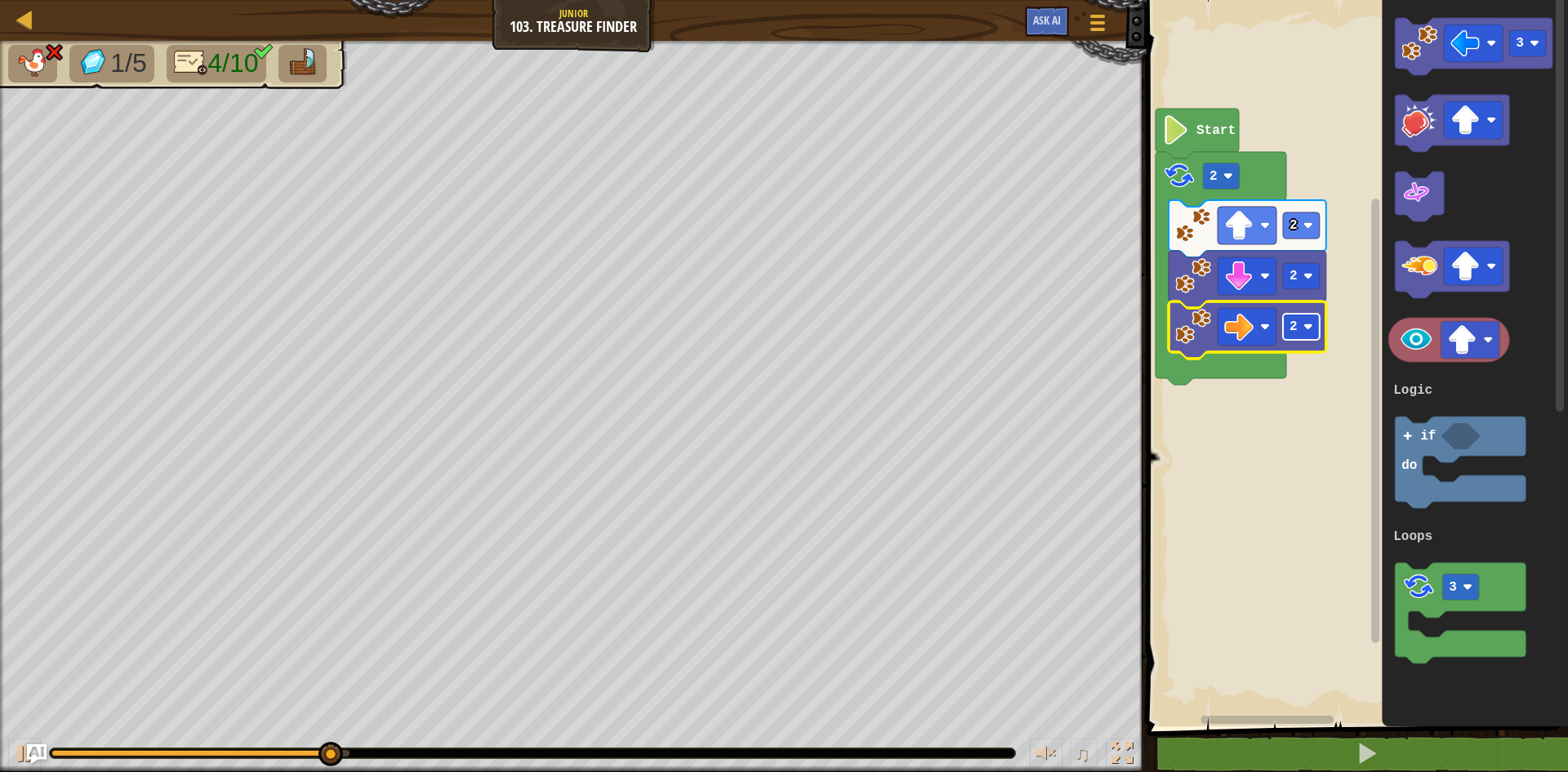
click at [1311, 322] on image "Blockly Workspace" at bounding box center [1308, 327] width 10 height 10
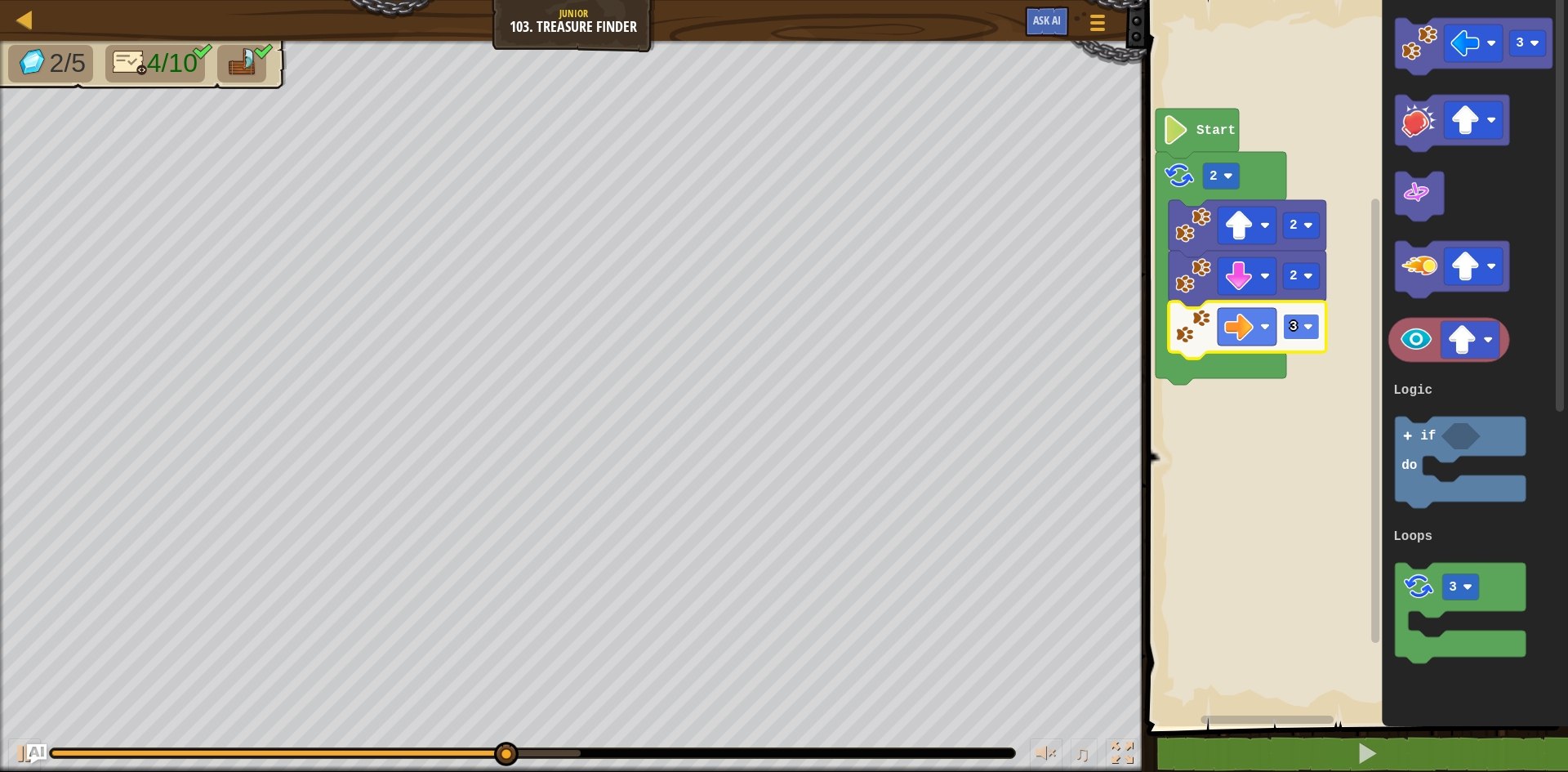
click at [1296, 331] on text "3" at bounding box center [1293, 327] width 8 height 15
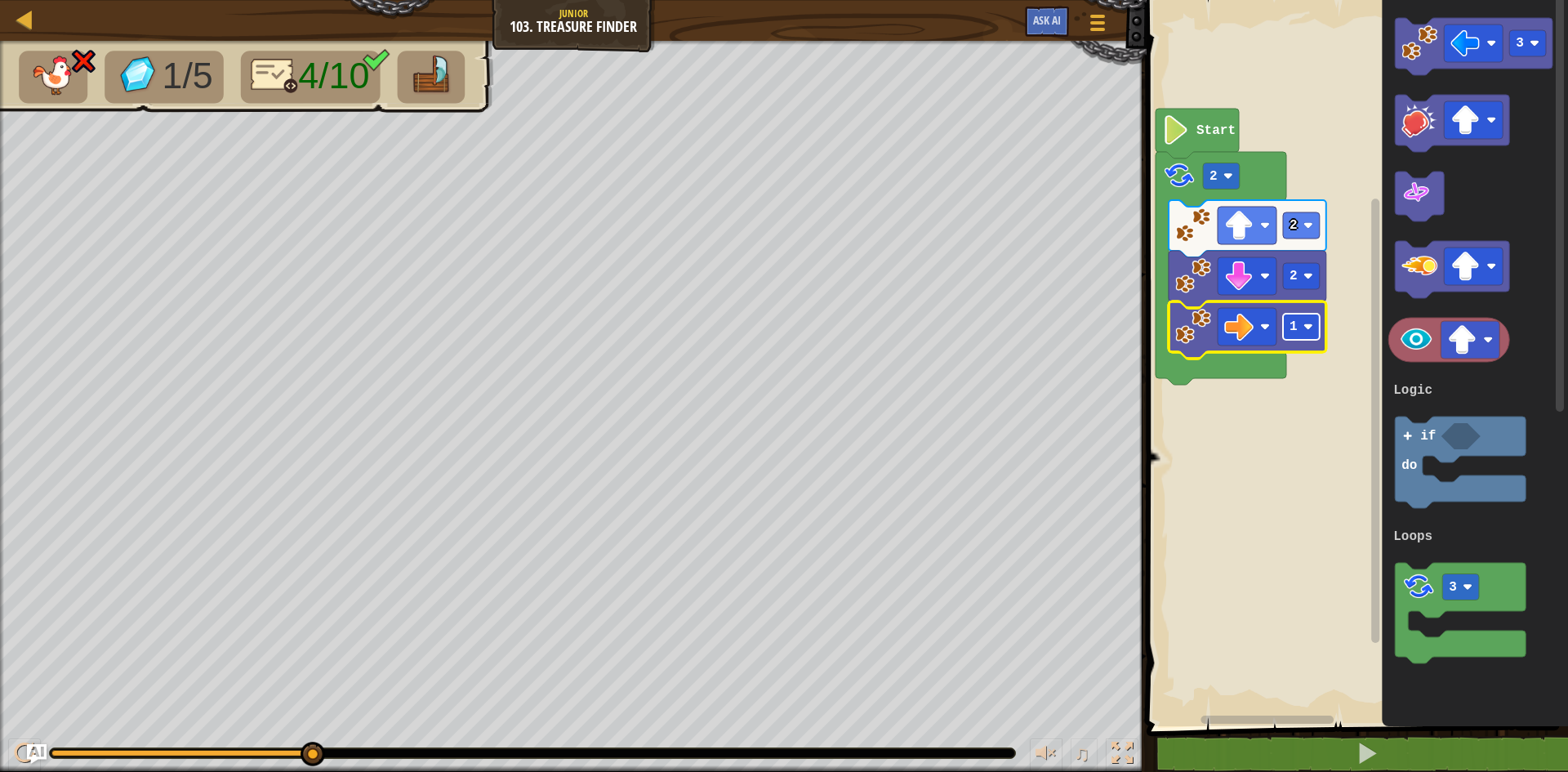
click at [1311, 337] on rect "Blockly Workspace" at bounding box center [1301, 326] width 37 height 26
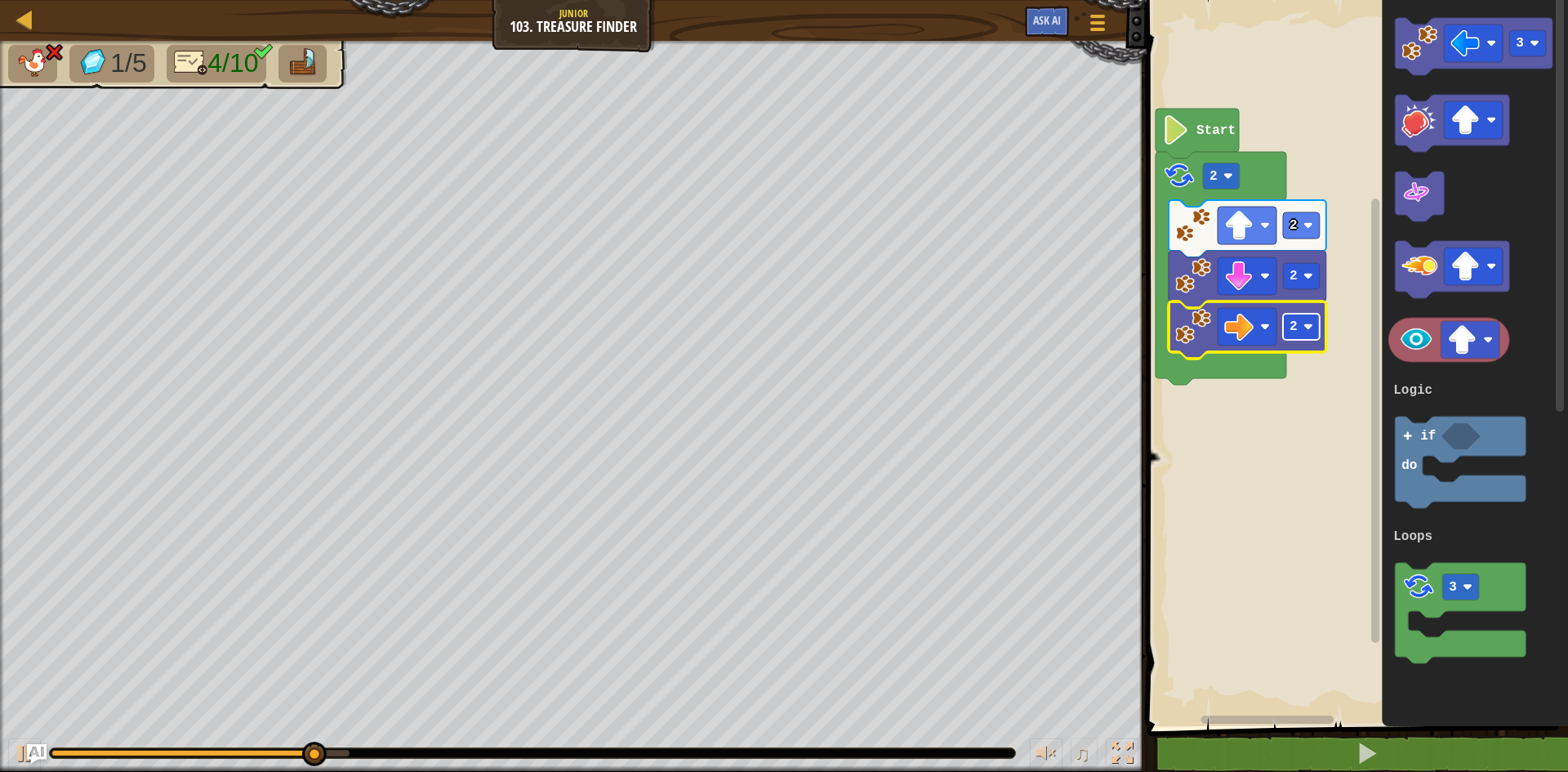
click at [1289, 323] on text "2" at bounding box center [1293, 327] width 8 height 15
